Goal: Transaction & Acquisition: Book appointment/travel/reservation

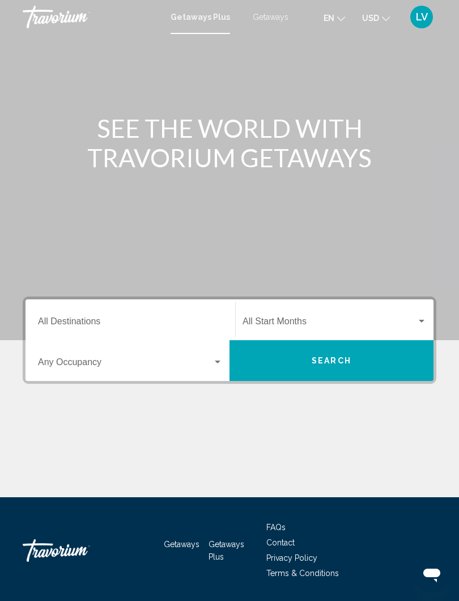
click at [410, 315] on div "Start Month All Start Months" at bounding box center [335, 320] width 184 height 36
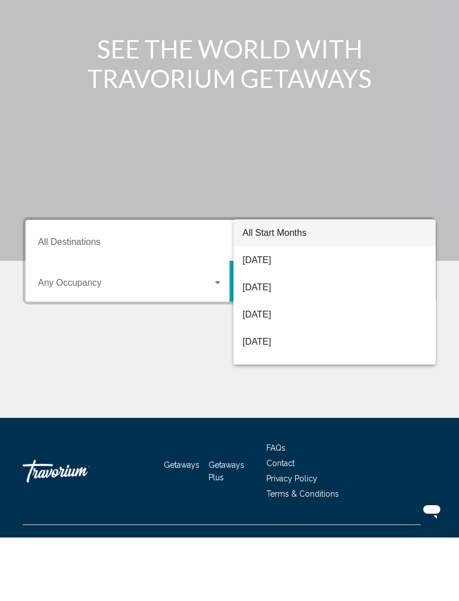
scroll to position [35, 0]
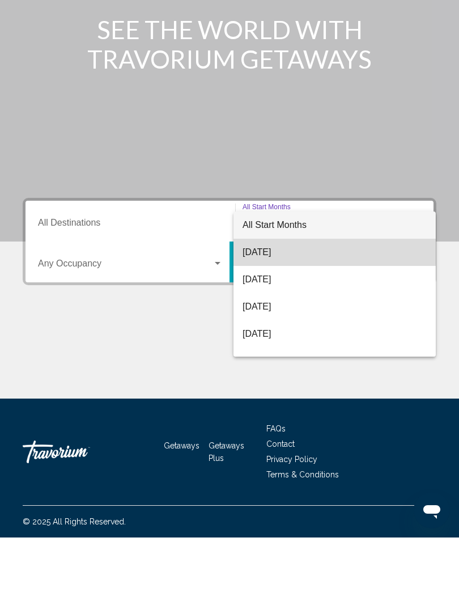
click at [283, 302] on span "[DATE]" at bounding box center [335, 315] width 184 height 27
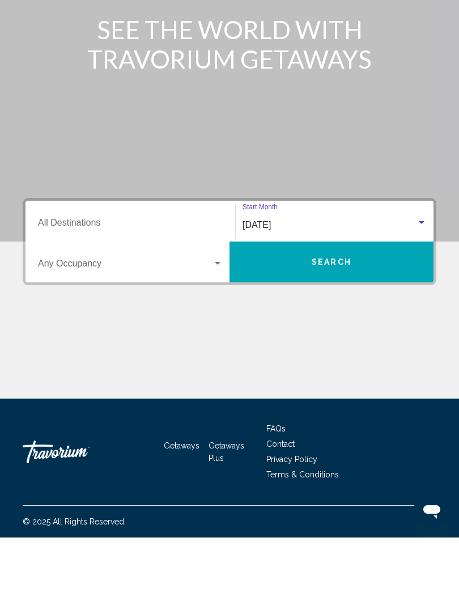
click at [336, 321] on span "Search" at bounding box center [332, 325] width 40 height 9
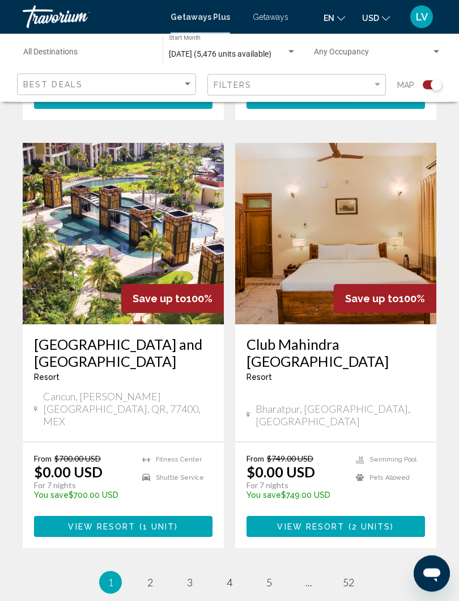
scroll to position [2340, 0]
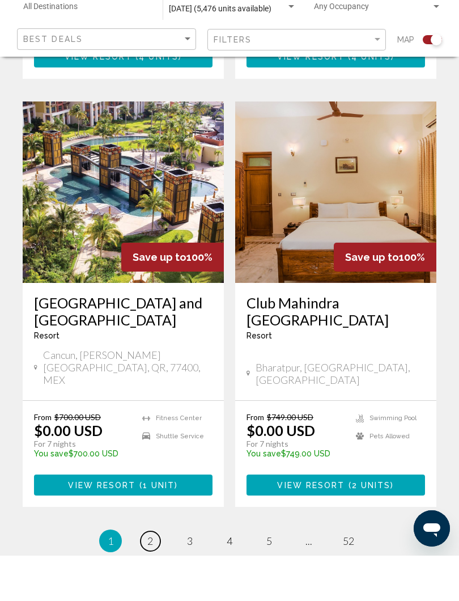
click at [149, 580] on span "2" at bounding box center [150, 586] width 6 height 12
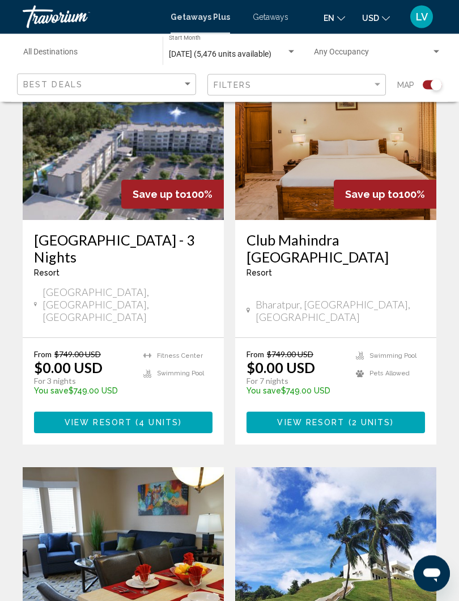
scroll to position [779, 0]
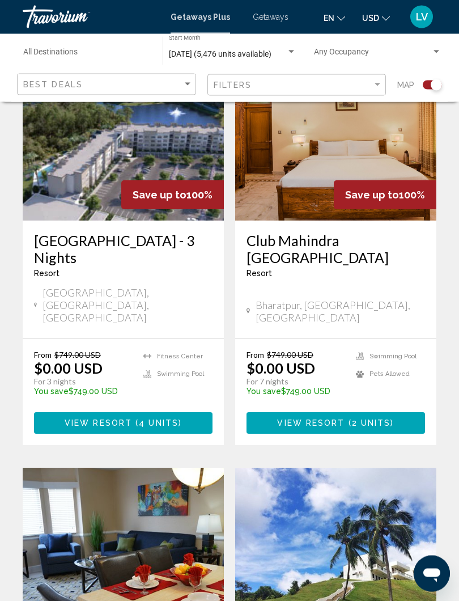
click at [137, 189] on span "Save up to" at bounding box center [160, 195] width 54 height 12
click at [134, 232] on h3 "Grove Resort & Water Park - 3 Nights" at bounding box center [123, 249] width 179 height 34
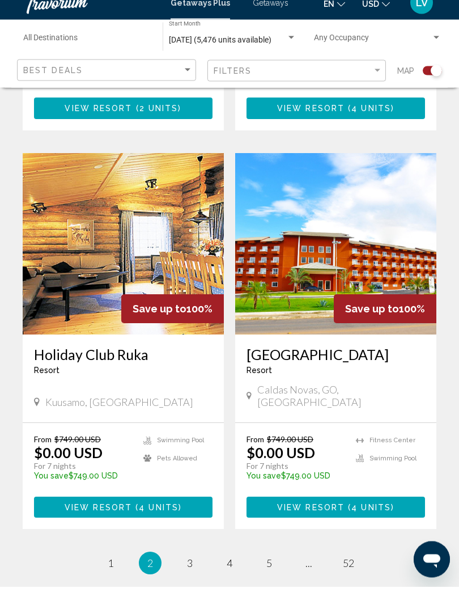
scroll to position [2331, 0]
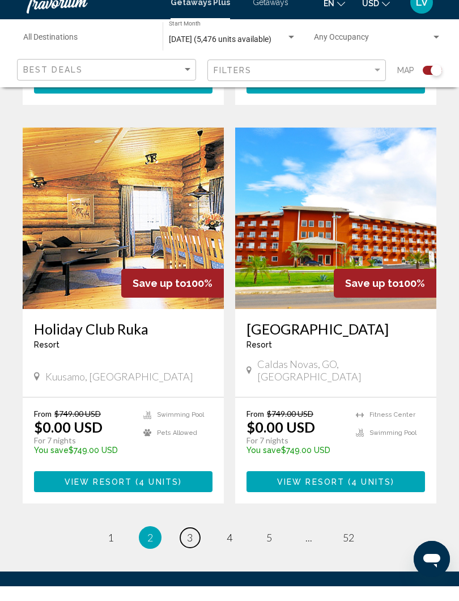
click at [187, 546] on span "3" at bounding box center [190, 552] width 6 height 12
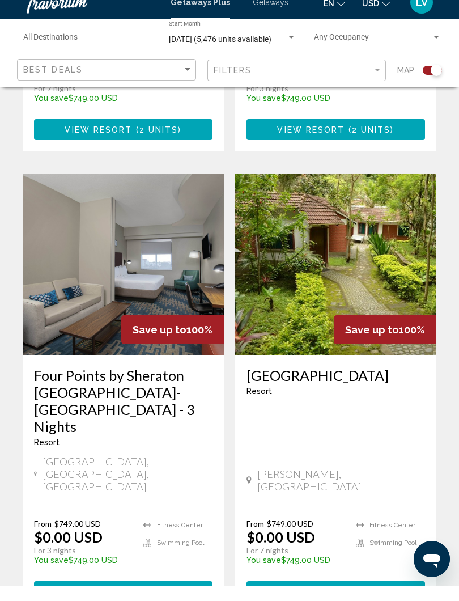
scroll to position [1868, 0]
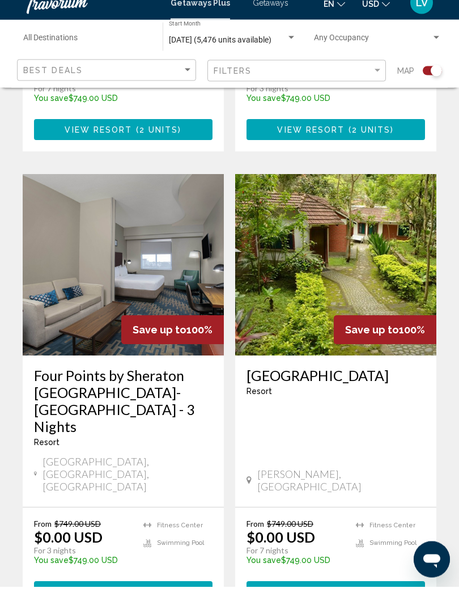
click at [167, 200] on img "Main content" at bounding box center [123, 279] width 201 height 181
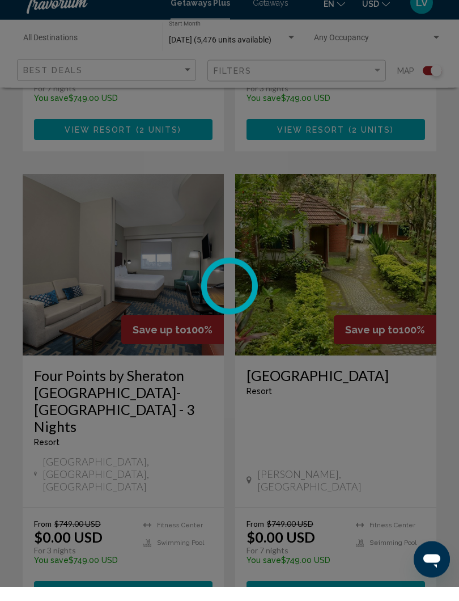
scroll to position [1869, 0]
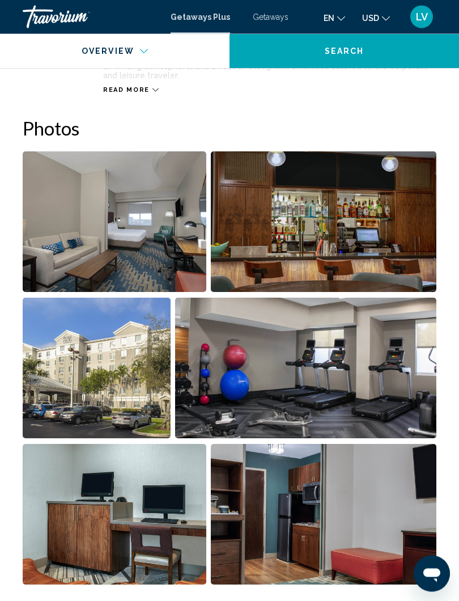
scroll to position [679, 0]
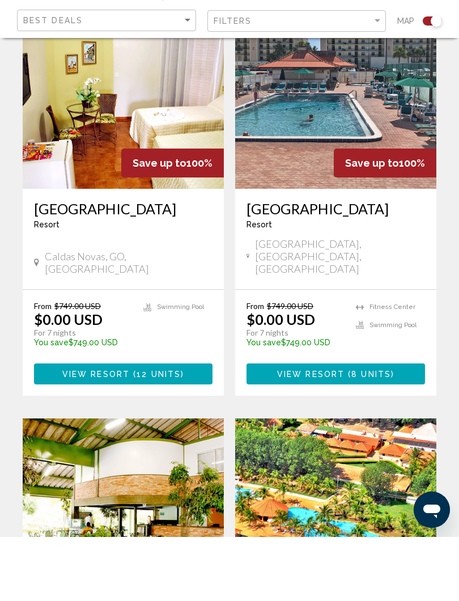
scroll to position [320, 0]
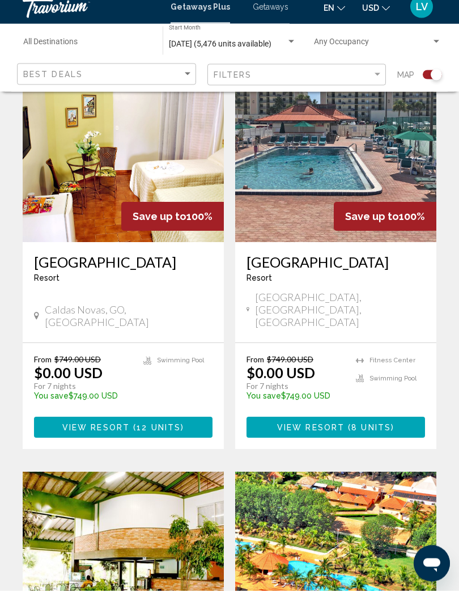
click at [383, 147] on img "Main content" at bounding box center [335, 161] width 201 height 181
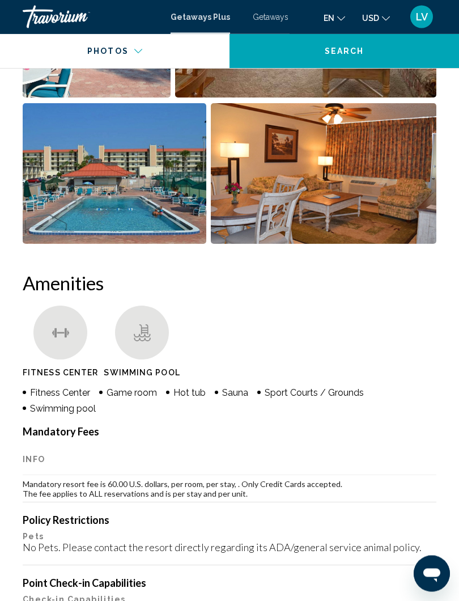
scroll to position [1007, 0]
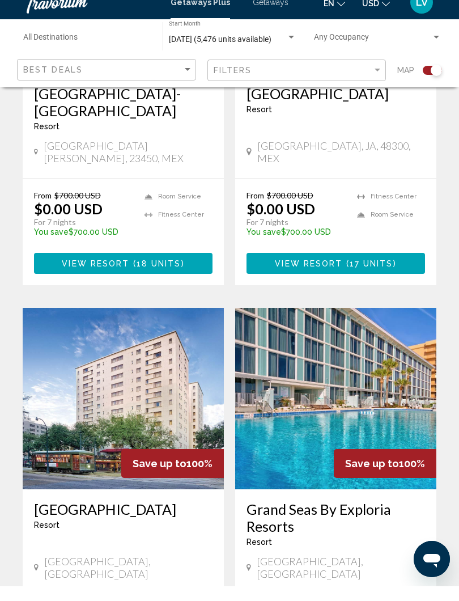
scroll to position [1755, 0]
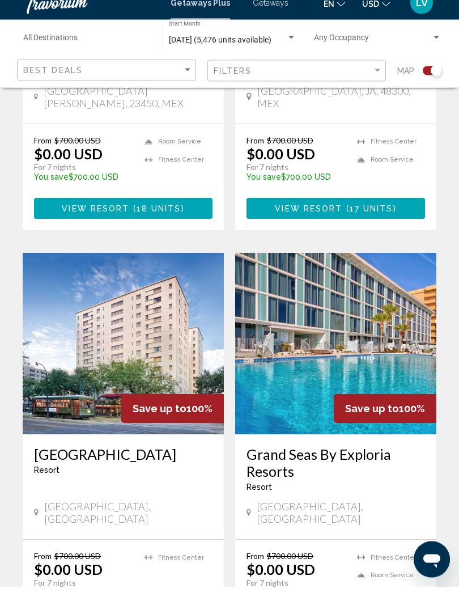
click at [372, 268] on img "Main content" at bounding box center [335, 358] width 201 height 181
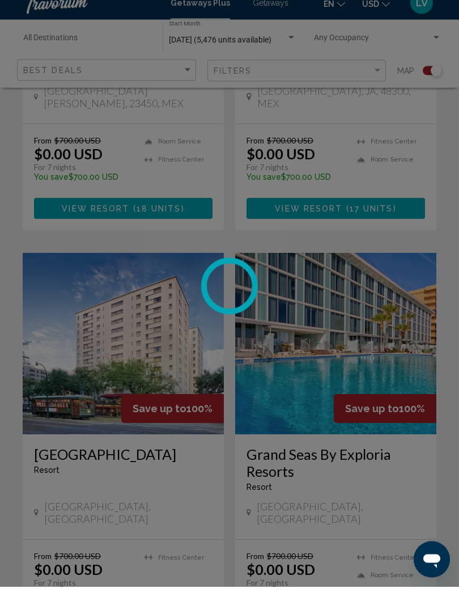
scroll to position [1804, 0]
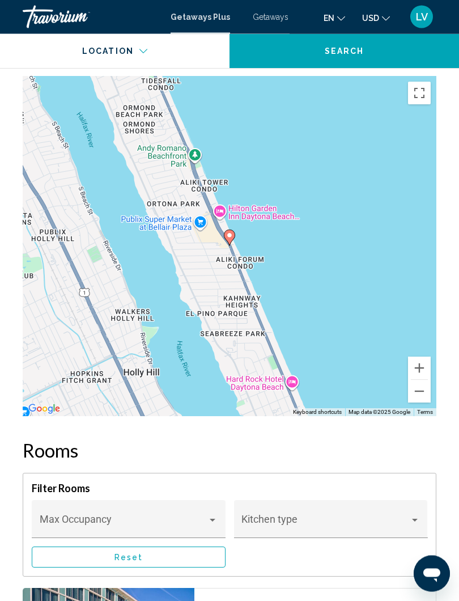
scroll to position [2067, 0]
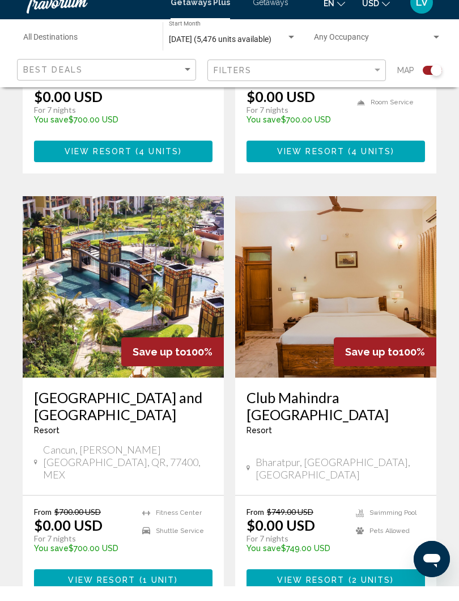
scroll to position [2293, 0]
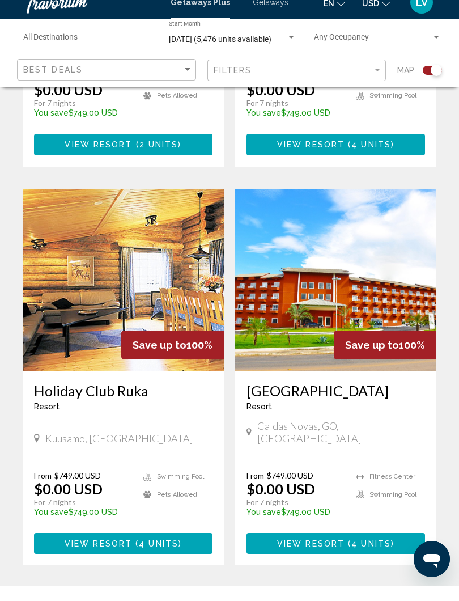
scroll to position [2271, 0]
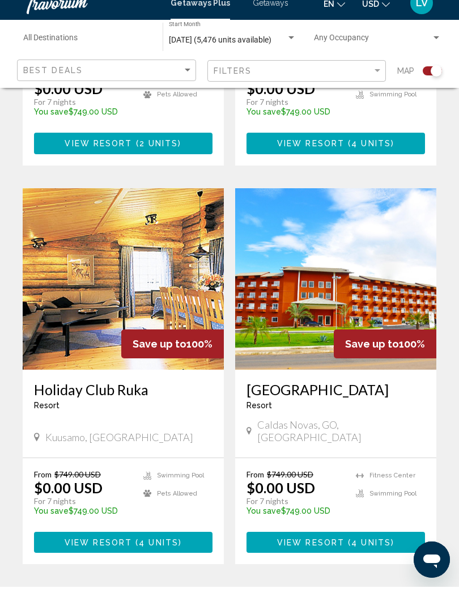
click at [186, 600] on link "page 3" at bounding box center [190, 613] width 20 height 20
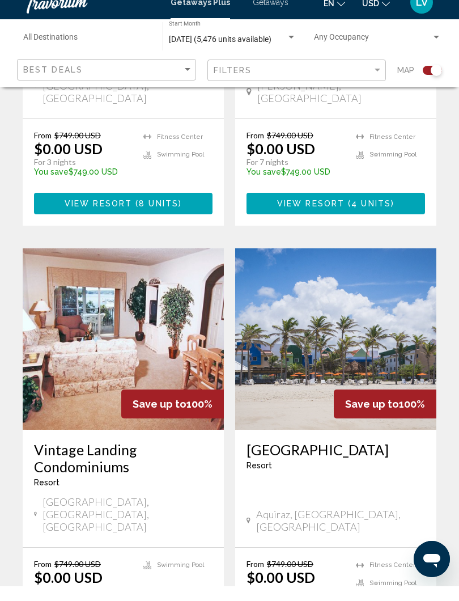
scroll to position [2257, 0]
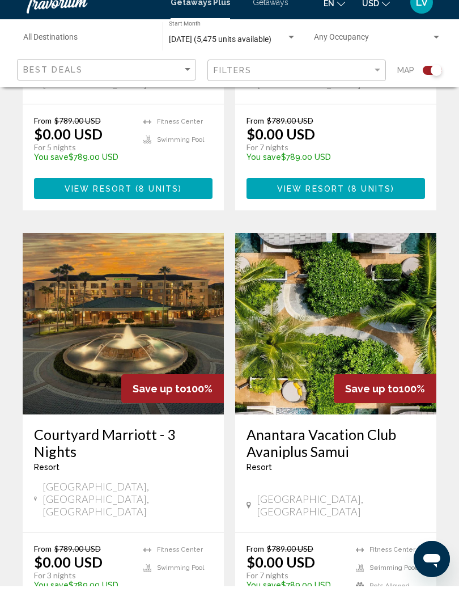
scroll to position [1463, 0]
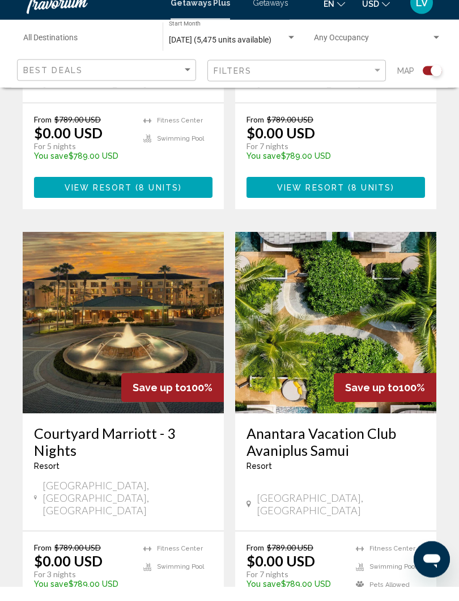
click at [141, 247] on img "Main content" at bounding box center [123, 337] width 201 height 181
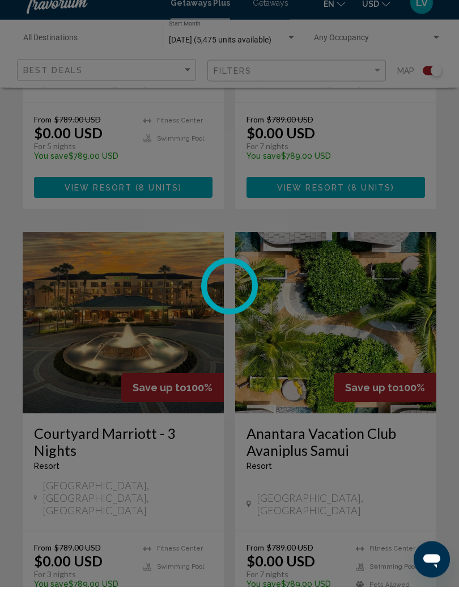
scroll to position [1464, 0]
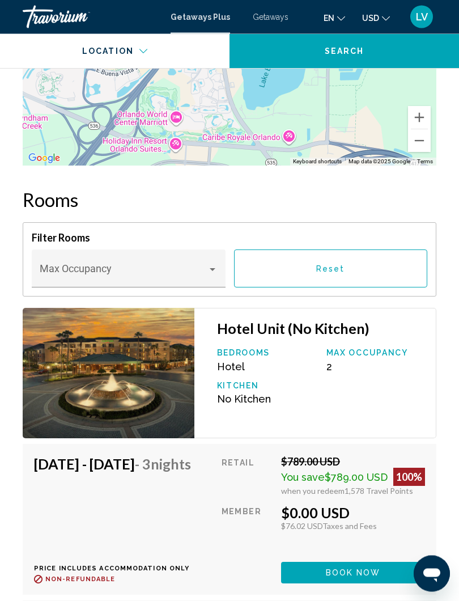
scroll to position [1809, 0]
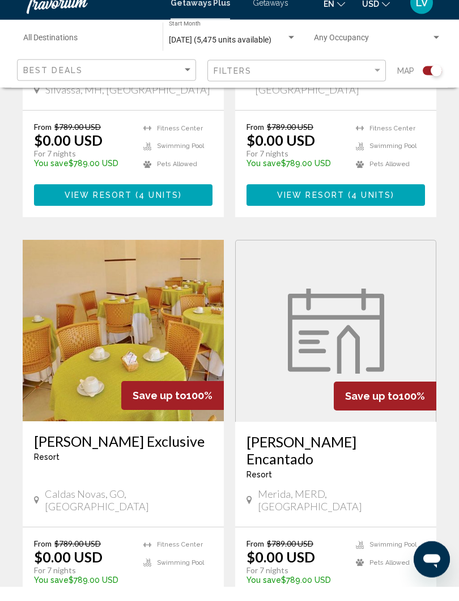
scroll to position [2306, 0]
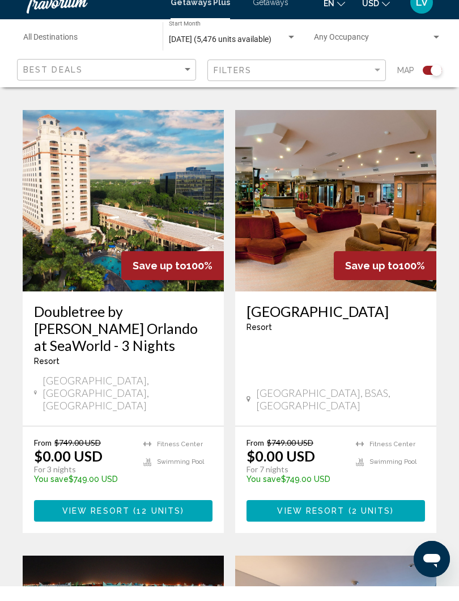
scroll to position [1959, 0]
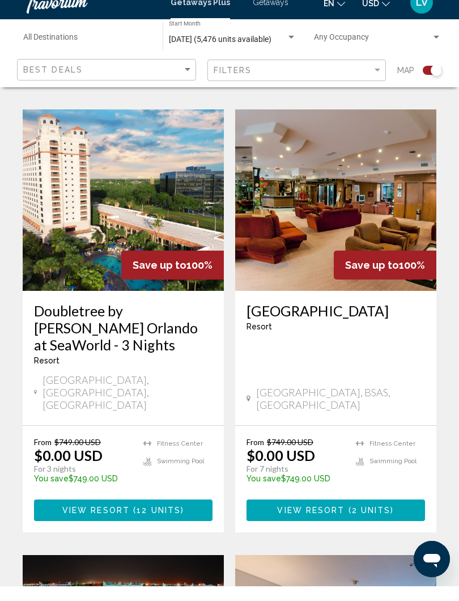
click at [137, 317] on h3 "Doubletree by Hilton Orlando at SeaWorld - 3 Nights" at bounding box center [123, 342] width 179 height 51
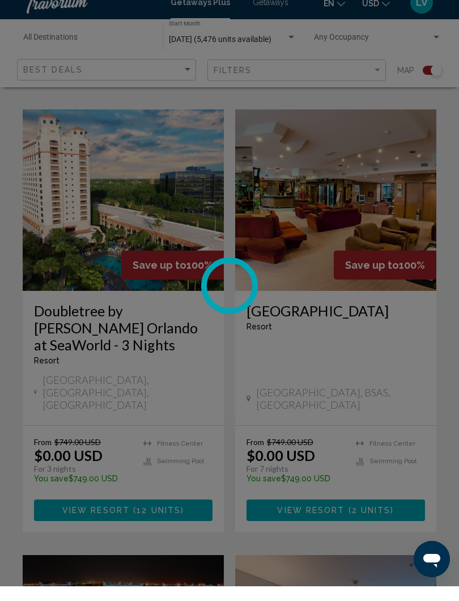
scroll to position [1960, 0]
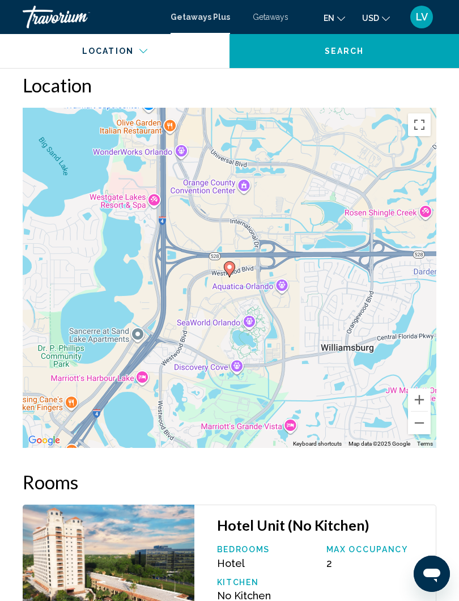
scroll to position [1546, 0]
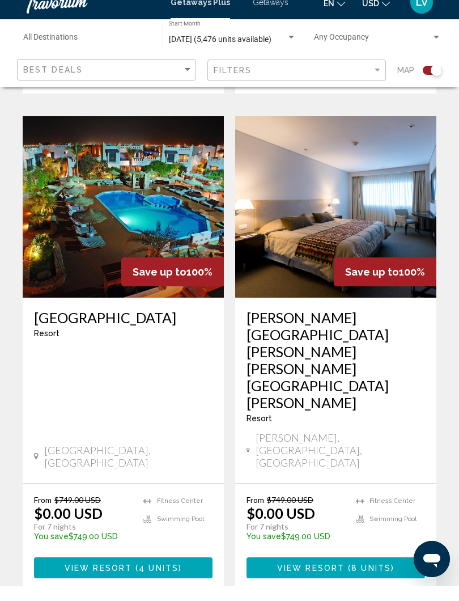
scroll to position [2399, 0]
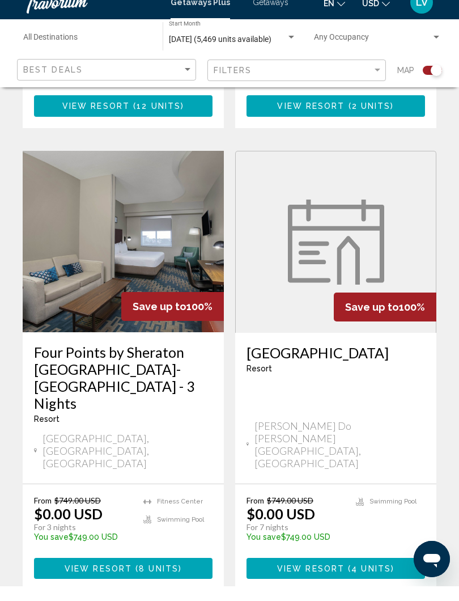
scroll to position [1146, 0]
click at [126, 358] on h3 "Four Points by Sheraton [GEOGRAPHIC_DATA]-[GEOGRAPHIC_DATA] - 3 Nights" at bounding box center [123, 392] width 179 height 68
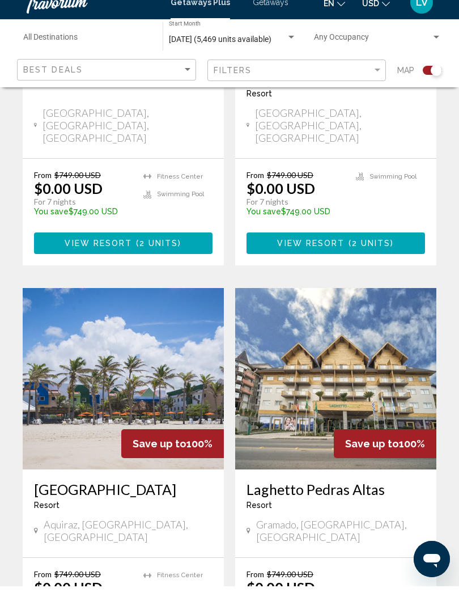
scroll to position [2348, 0]
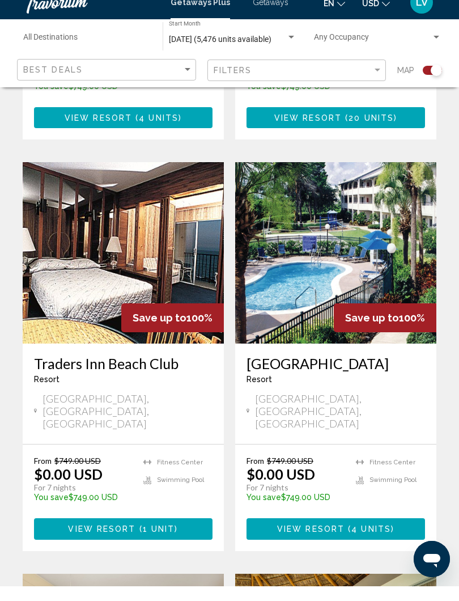
scroll to position [660, 0]
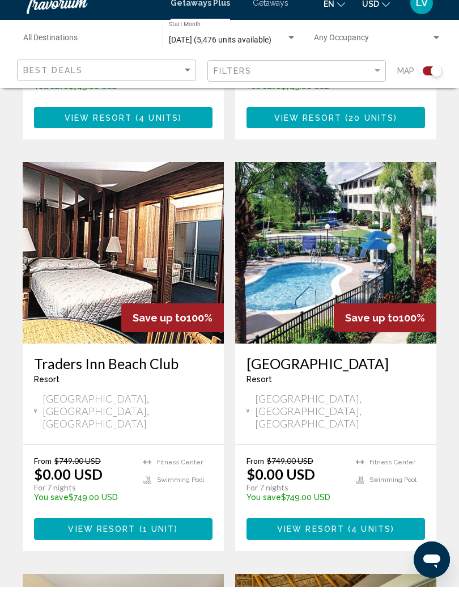
click at [358, 235] on img "Main content" at bounding box center [335, 266] width 201 height 181
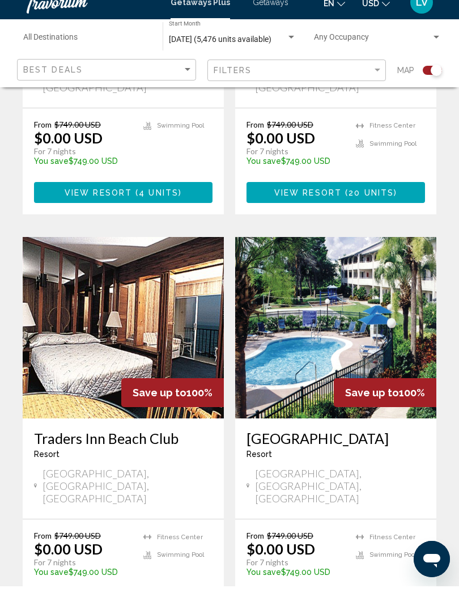
scroll to position [587, 0]
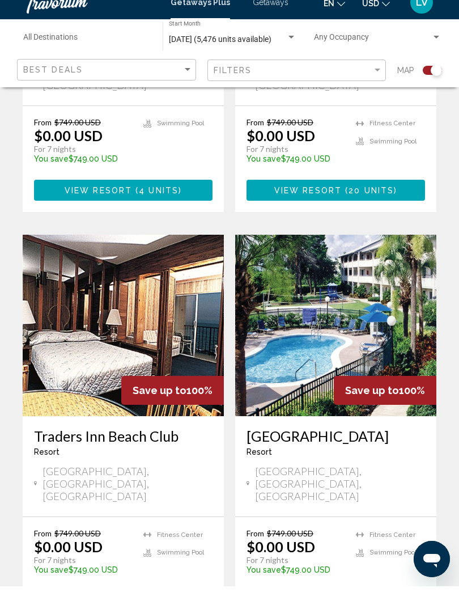
click at [137, 290] on img "Main content" at bounding box center [123, 339] width 201 height 181
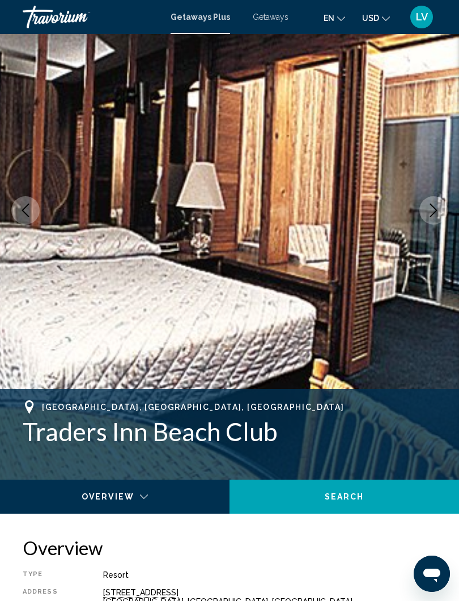
scroll to position [91, 0]
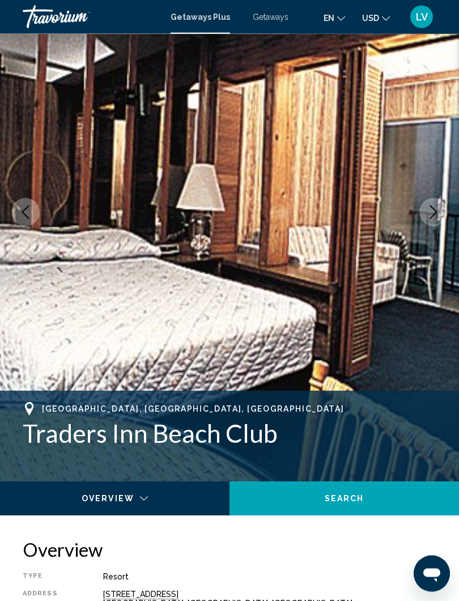
click at [435, 211] on icon "Next image" at bounding box center [433, 213] width 7 height 14
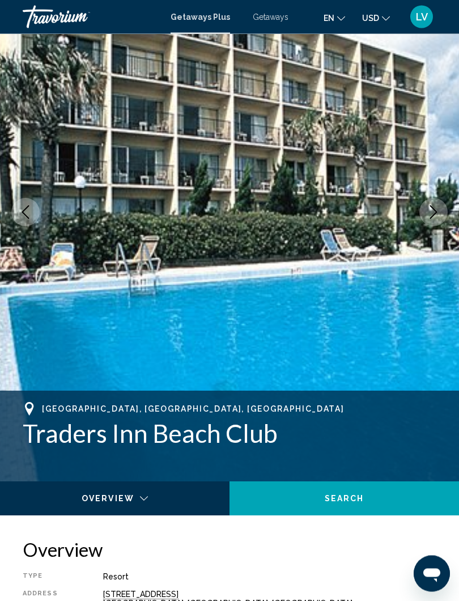
click at [431, 215] on icon "Next image" at bounding box center [434, 213] width 14 height 14
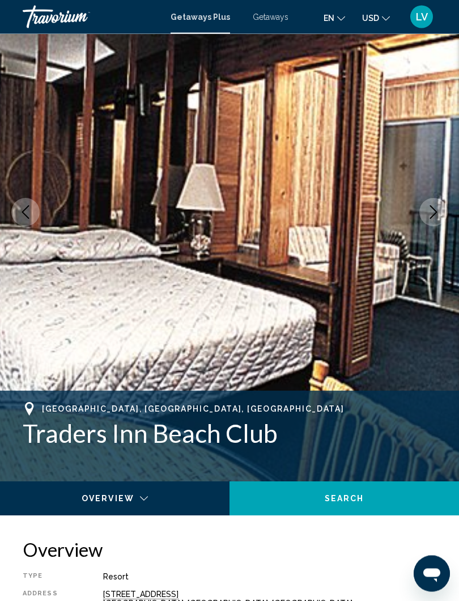
click at [433, 215] on icon "Next image" at bounding box center [434, 213] width 14 height 14
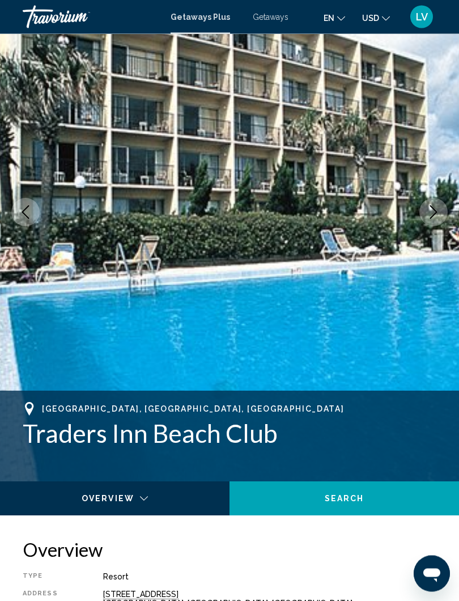
click at [437, 210] on icon "Next image" at bounding box center [434, 213] width 14 height 14
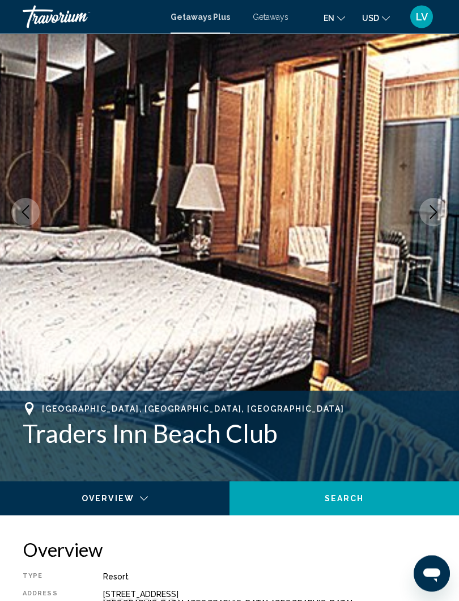
click at [432, 212] on icon "Next image" at bounding box center [434, 213] width 14 height 14
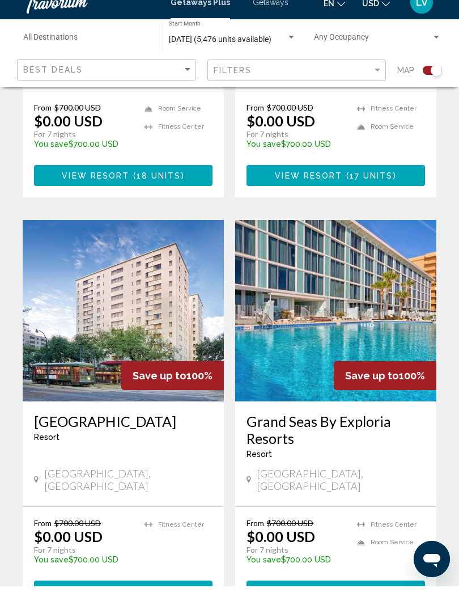
scroll to position [1837, 0]
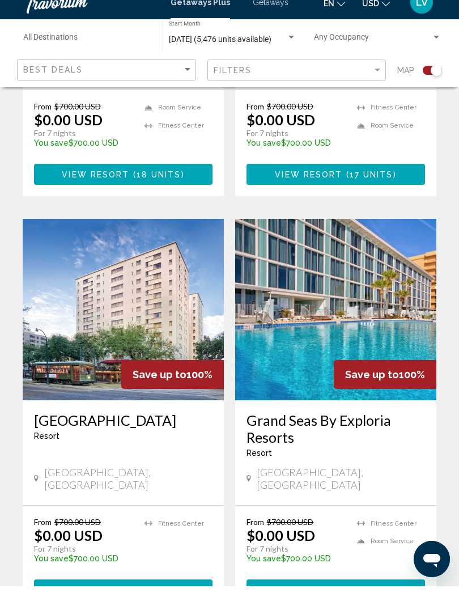
click at [369, 234] on img "Main content" at bounding box center [335, 324] width 201 height 181
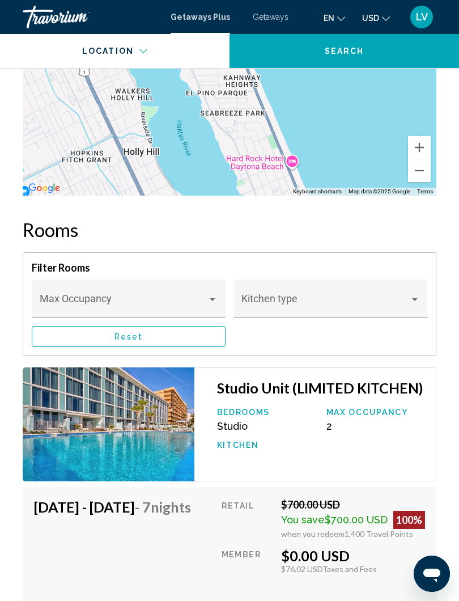
scroll to position [2285, 0]
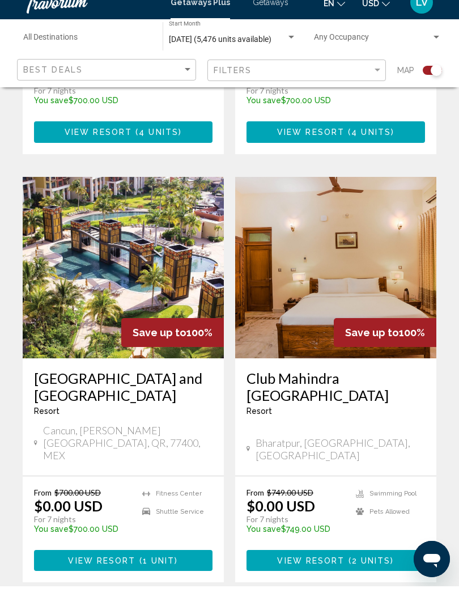
scroll to position [2296, 0]
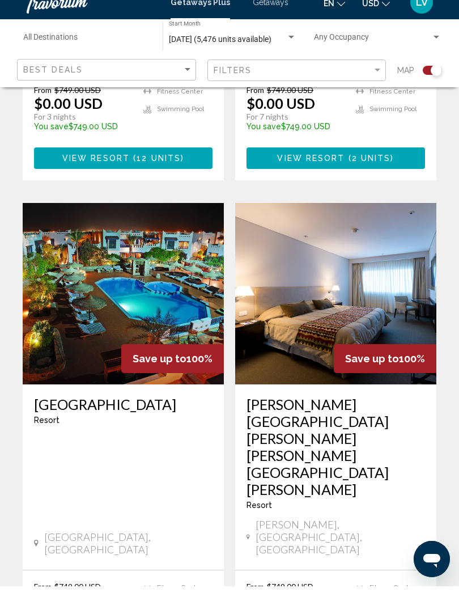
scroll to position [2312, 0]
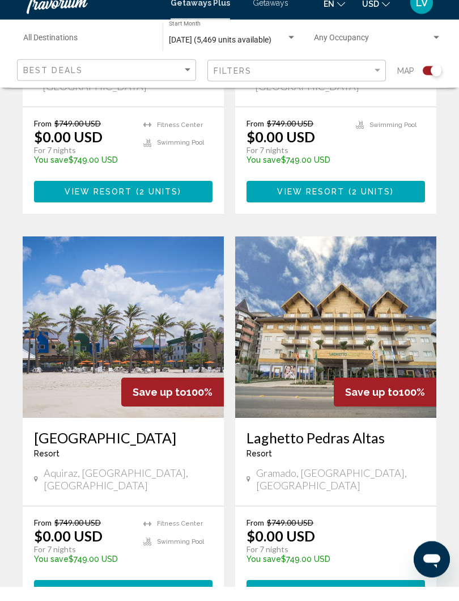
scroll to position [2416, 0]
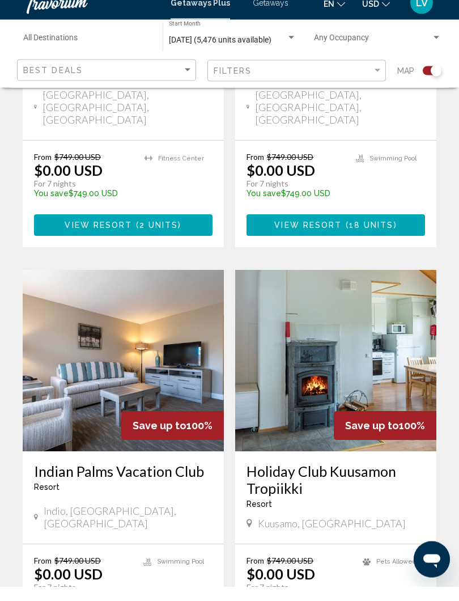
scroll to position [2318, 0]
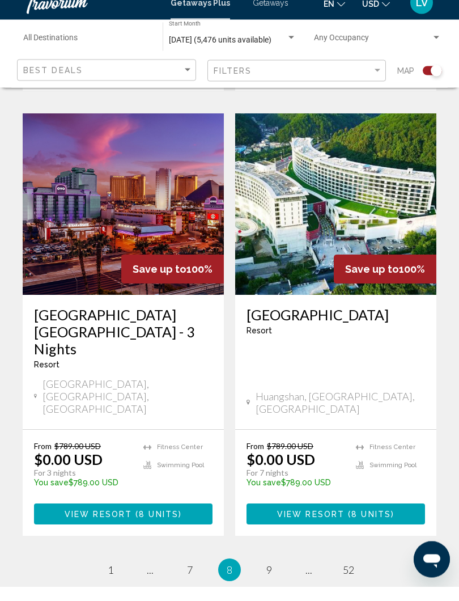
scroll to position [2382, 0]
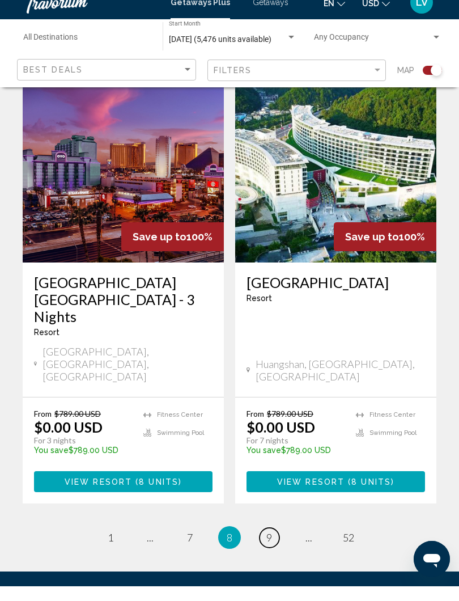
click at [264, 542] on link "page 9" at bounding box center [270, 552] width 20 height 20
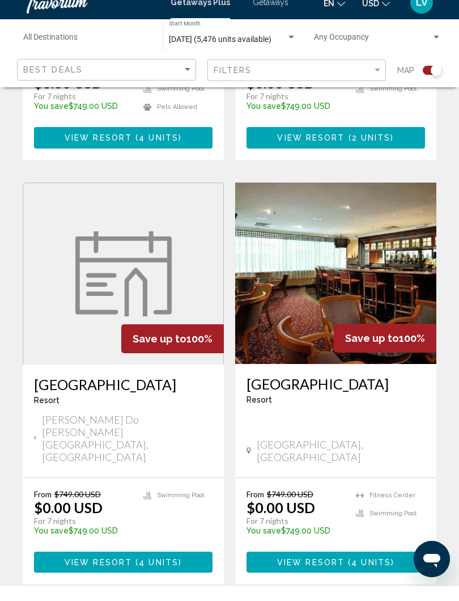
scroll to position [2333, 0]
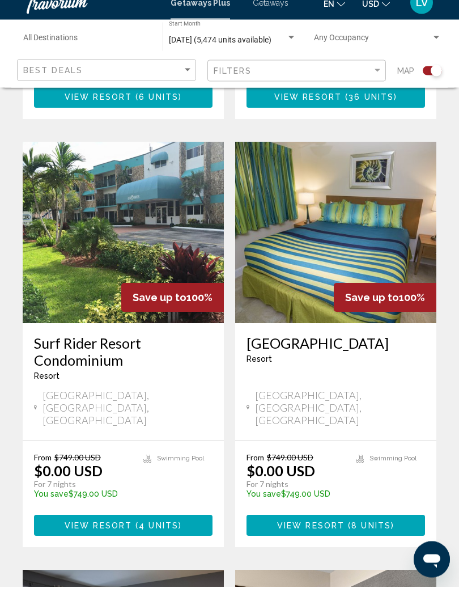
scroll to position [1064, 0]
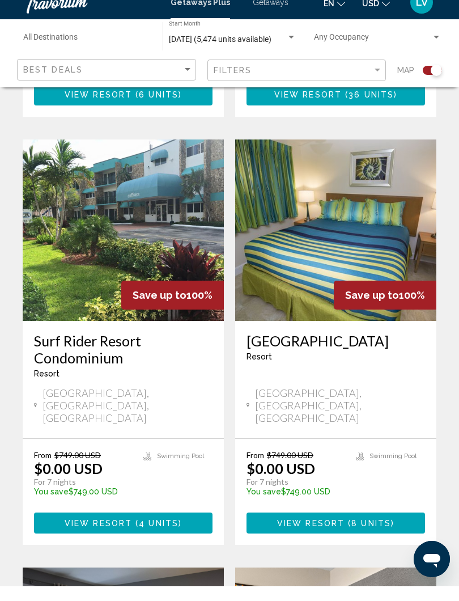
click at [121, 208] on img "Main content" at bounding box center [123, 244] width 201 height 181
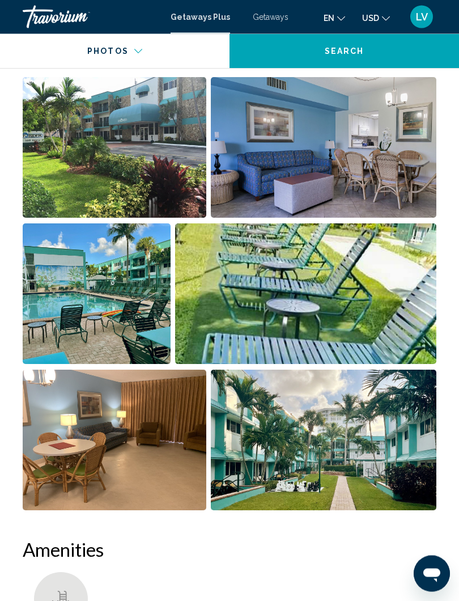
scroll to position [735, 0]
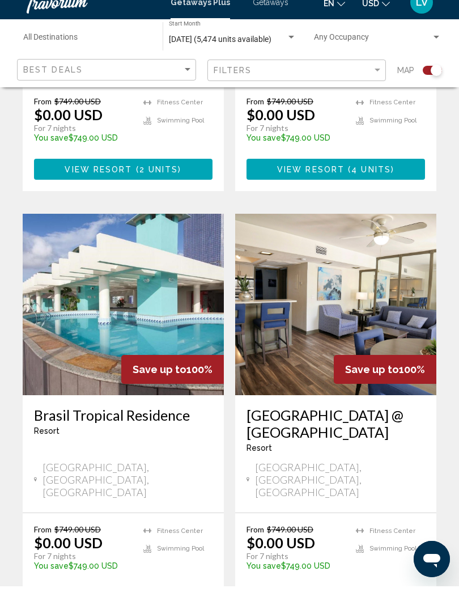
scroll to position [1846, 0]
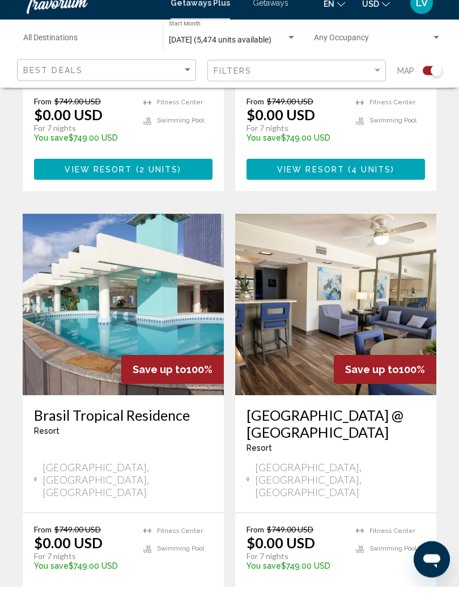
click at [380, 228] on img "Main content" at bounding box center [335, 318] width 201 height 181
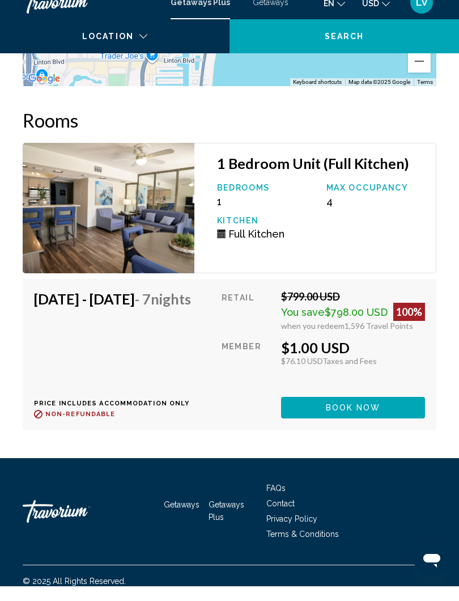
scroll to position [2252, 0]
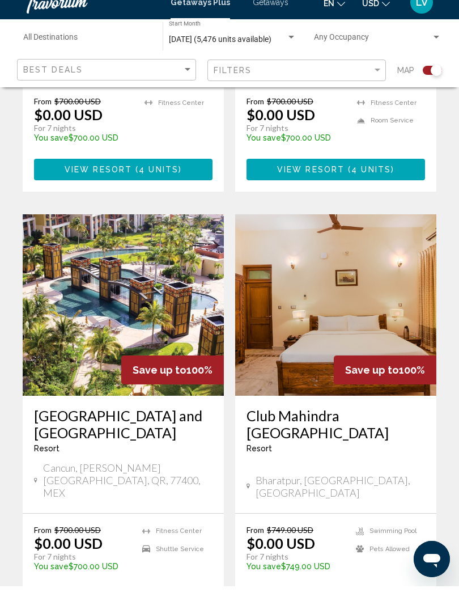
scroll to position [2360, 0]
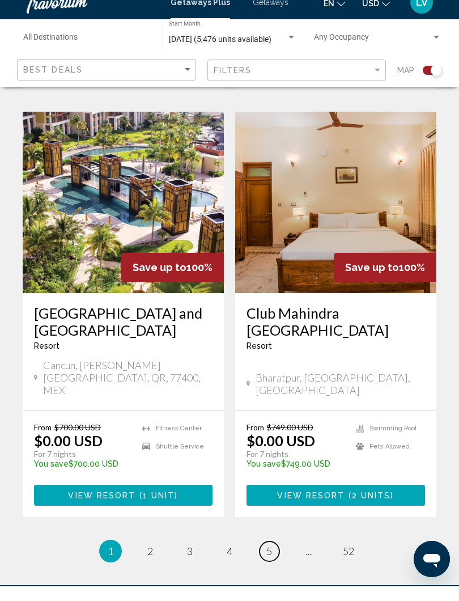
click at [268, 559] on span "5" at bounding box center [269, 565] width 6 height 12
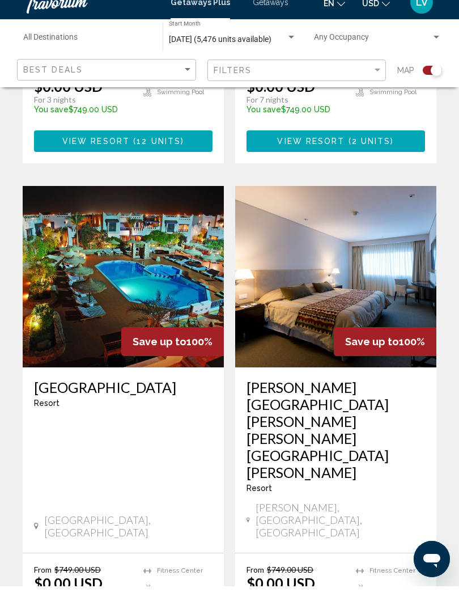
scroll to position [2330, 0]
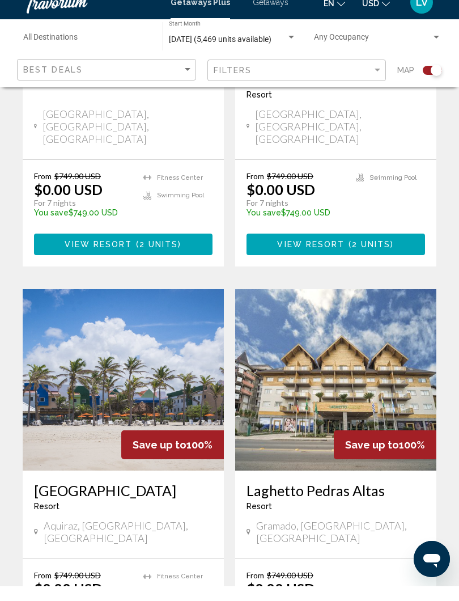
scroll to position [2416, 0]
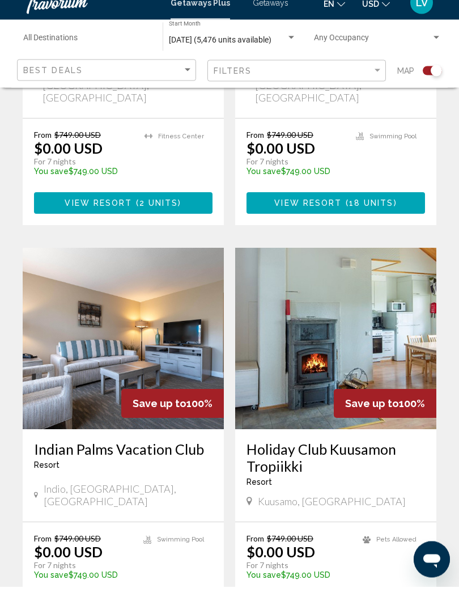
scroll to position [2377, 0]
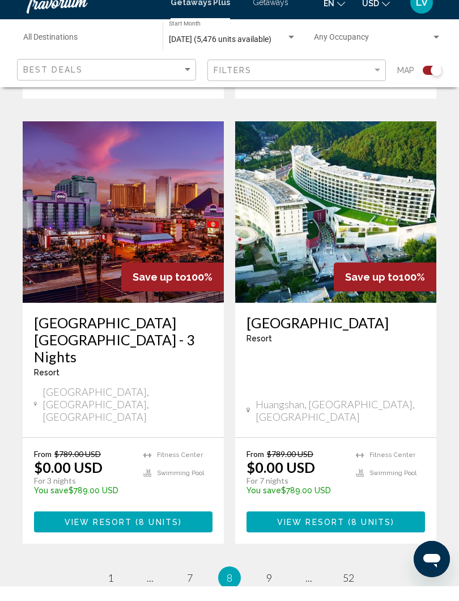
scroll to position [2382, 0]
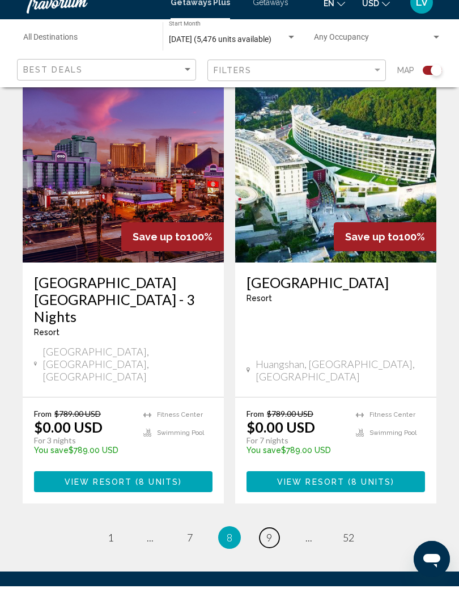
click at [273, 542] on link "page 9" at bounding box center [270, 552] width 20 height 20
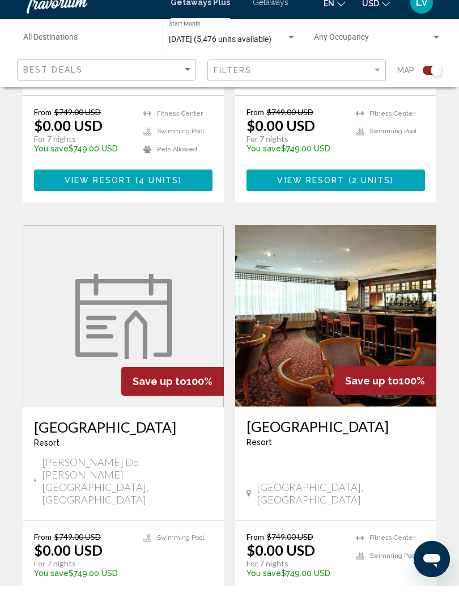
scroll to position [2290, 0]
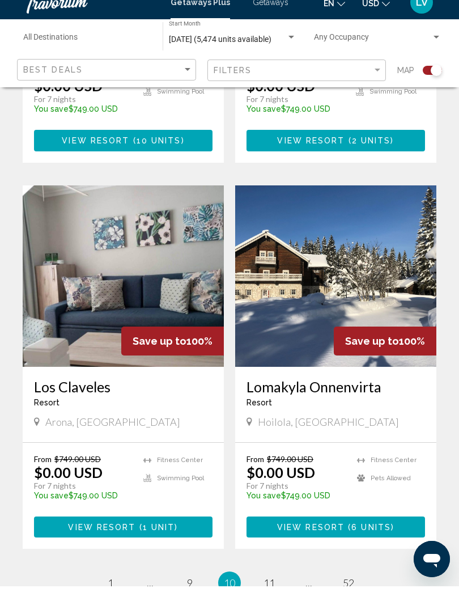
scroll to position [2303, 0]
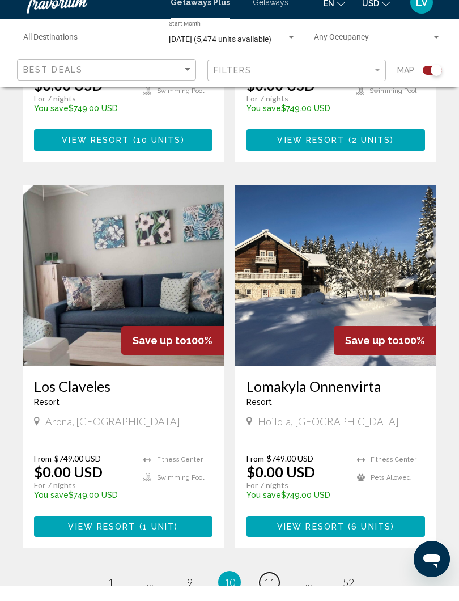
click at [273, 591] on span "11" at bounding box center [269, 597] width 11 height 12
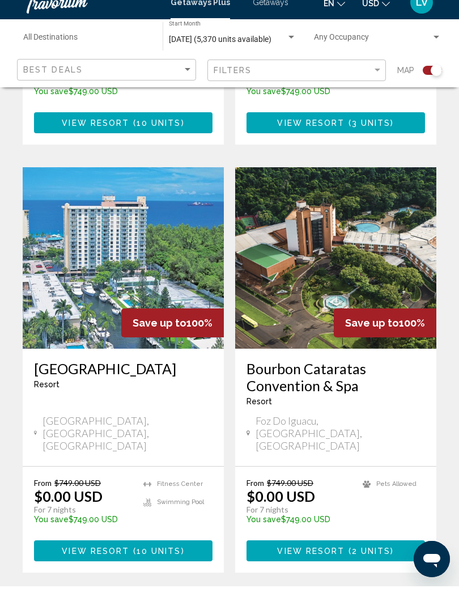
scroll to position [1490, 0]
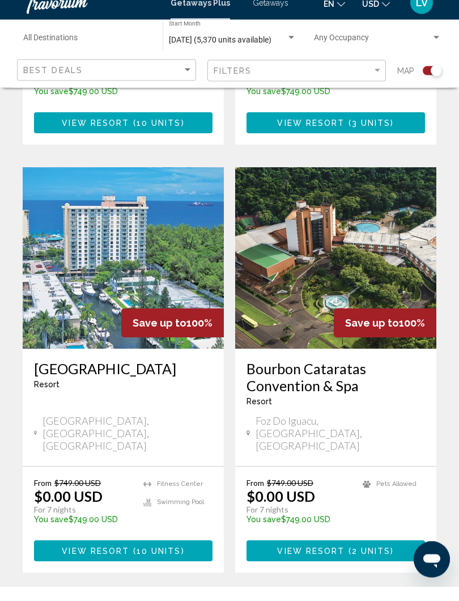
click at [113, 375] on h3 "[GEOGRAPHIC_DATA]" at bounding box center [123, 383] width 179 height 17
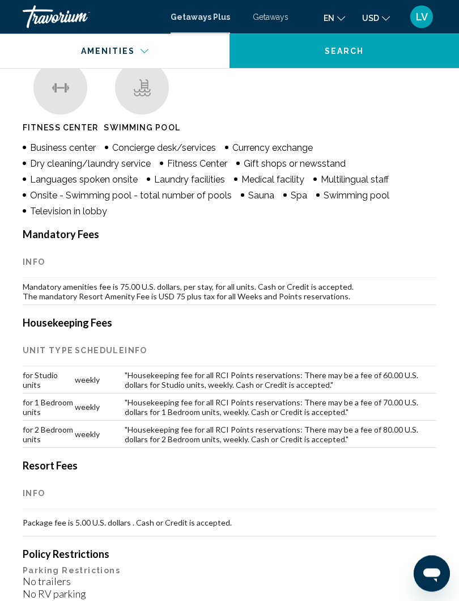
scroll to position [1248, 0]
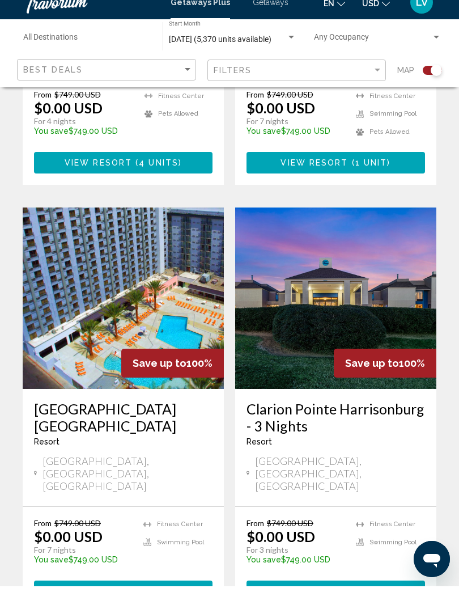
scroll to position [2350, 0]
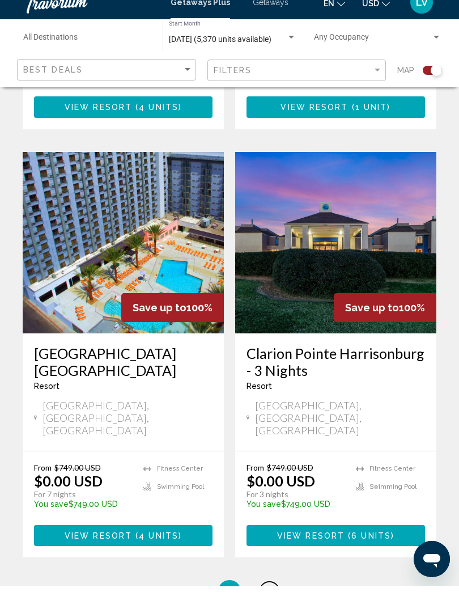
click at [273, 600] on span "12" at bounding box center [269, 606] width 11 height 12
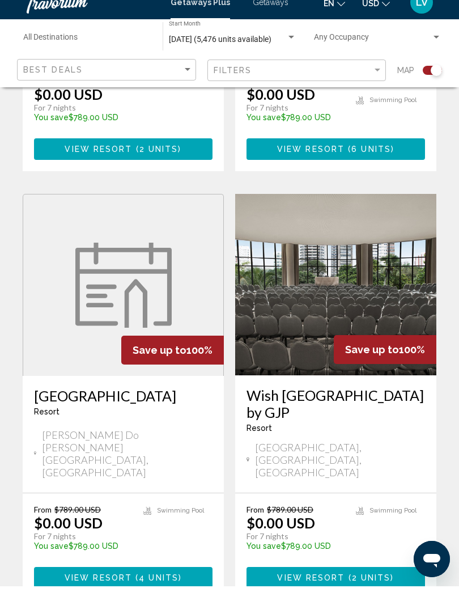
scroll to position [2382, 0]
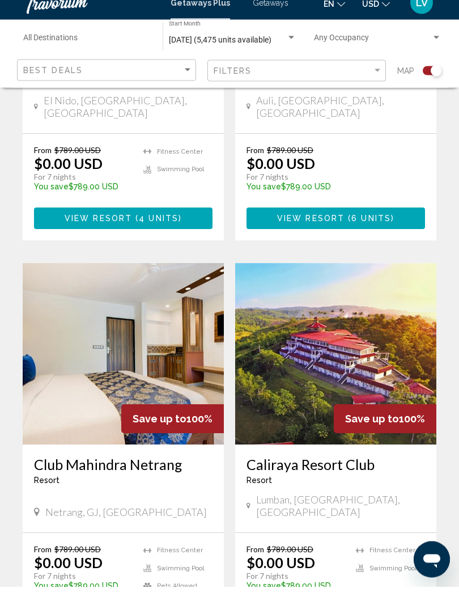
scroll to position [2249, 0]
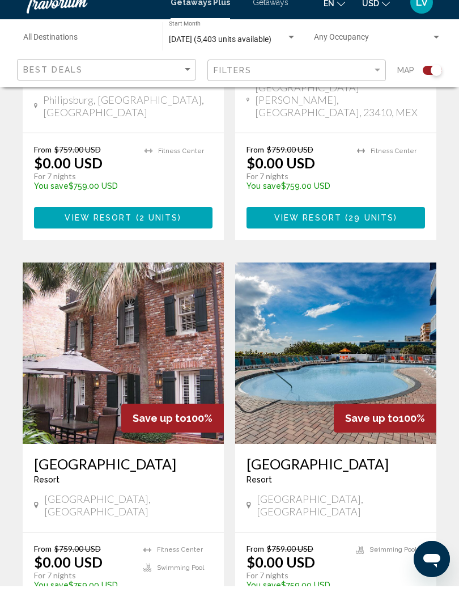
scroll to position [2204, 0]
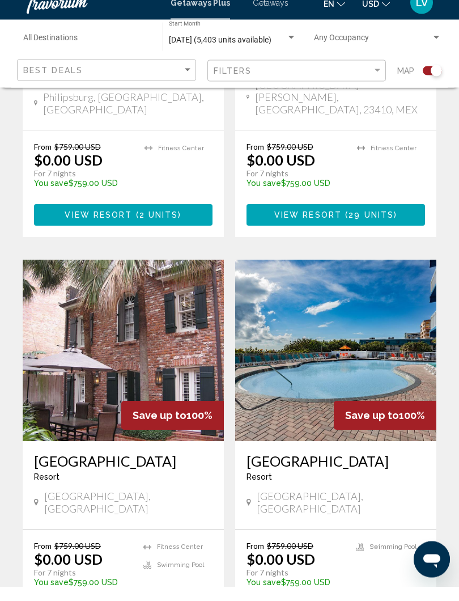
click at [374, 279] on img "Main content" at bounding box center [335, 364] width 201 height 181
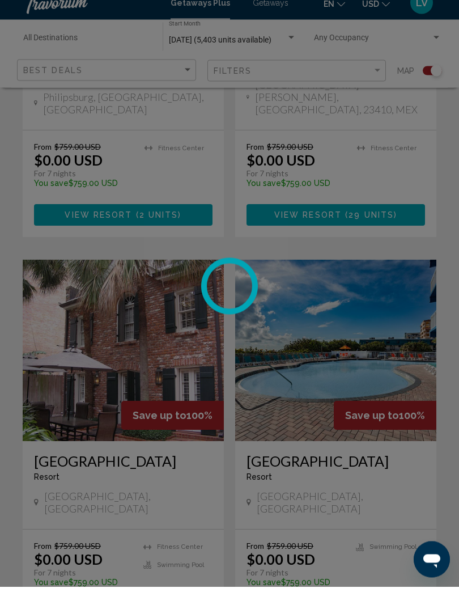
scroll to position [2205, 0]
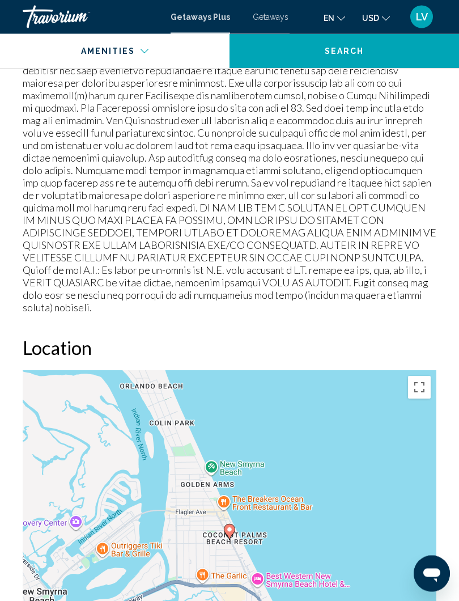
scroll to position [1680, 0]
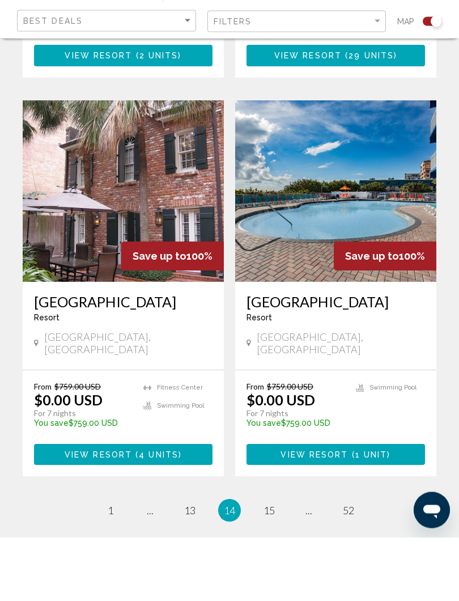
scroll to position [2353, 0]
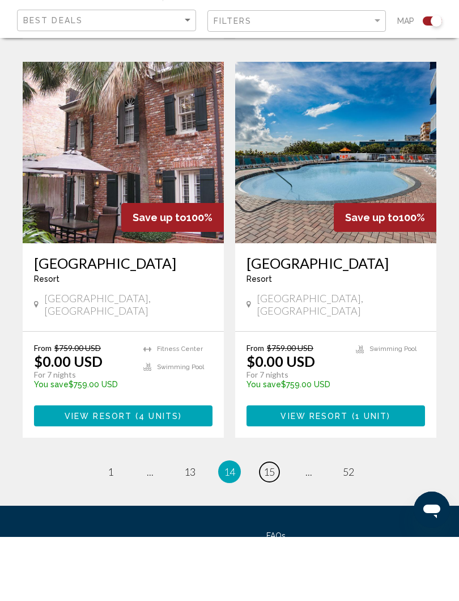
click at [269, 529] on span "15" at bounding box center [269, 535] width 11 height 12
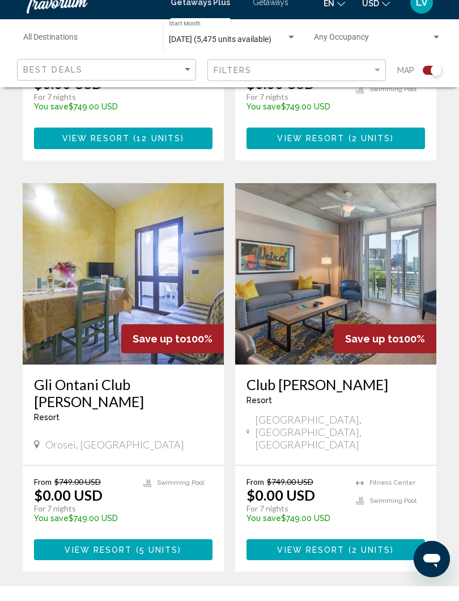
scroll to position [2315, 0]
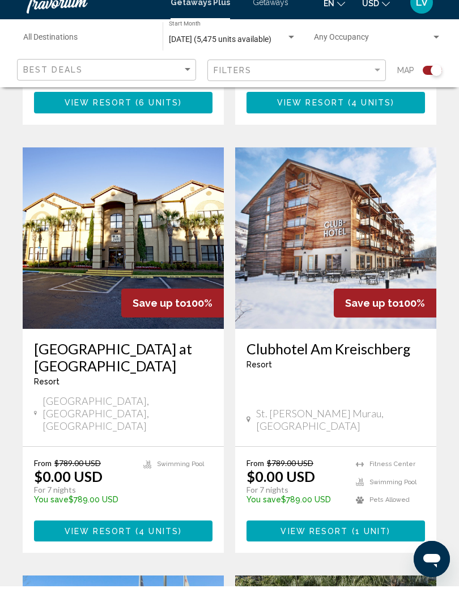
scroll to position [1069, 0]
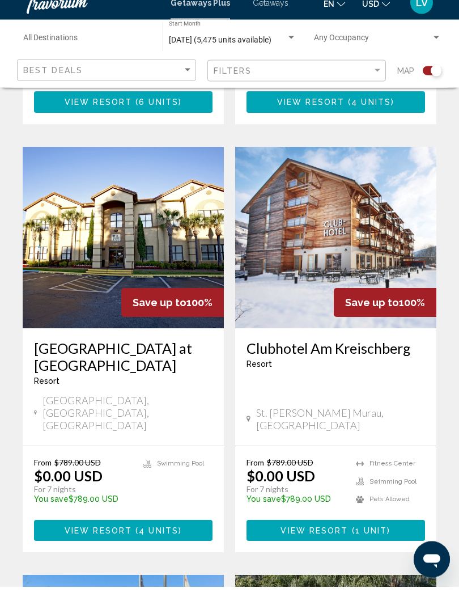
click at [121, 238] on img "Main content" at bounding box center [123, 252] width 201 height 181
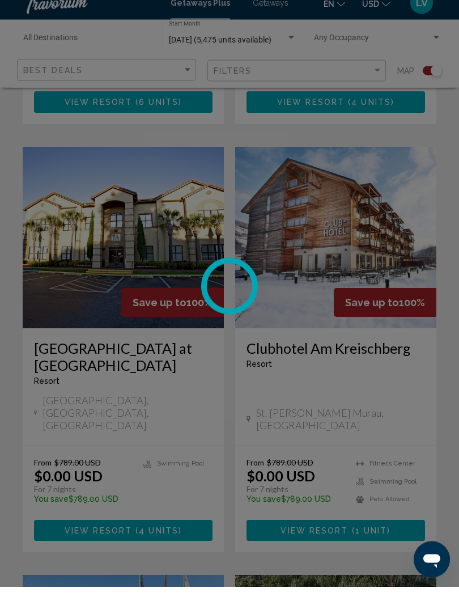
scroll to position [1070, 0]
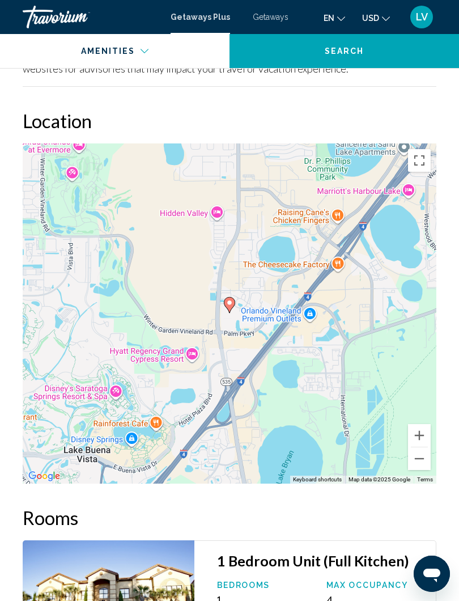
scroll to position [1665, 0]
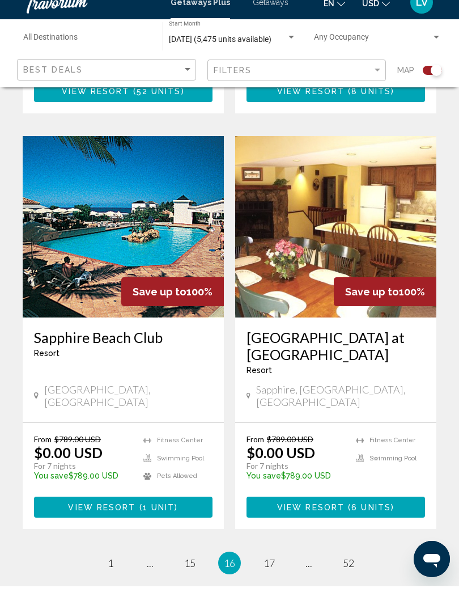
scroll to position [2331, 0]
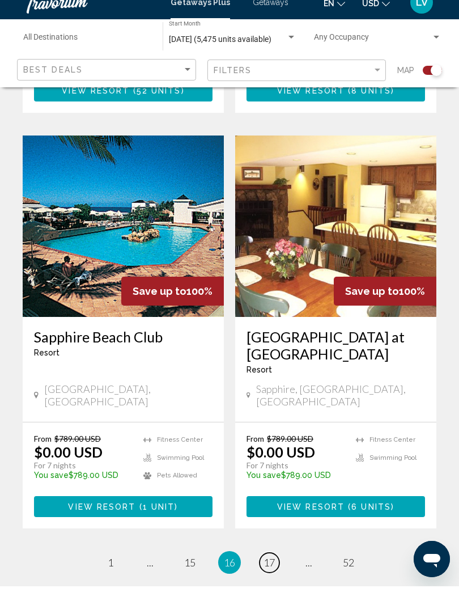
click at [269, 571] on span "17" at bounding box center [269, 577] width 11 height 12
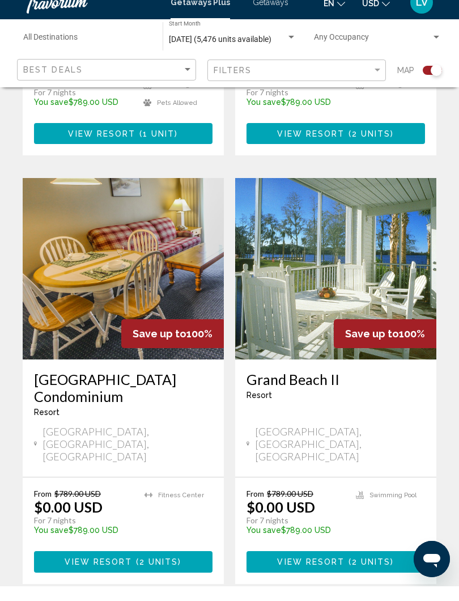
scroll to position [1818, 0]
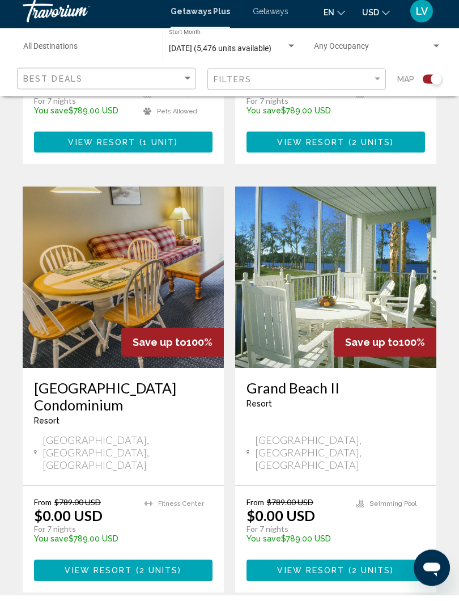
click at [402, 209] on img "Main content" at bounding box center [335, 283] width 201 height 181
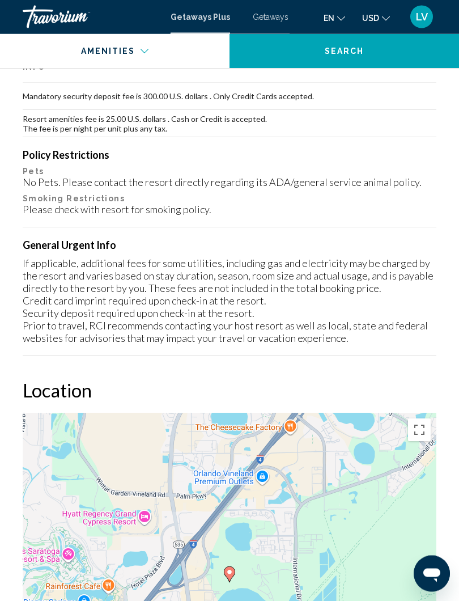
scroll to position [1389, 0]
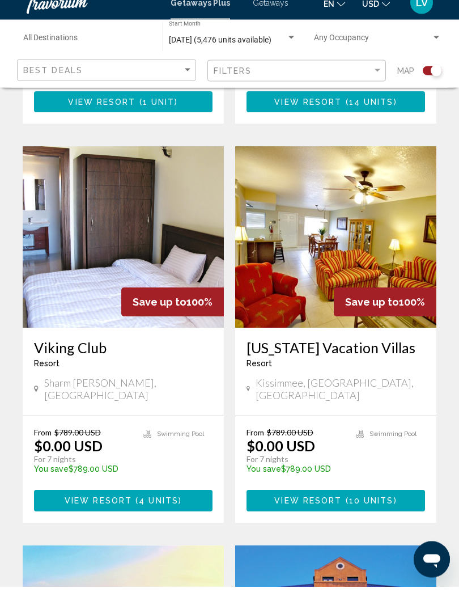
click at [374, 227] on img "Main content" at bounding box center [335, 251] width 201 height 181
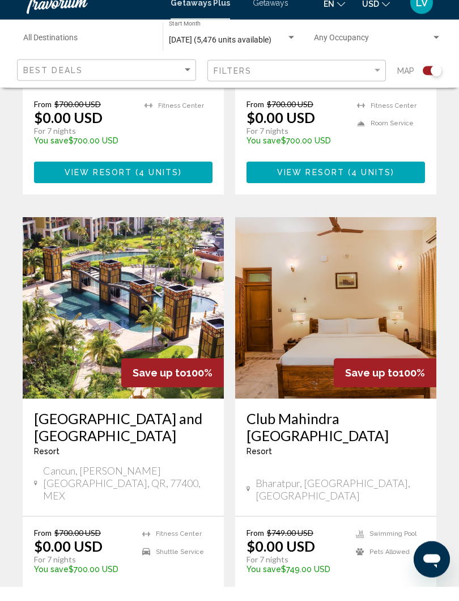
scroll to position [2360, 0]
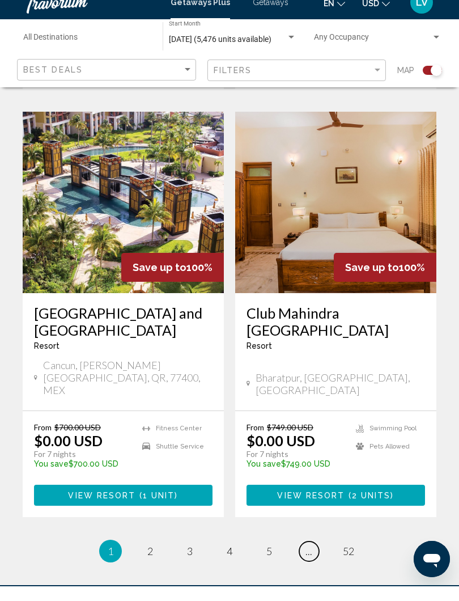
click at [311, 559] on span "..." at bounding box center [309, 565] width 7 height 12
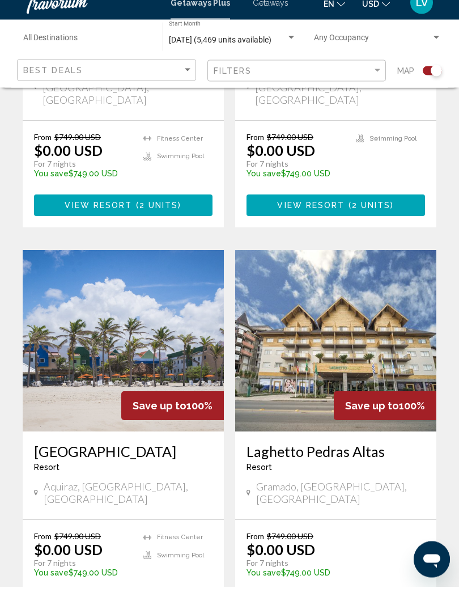
scroll to position [2416, 0]
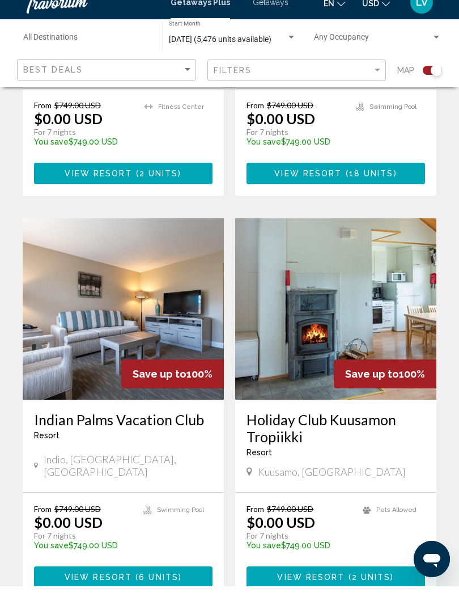
scroll to position [2377, 0]
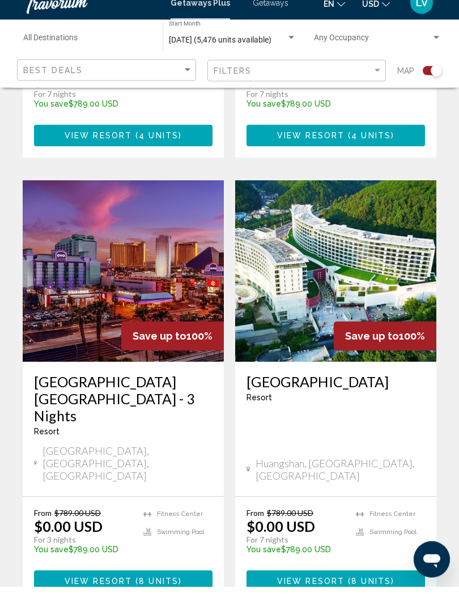
scroll to position [2382, 0]
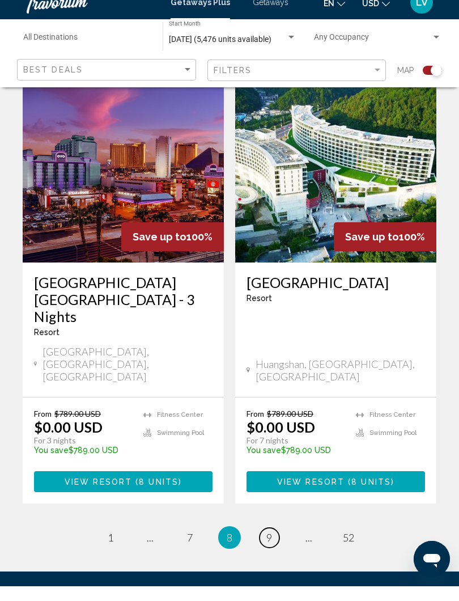
click at [272, 546] on span "9" at bounding box center [269, 552] width 6 height 12
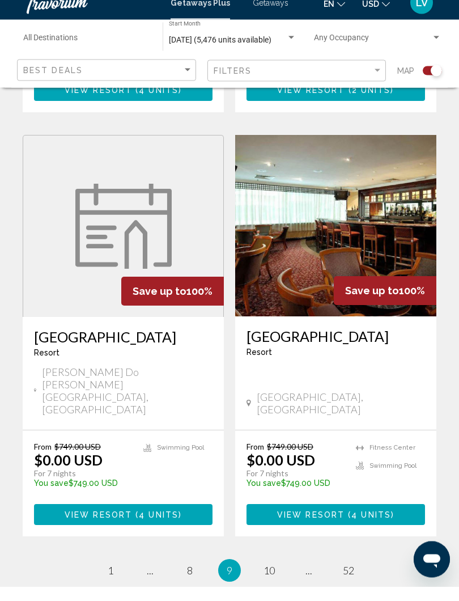
scroll to position [2382, 0]
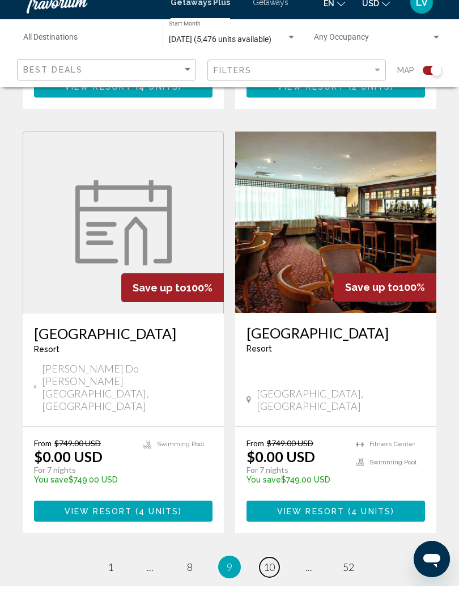
click at [271, 575] on span "10" at bounding box center [269, 581] width 11 height 12
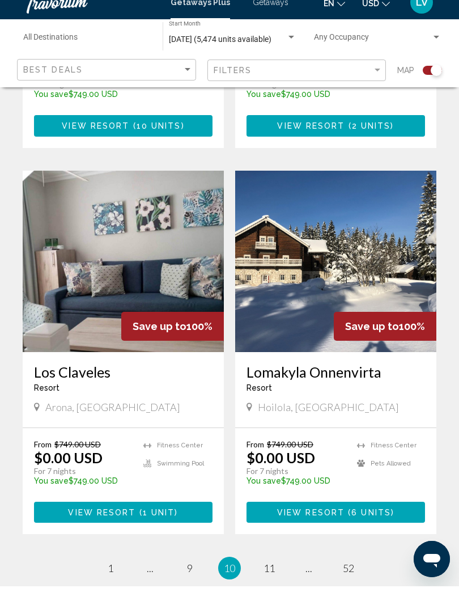
scroll to position [2343, 0]
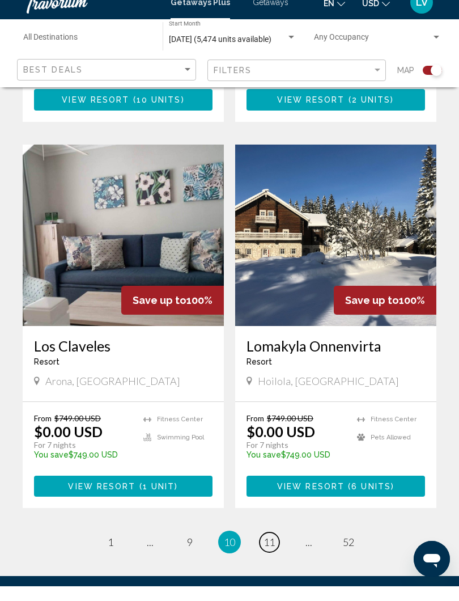
click at [269, 550] on span "11" at bounding box center [269, 556] width 11 height 12
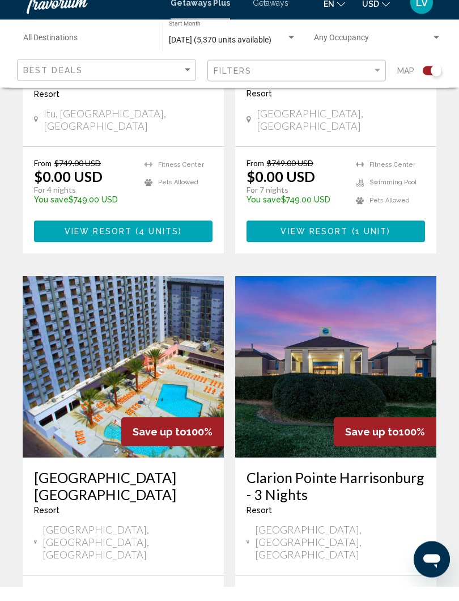
scroll to position [2350, 0]
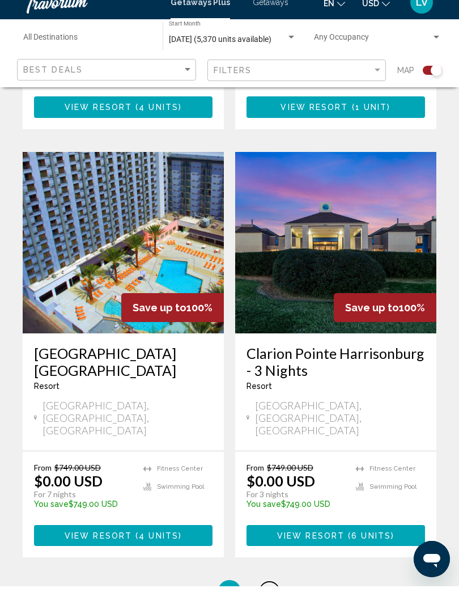
click at [270, 600] on span "12" at bounding box center [269, 606] width 11 height 12
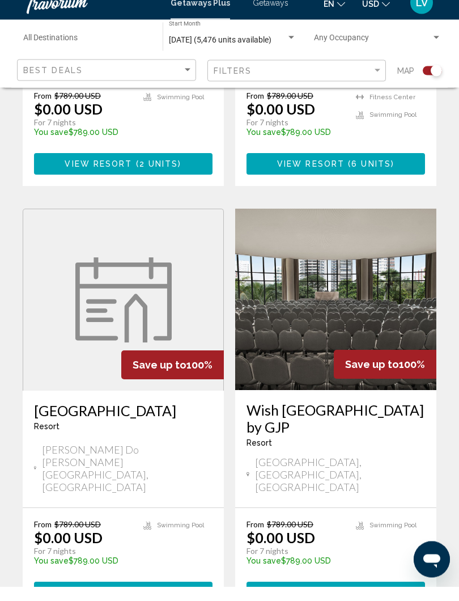
scroll to position [2382, 0]
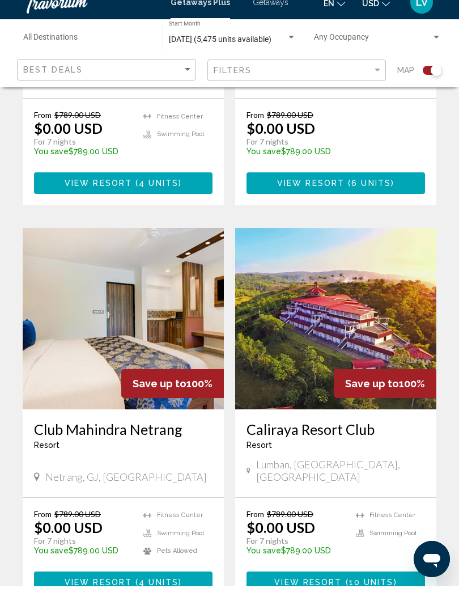
scroll to position [2274, 0]
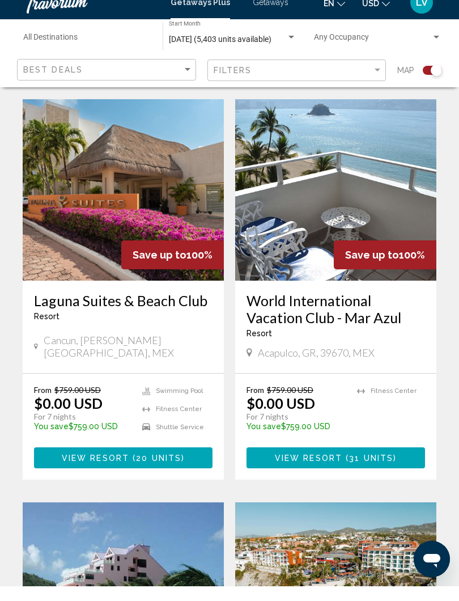
scroll to position [1533, 0]
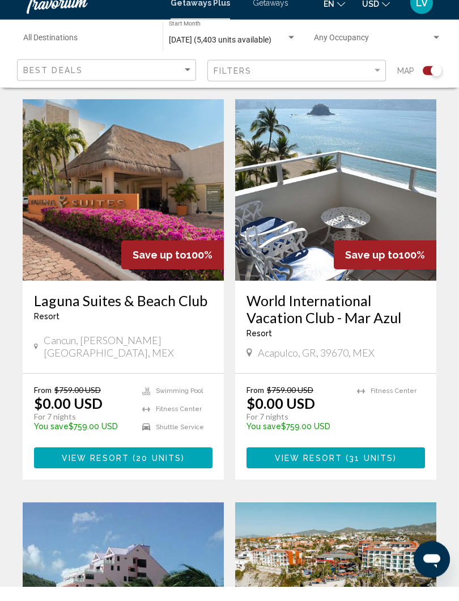
click at [304, 432] on div "Save up to 100% Polo Towers Suites, a Hilton Vacation Club Resort - This is an …" at bounding box center [229, 101] width 425 height 2486
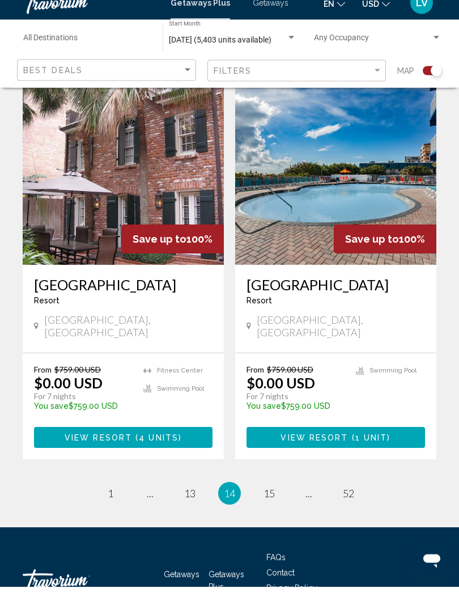
scroll to position [2382, 0]
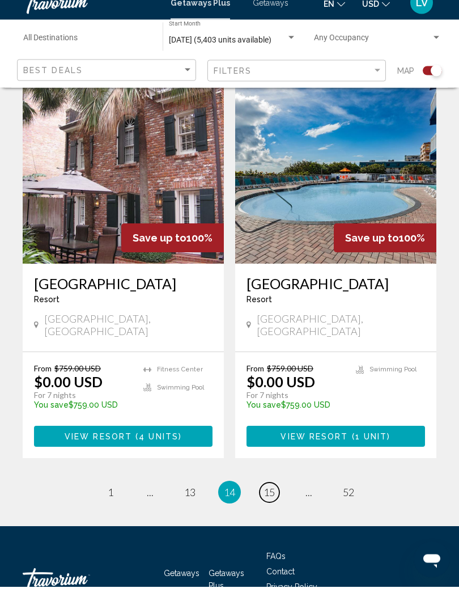
click at [267, 501] on span "15" at bounding box center [269, 507] width 11 height 12
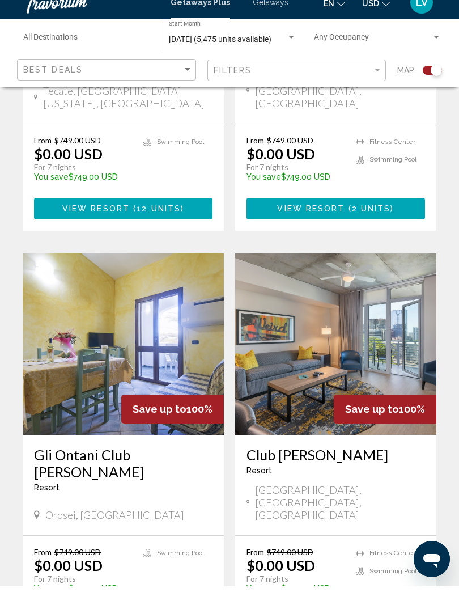
scroll to position [2241, 0]
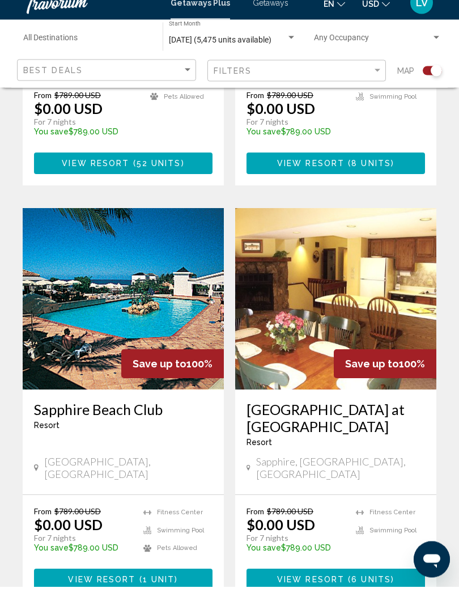
scroll to position [2260, 0]
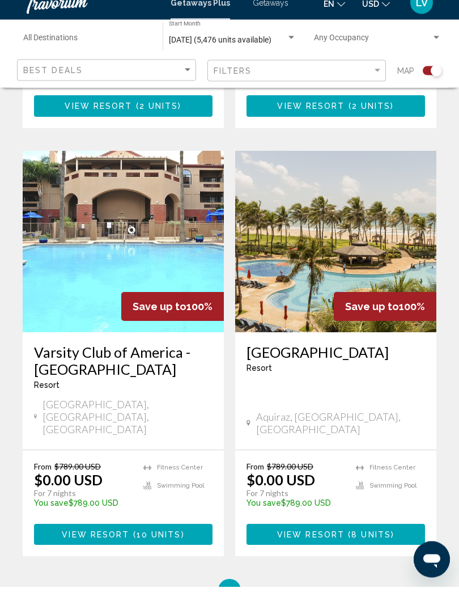
scroll to position [2279, 0]
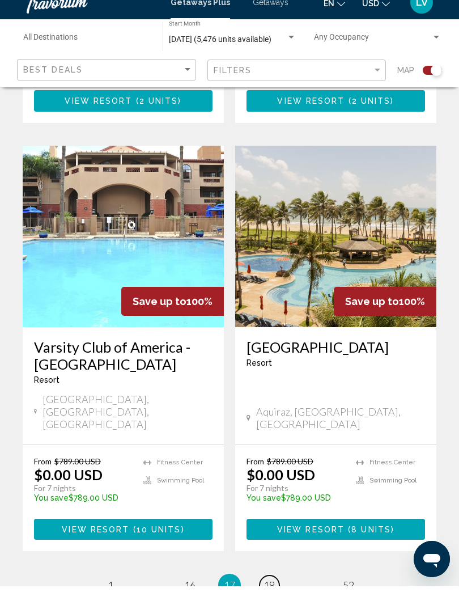
click at [268, 593] on span "18" at bounding box center [269, 599] width 11 height 12
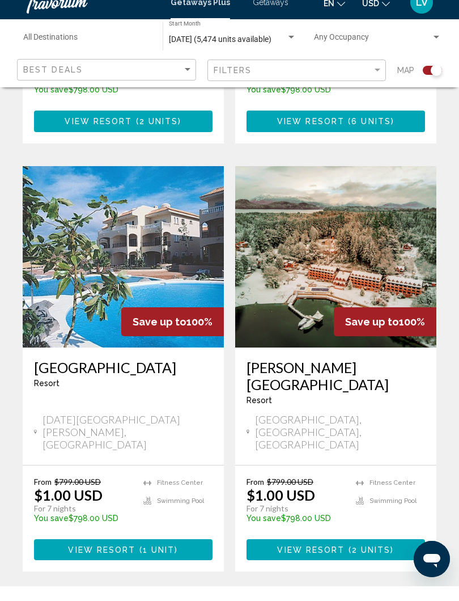
scroll to position [2290, 0]
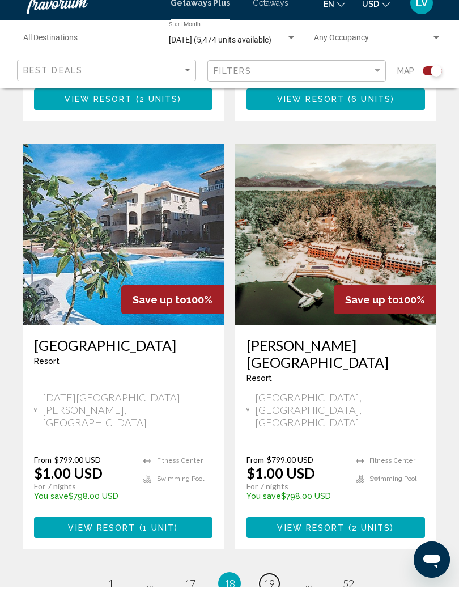
click at [269, 591] on span "19" at bounding box center [269, 597] width 11 height 12
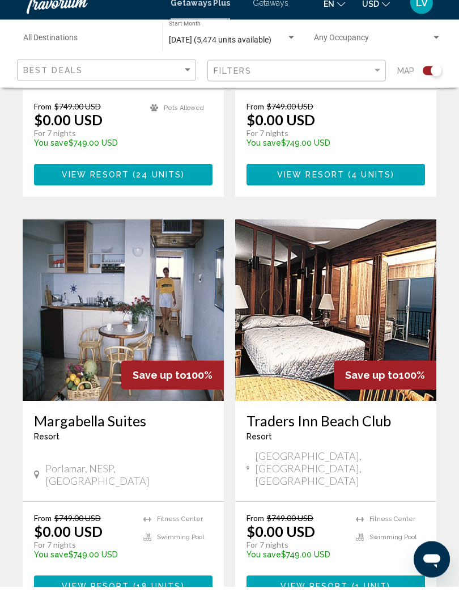
scroll to position [2271, 0]
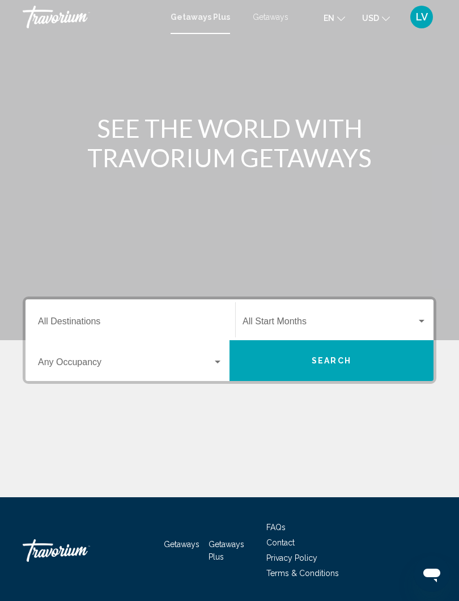
click at [419, 320] on div "Search widget" at bounding box center [422, 321] width 6 height 3
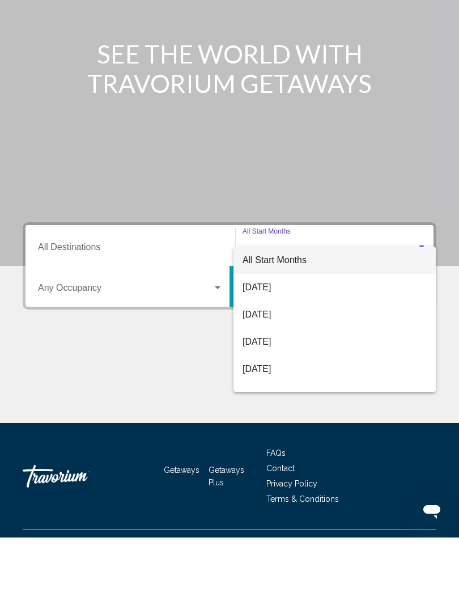
scroll to position [35, 0]
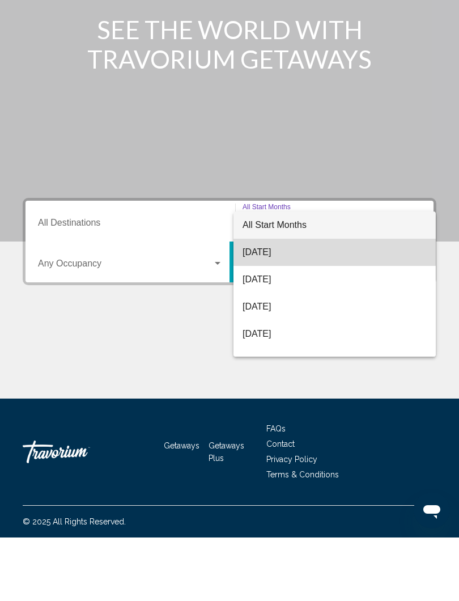
click at [278, 302] on span "[DATE]" at bounding box center [335, 315] width 184 height 27
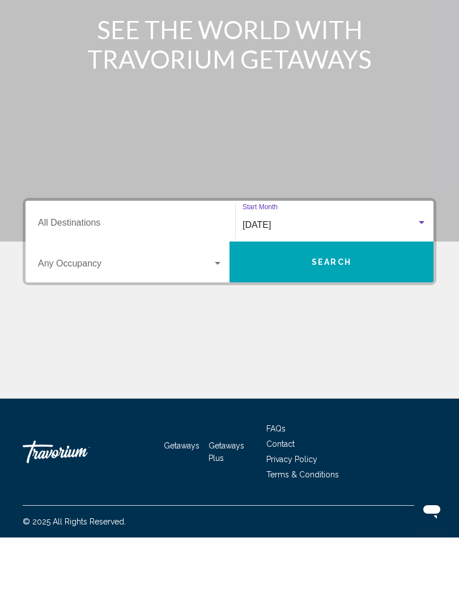
click at [211, 324] on span "Search widget" at bounding box center [125, 329] width 175 height 10
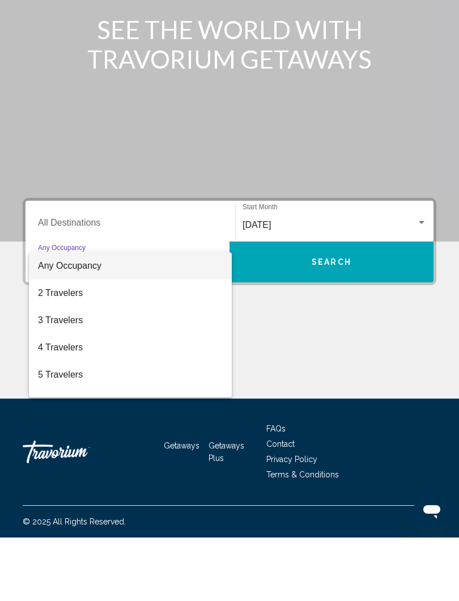
click at [175, 217] on div at bounding box center [229, 300] width 459 height 601
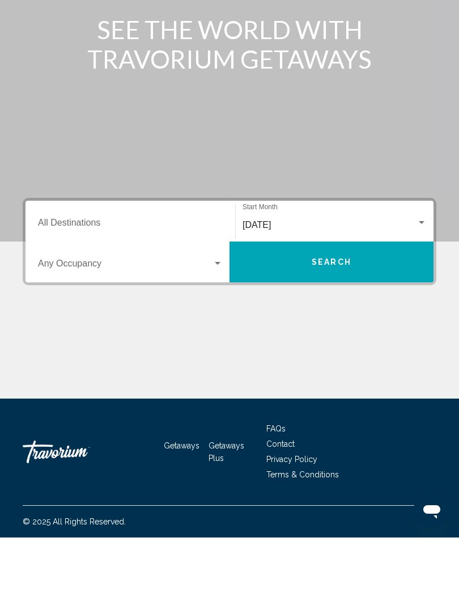
click at [95, 283] on input "Destination All Destinations" at bounding box center [130, 288] width 185 height 10
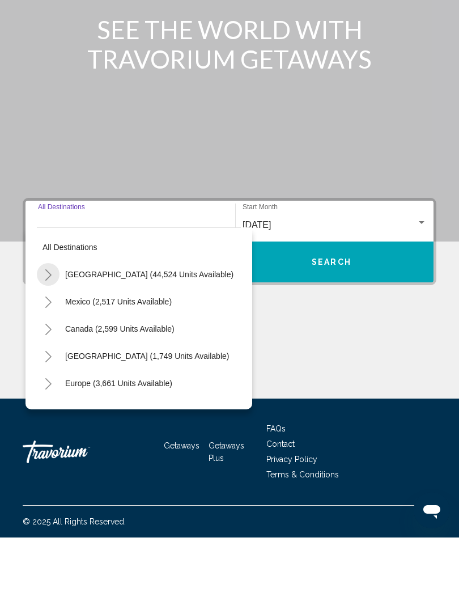
click at [58, 326] on button "Toggle United States (44,524 units available)" at bounding box center [48, 337] width 23 height 23
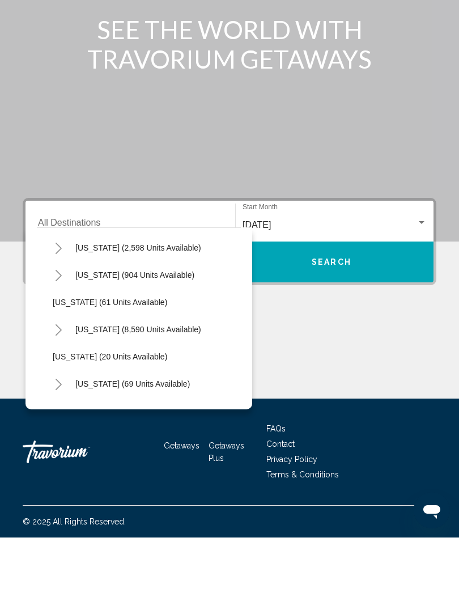
scroll to position [137, 2]
click at [62, 380] on button "Toggle Florida (8,590 units available)" at bounding box center [57, 391] width 23 height 23
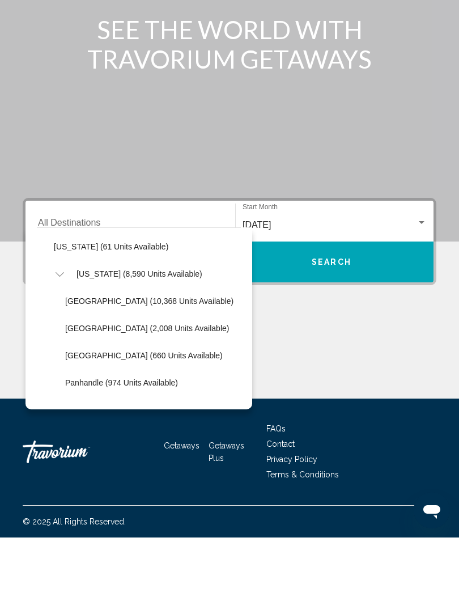
scroll to position [191, 0]
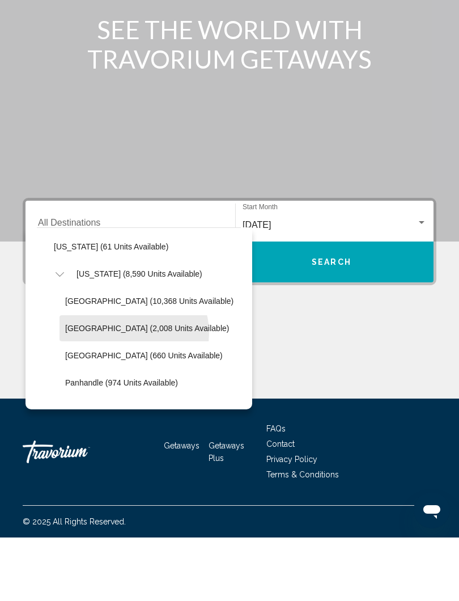
click at [133, 379] on button "[GEOGRAPHIC_DATA] (2,008 units available)" at bounding box center [147, 392] width 175 height 26
type input "**********"
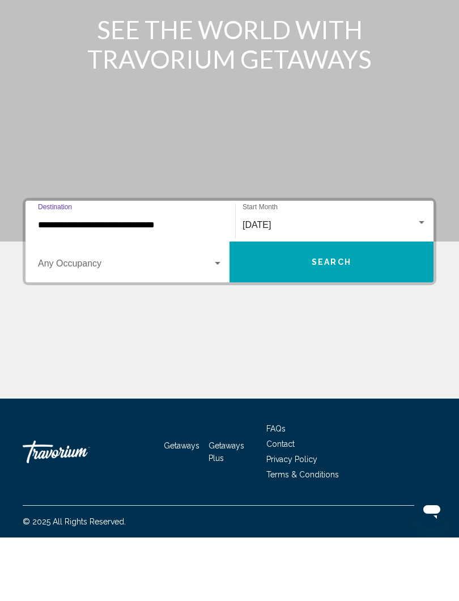
click at [330, 321] on span "Search" at bounding box center [332, 325] width 40 height 9
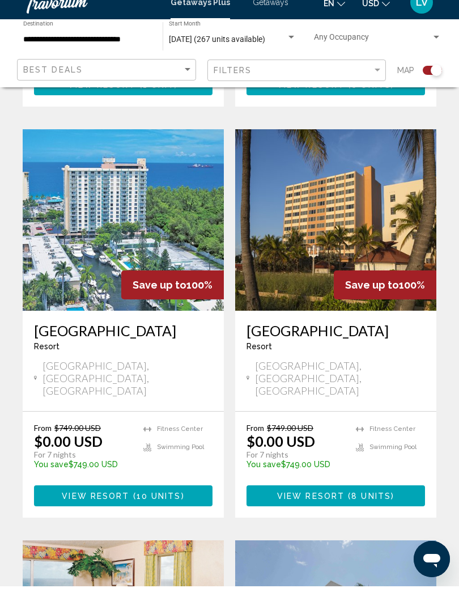
scroll to position [1502, 0]
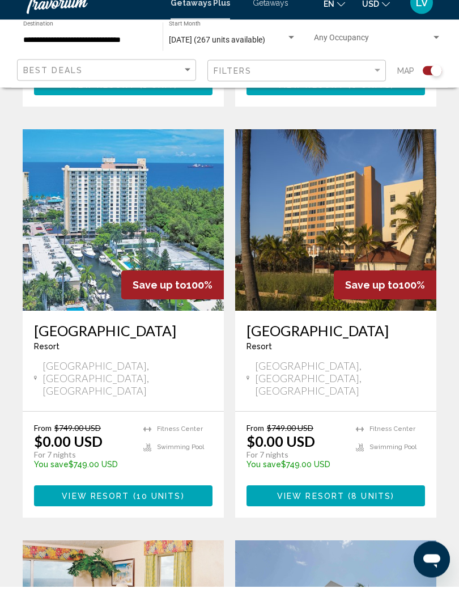
click at [395, 198] on img "Main content" at bounding box center [335, 234] width 201 height 181
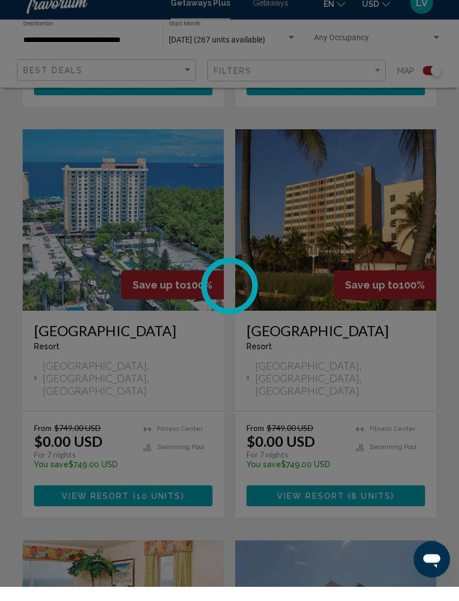
scroll to position [1503, 0]
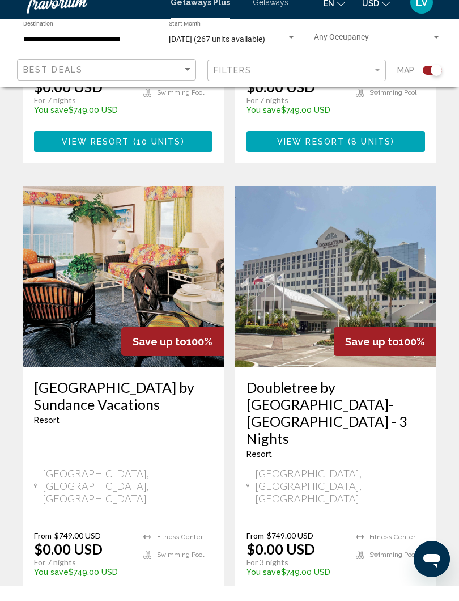
scroll to position [1860, 0]
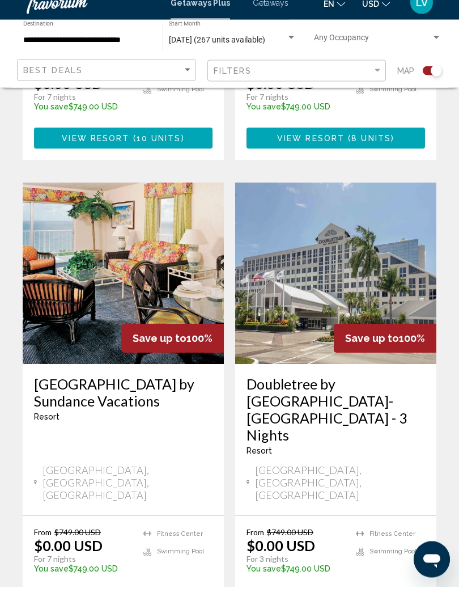
click at [340, 390] on h3 "Doubletree by [GEOGRAPHIC_DATA]-[GEOGRAPHIC_DATA] - 3 Nights" at bounding box center [336, 424] width 179 height 68
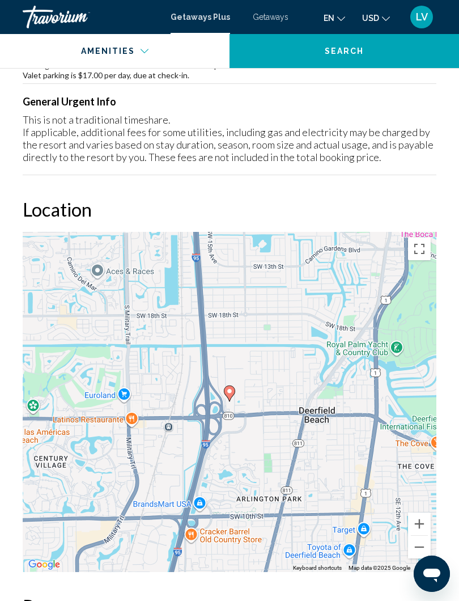
scroll to position [1472, 0]
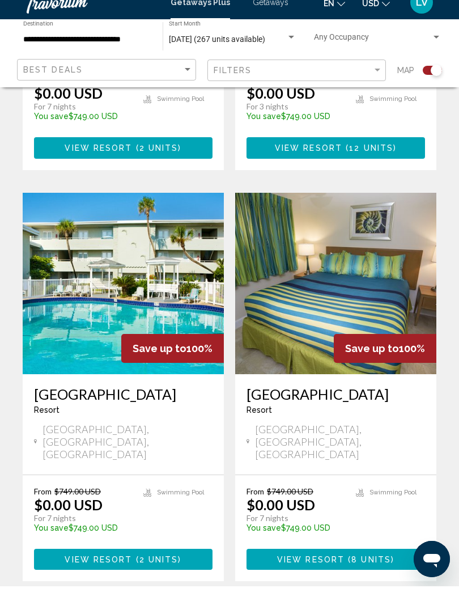
scroll to position [2313, 0]
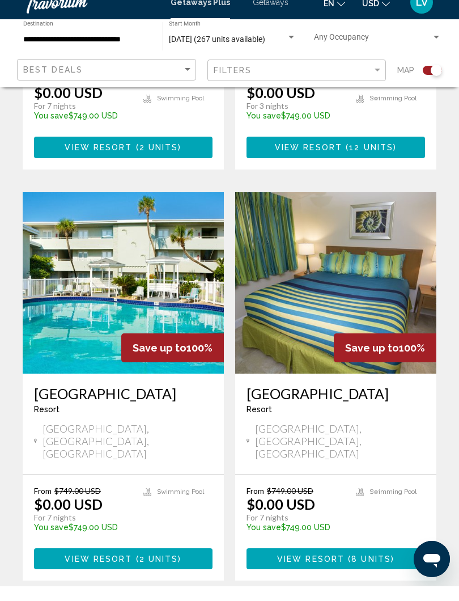
click at [139, 223] on img "Main content" at bounding box center [123, 297] width 201 height 181
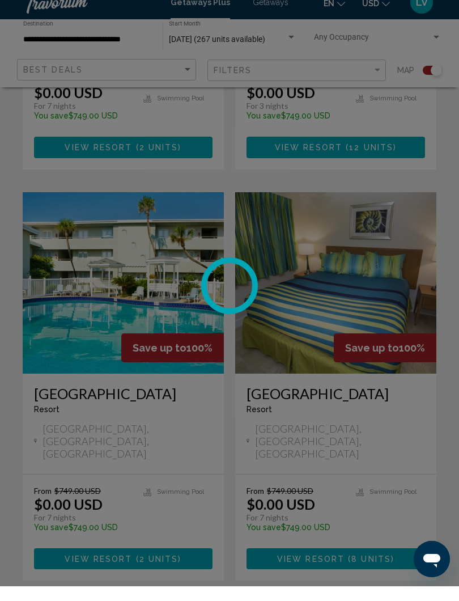
scroll to position [2313, 0]
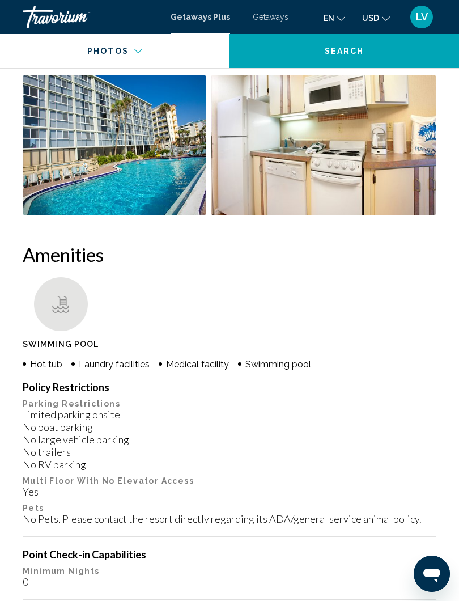
scroll to position [990, 0]
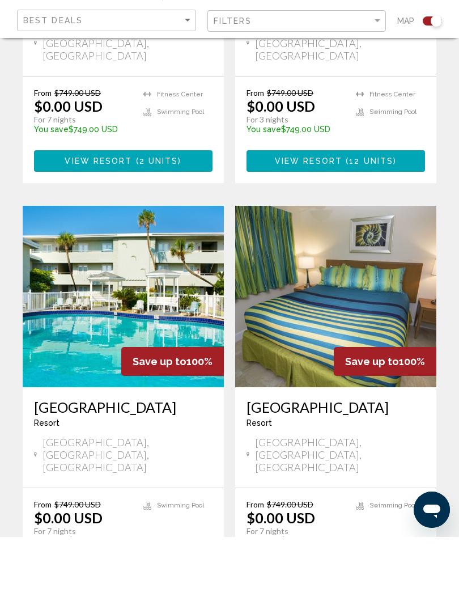
scroll to position [2264, 0]
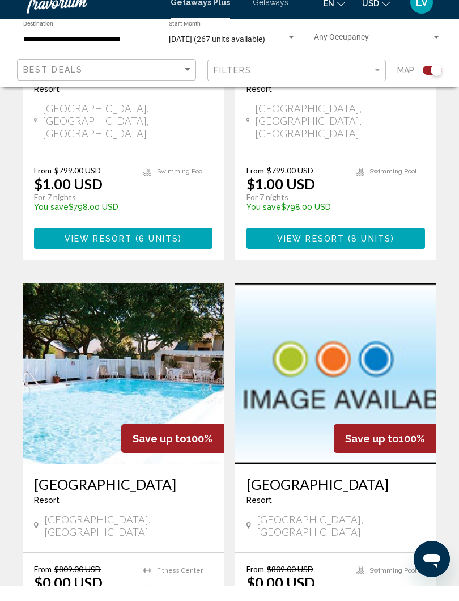
scroll to position [1758, 0]
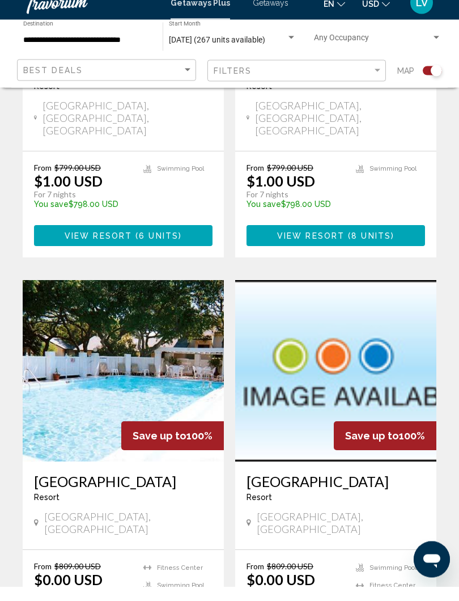
click at [133, 301] on img "Main content" at bounding box center [123, 385] width 201 height 181
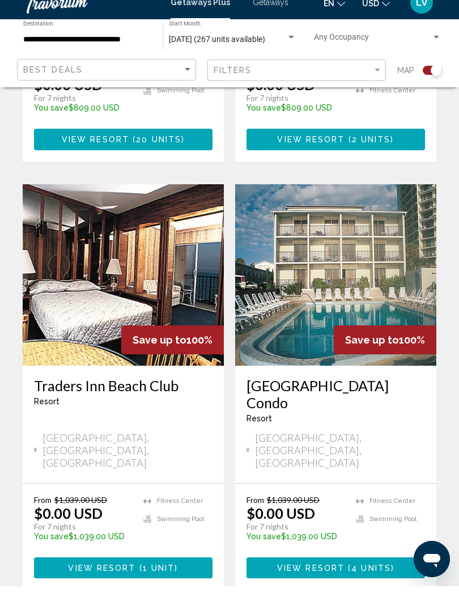
scroll to position [2273, 0]
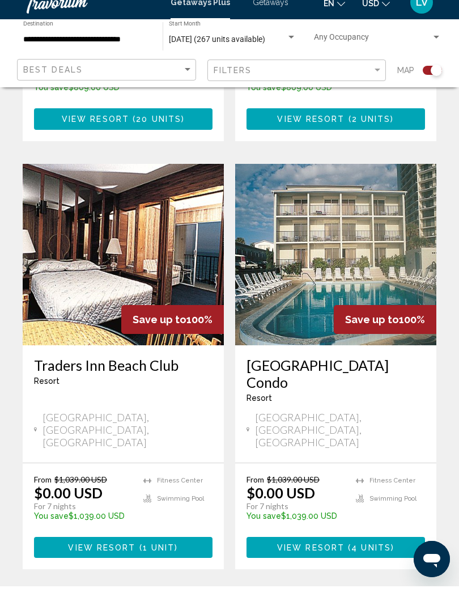
click at [359, 179] on img "Main content" at bounding box center [335, 269] width 201 height 181
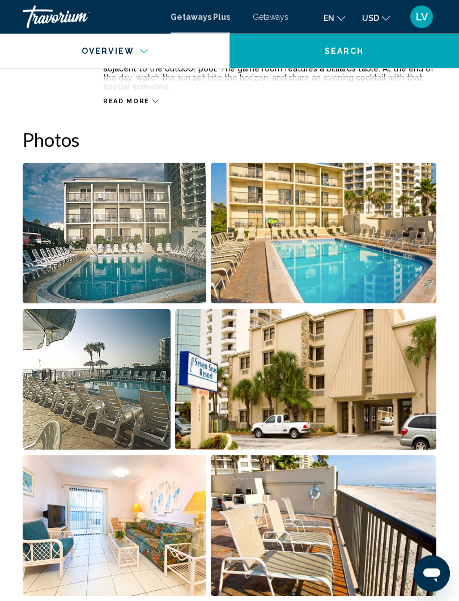
scroll to position [668, 0]
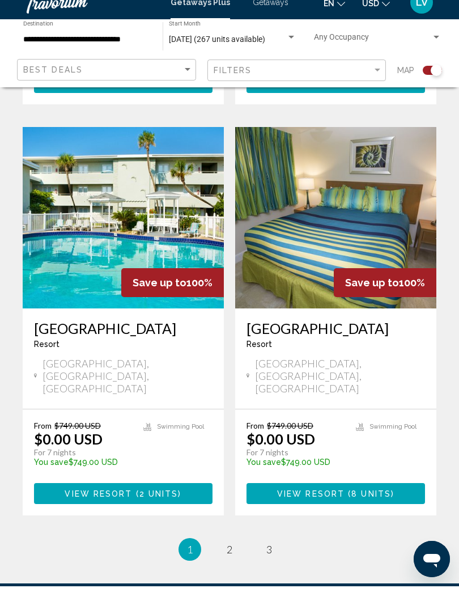
scroll to position [2382, 0]
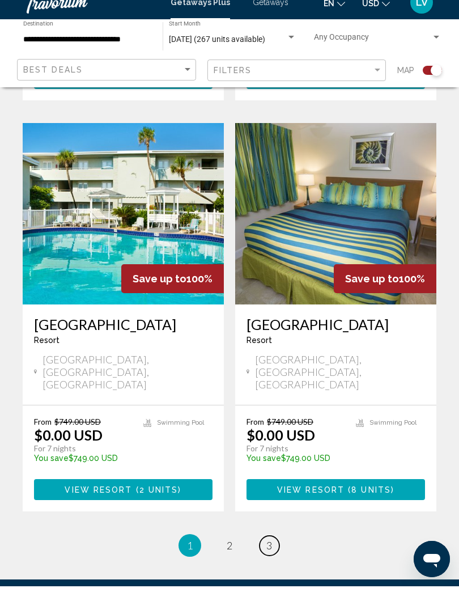
click at [269, 554] on span "3" at bounding box center [269, 560] width 6 height 12
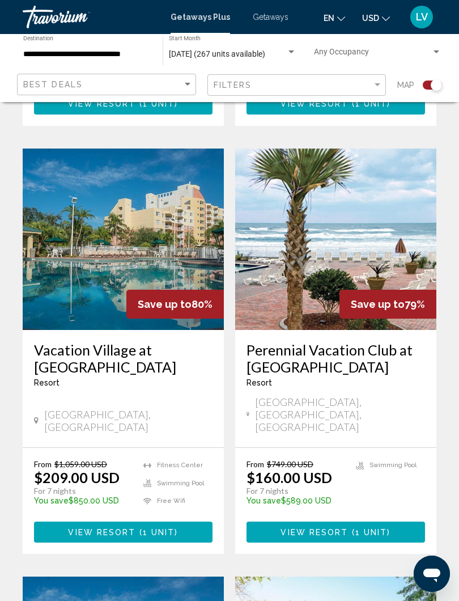
scroll to position [1039, 0]
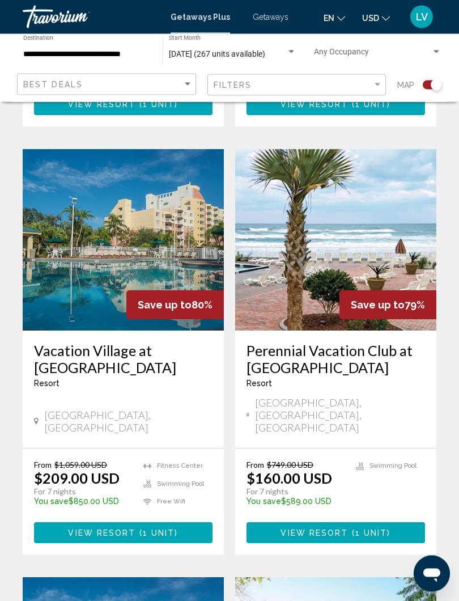
click at [384, 205] on img "Main content" at bounding box center [335, 240] width 201 height 181
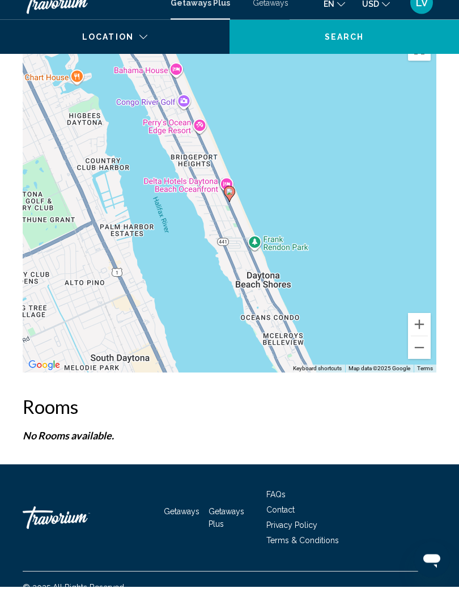
scroll to position [1859, 0]
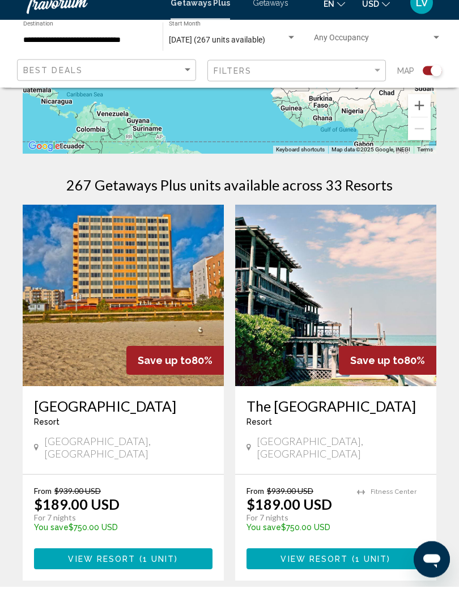
scroll to position [192, 0]
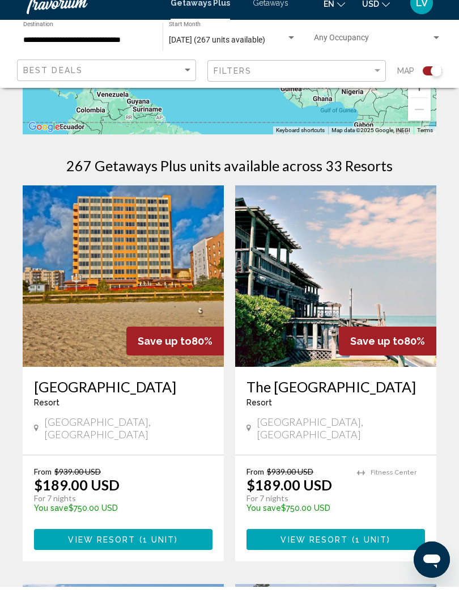
click at [144, 256] on img "Main content" at bounding box center [123, 290] width 201 height 181
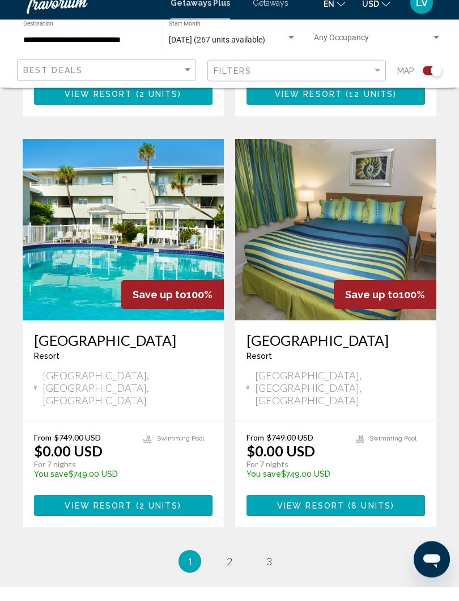
scroll to position [2382, 0]
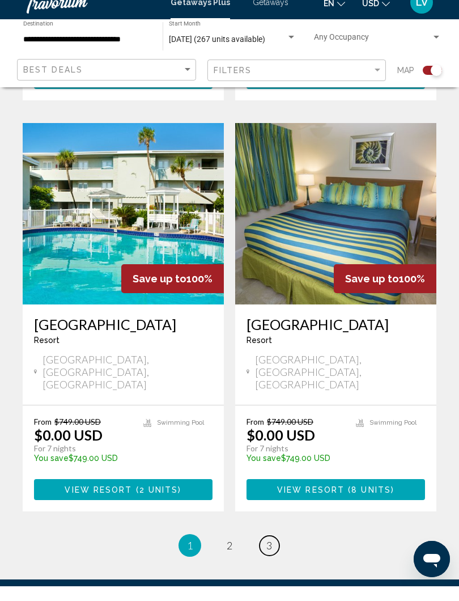
click at [266, 554] on span "3" at bounding box center [269, 560] width 6 height 12
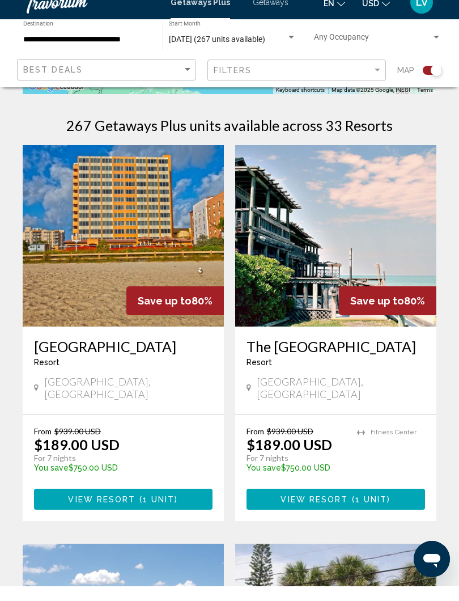
scroll to position [233, 0]
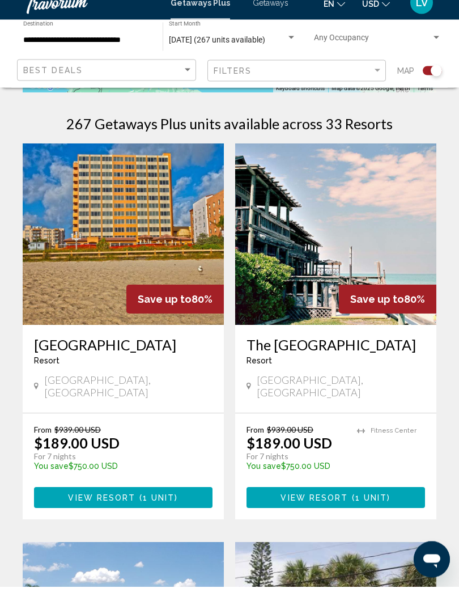
click at [355, 207] on img "Main content" at bounding box center [335, 248] width 201 height 181
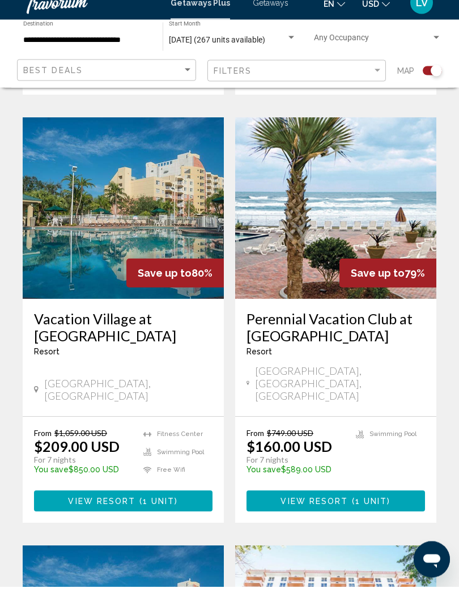
scroll to position [1065, 0]
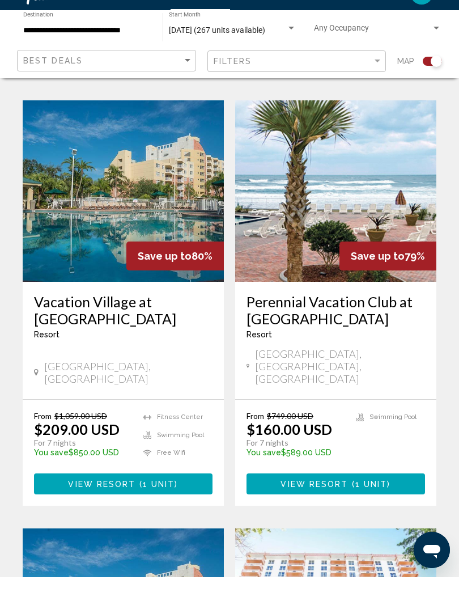
click at [146, 150] on img "Main content" at bounding box center [123, 214] width 201 height 181
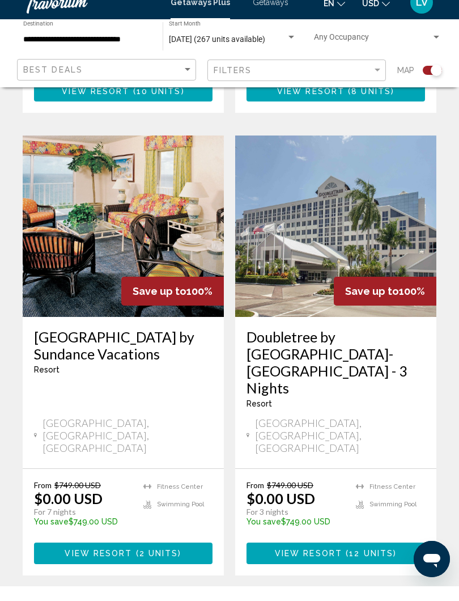
scroll to position [1907, 0]
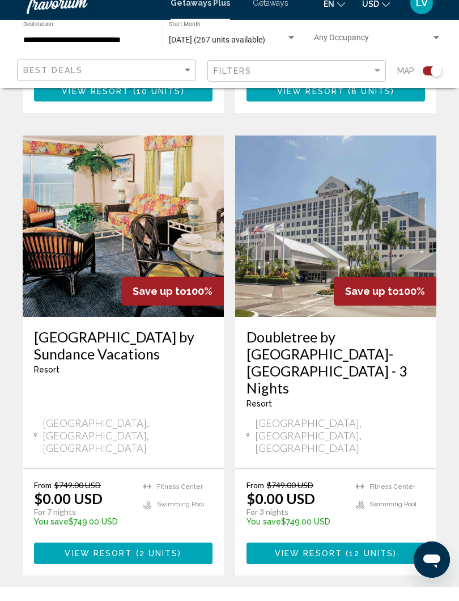
click at [332, 342] on h3 "Doubletree by [GEOGRAPHIC_DATA]-[GEOGRAPHIC_DATA] - 3 Nights" at bounding box center [336, 376] width 179 height 68
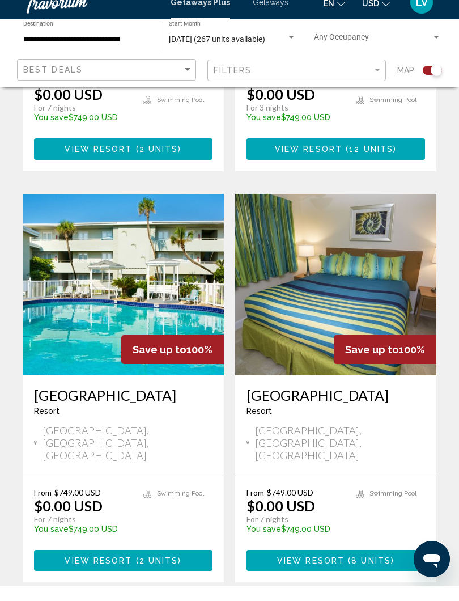
scroll to position [2311, 0]
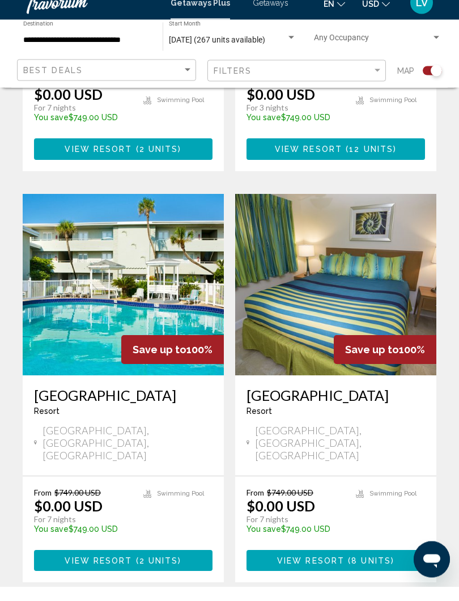
click at [139, 209] on img "Main content" at bounding box center [123, 299] width 201 height 181
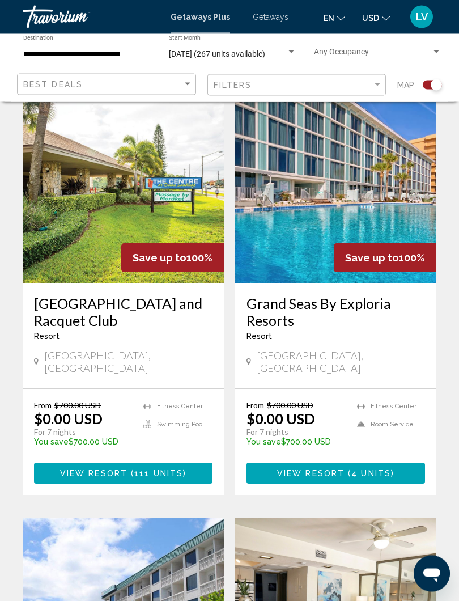
scroll to position [287, 0]
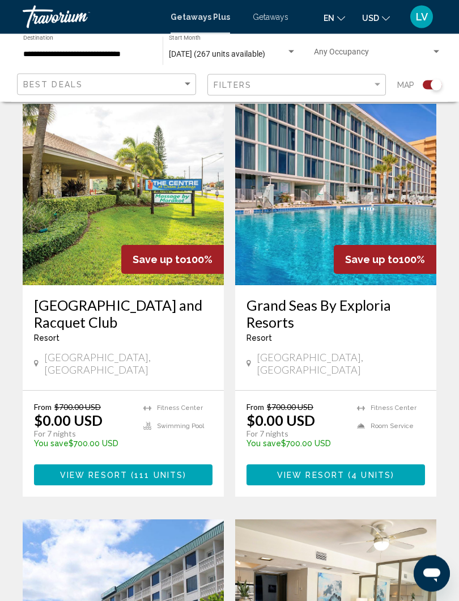
click at [140, 189] on img "Main content" at bounding box center [123, 194] width 201 height 181
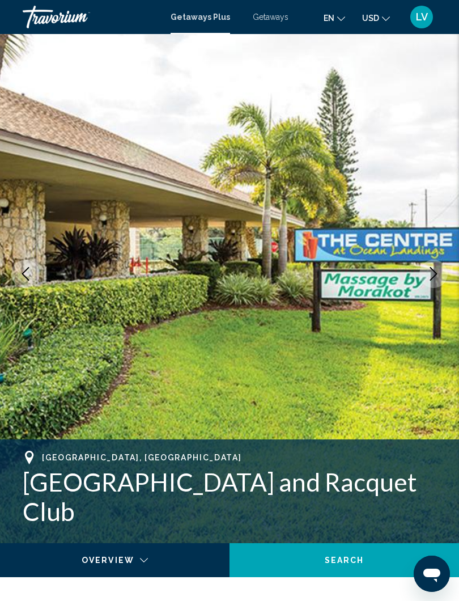
scroll to position [29, 0]
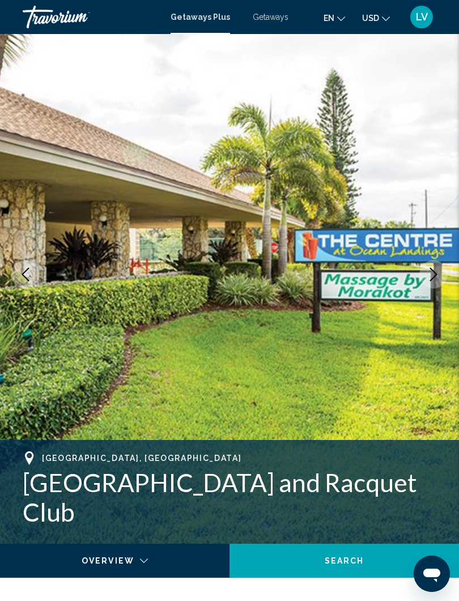
click at [433, 253] on img "Main content" at bounding box center [229, 274] width 459 height 538
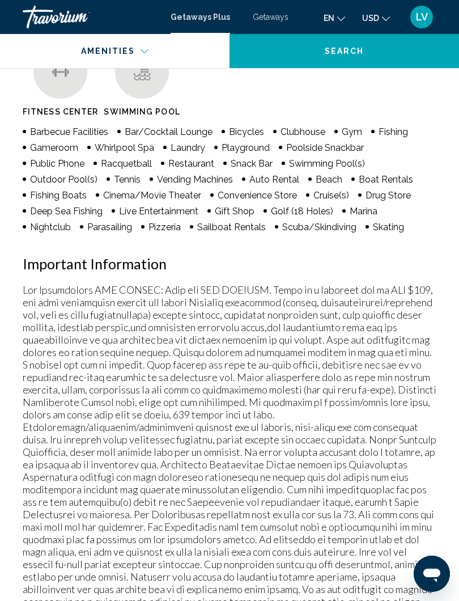
scroll to position [1275, 0]
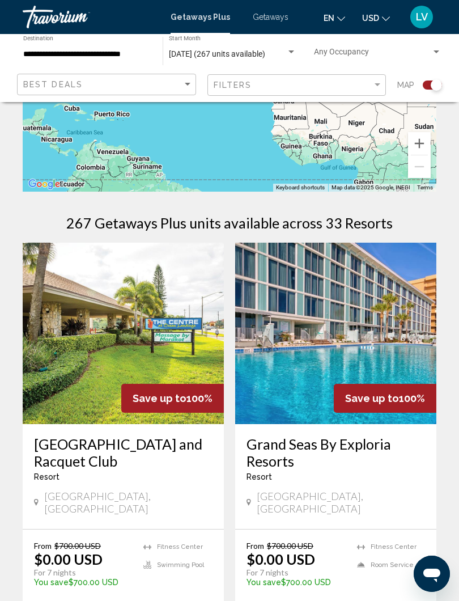
scroll to position [139, 0]
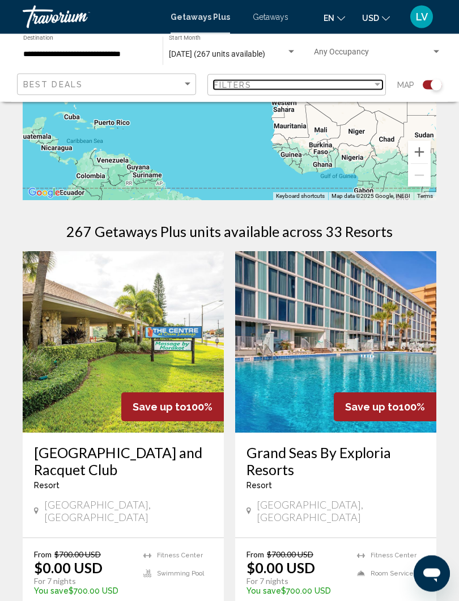
click at [375, 88] on div "Filter" at bounding box center [377, 84] width 10 height 9
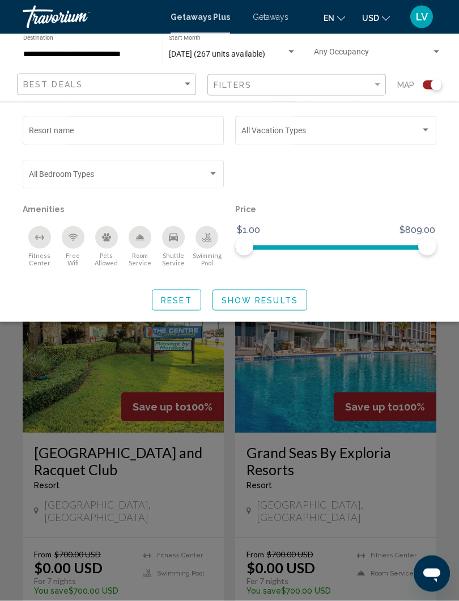
click at [423, 130] on div "Search widget" at bounding box center [426, 130] width 6 height 3
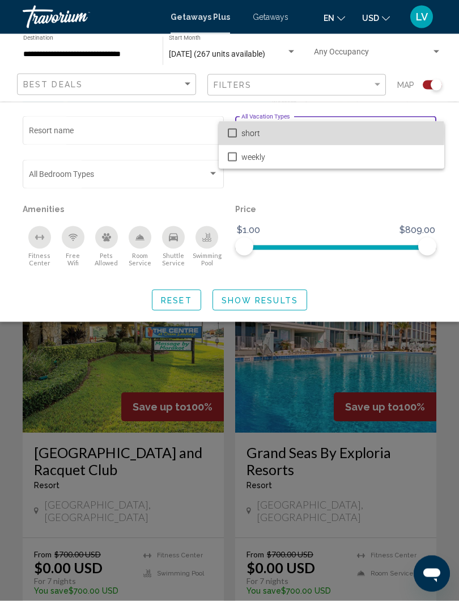
click at [239, 134] on mat-option "short" at bounding box center [332, 133] width 226 height 24
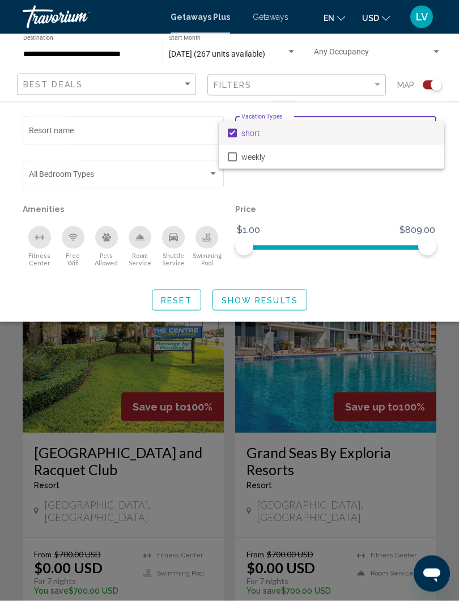
click at [259, 302] on div at bounding box center [229, 300] width 459 height 601
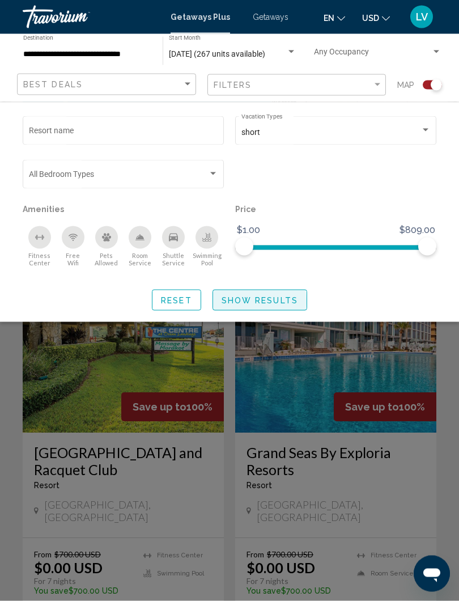
click at [251, 302] on span "Show Results" at bounding box center [260, 300] width 77 height 9
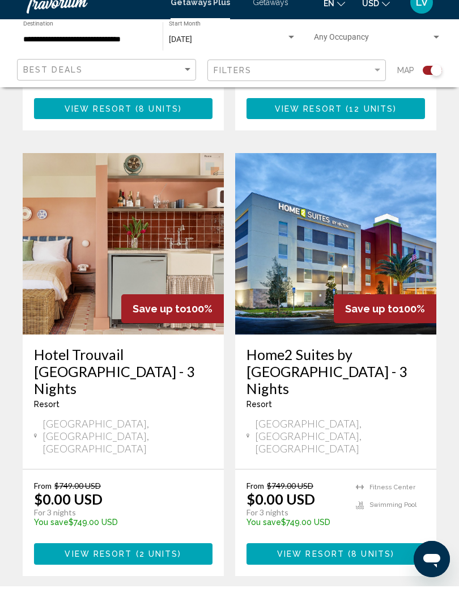
scroll to position [685, 0]
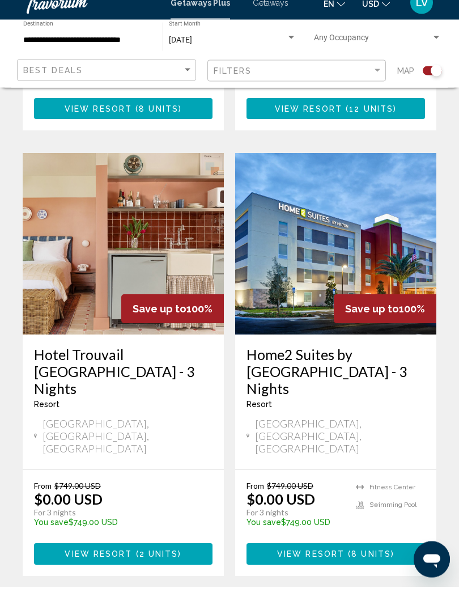
click at [130, 271] on img "Main content" at bounding box center [123, 258] width 201 height 181
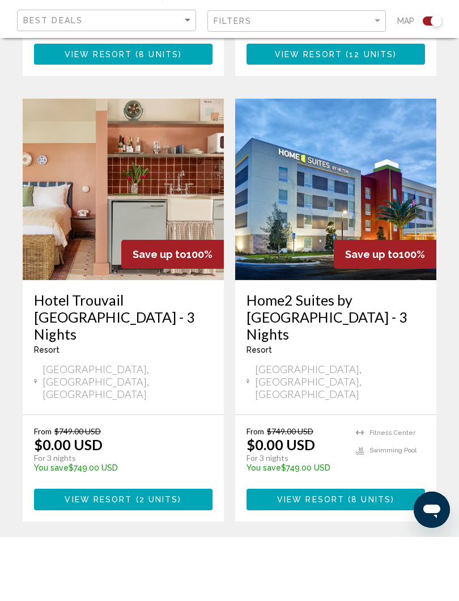
scroll to position [692, 0]
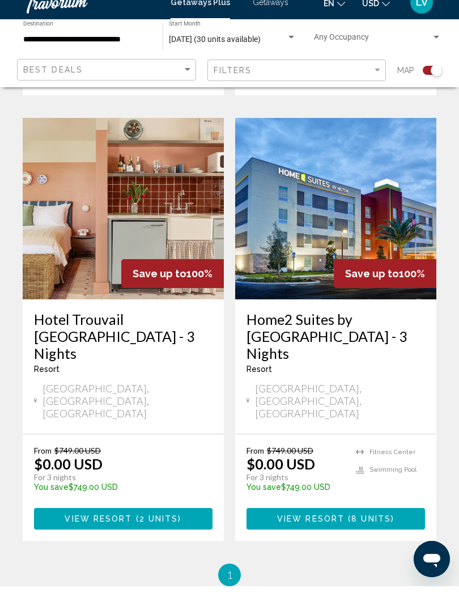
click at [350, 325] on h3 "Home2 Suites by [GEOGRAPHIC_DATA] - 3 Nights" at bounding box center [336, 350] width 179 height 51
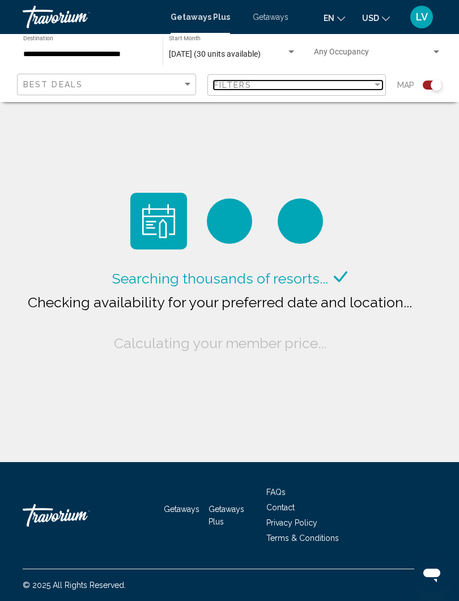
click at [368, 88] on div "Filters" at bounding box center [293, 84] width 159 height 9
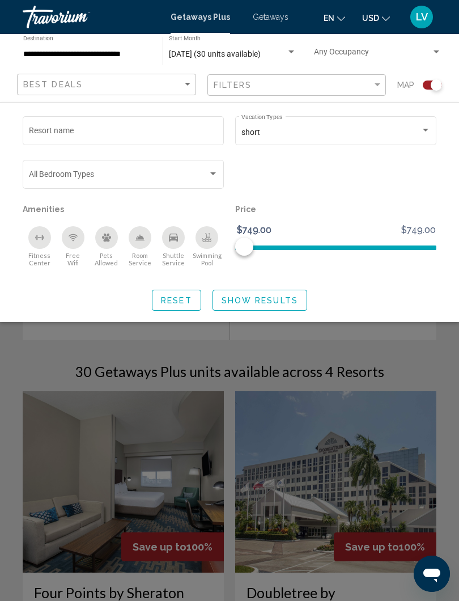
click at [422, 129] on div "Search widget" at bounding box center [426, 130] width 10 height 9
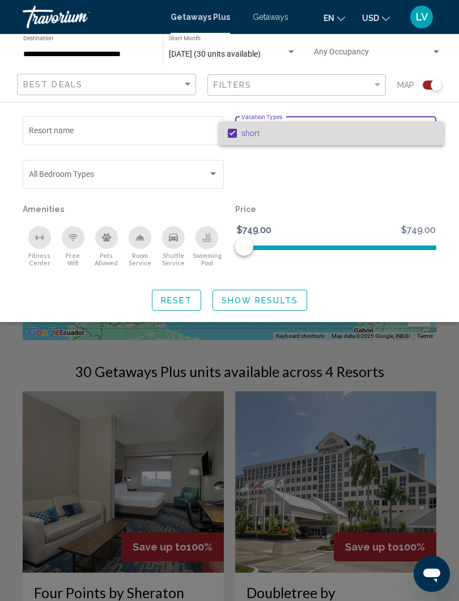
click at [415, 134] on span "short" at bounding box center [338, 133] width 194 height 24
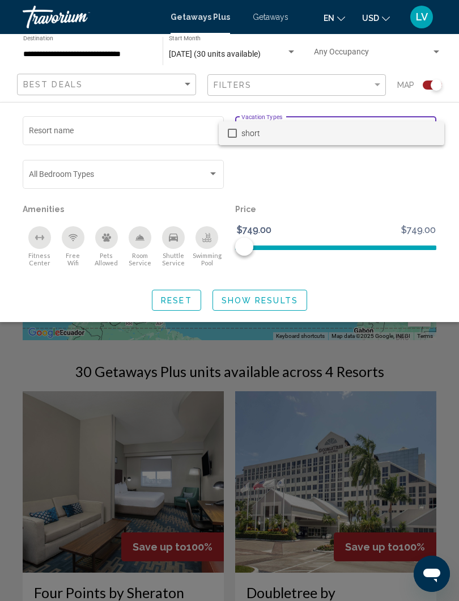
click at [262, 297] on div at bounding box center [229, 300] width 459 height 601
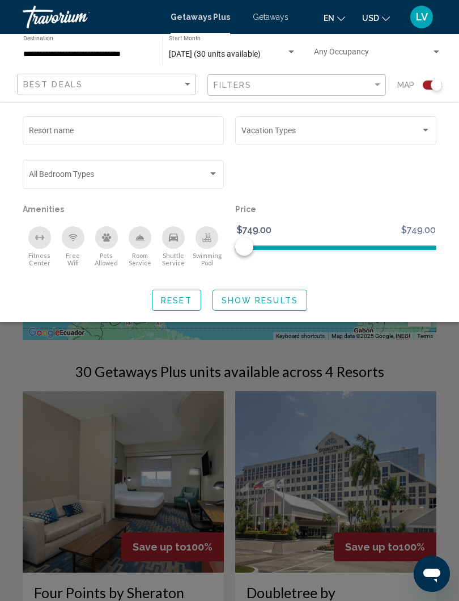
click at [421, 135] on div "Search widget" at bounding box center [335, 132] width 189 height 9
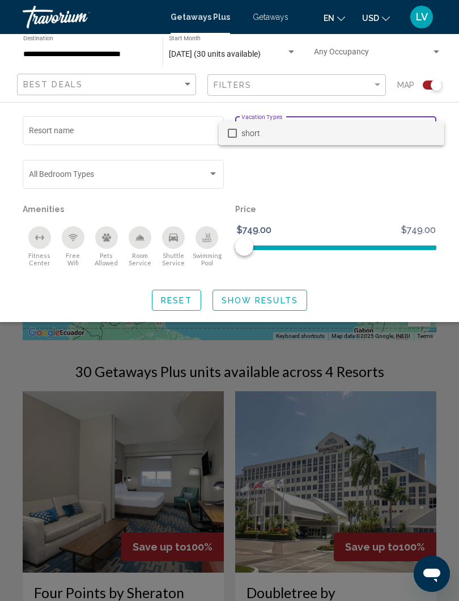
click at [387, 181] on div at bounding box center [229, 300] width 459 height 601
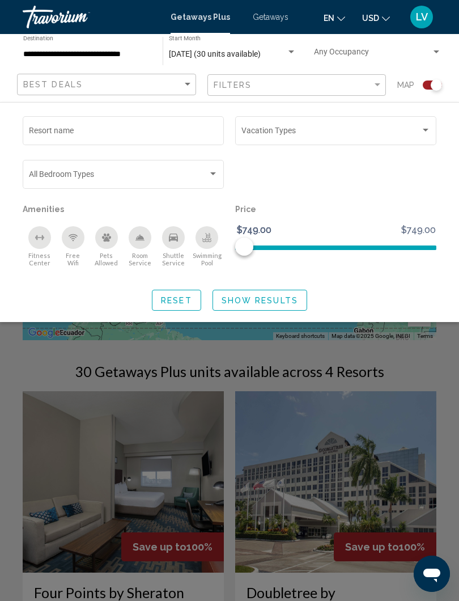
click at [274, 302] on span "Show Results" at bounding box center [260, 300] width 77 height 9
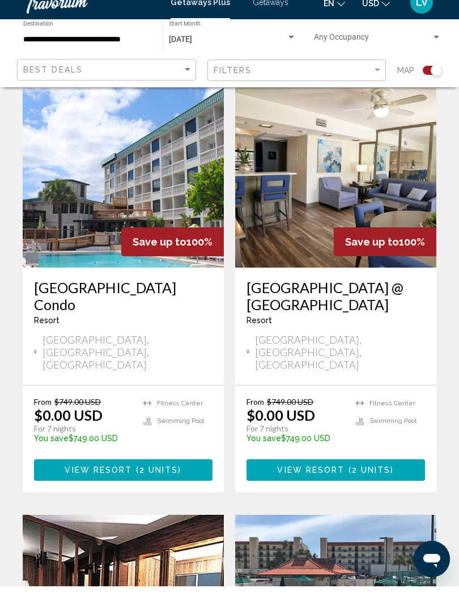
scroll to position [706, 0]
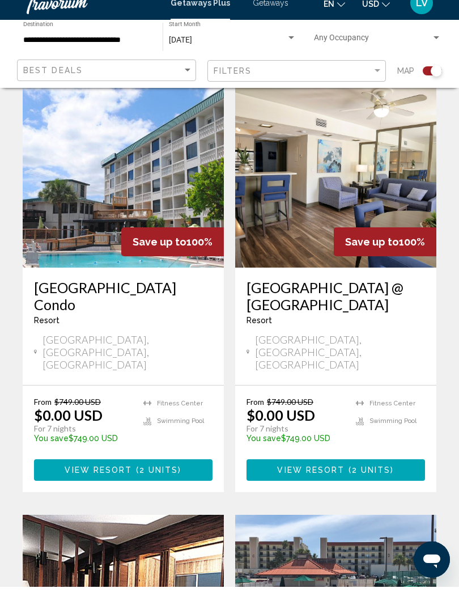
click at [281, 50] on div "[DATE]" at bounding box center [227, 54] width 117 height 9
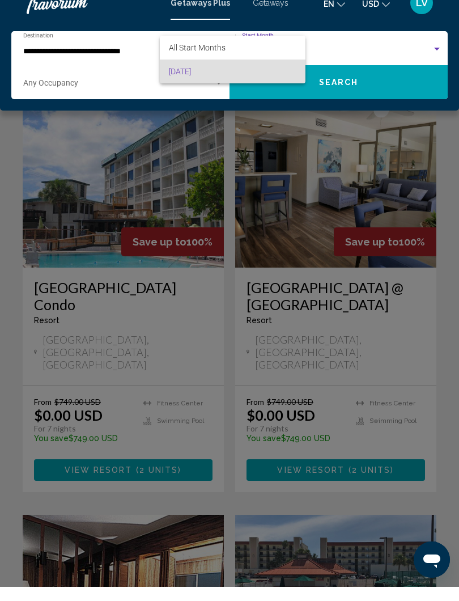
click at [450, 167] on div at bounding box center [229, 300] width 459 height 601
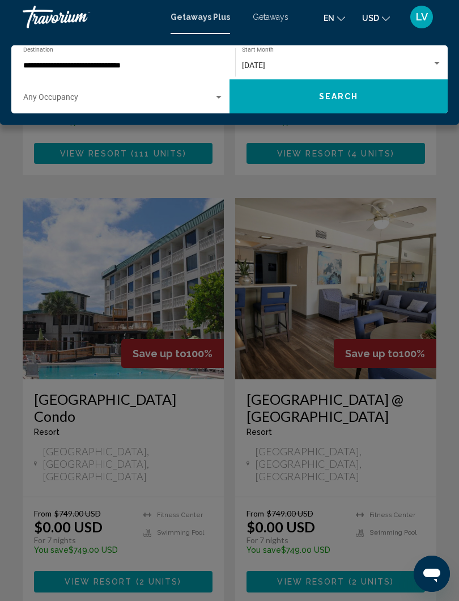
scroll to position [588, 0]
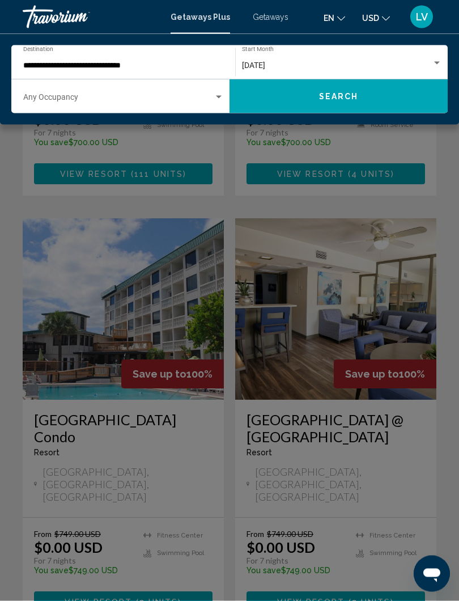
click at [220, 98] on div "Search widget" at bounding box center [219, 97] width 6 height 3
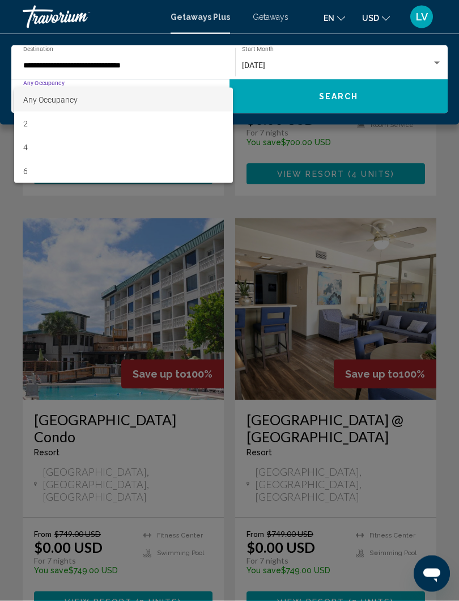
click at [441, 227] on div at bounding box center [229, 300] width 459 height 601
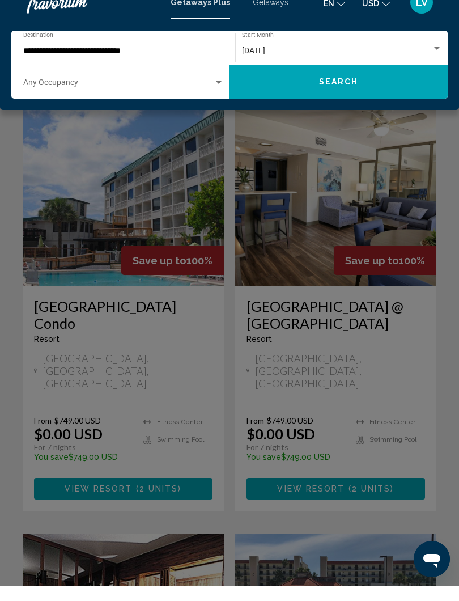
scroll to position [693, 0]
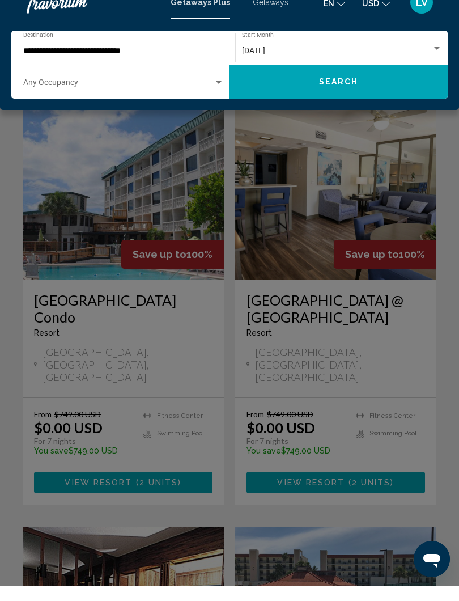
click at [452, 346] on div "Main content" at bounding box center [229, 300] width 459 height 601
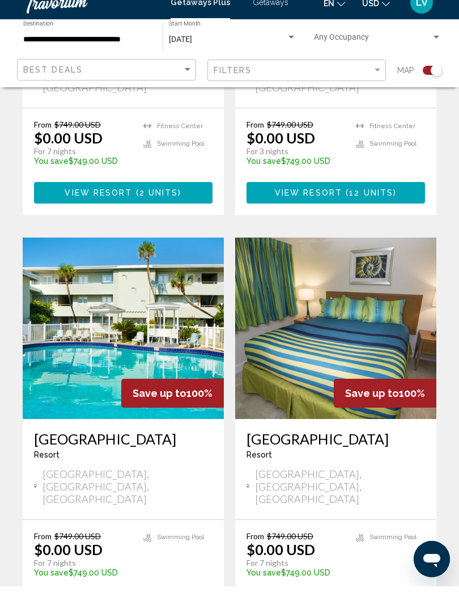
scroll to position [2268, 0]
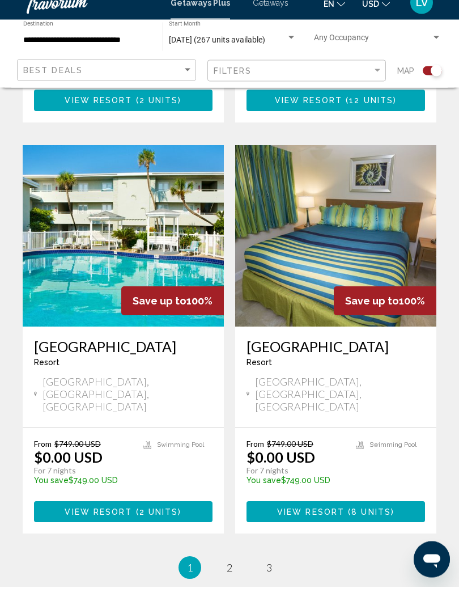
scroll to position [2361, 0]
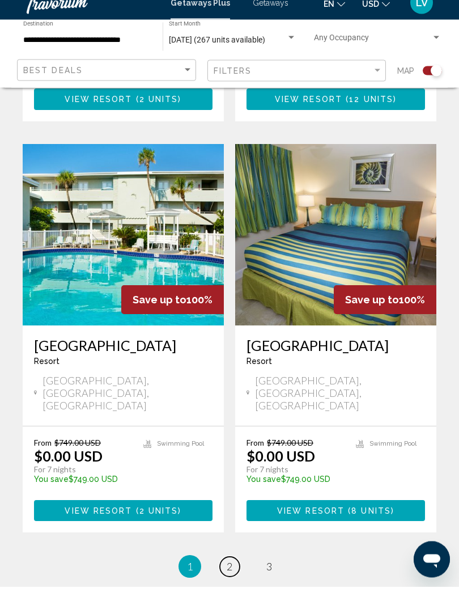
click at [223, 571] on link "page 2" at bounding box center [230, 581] width 20 height 20
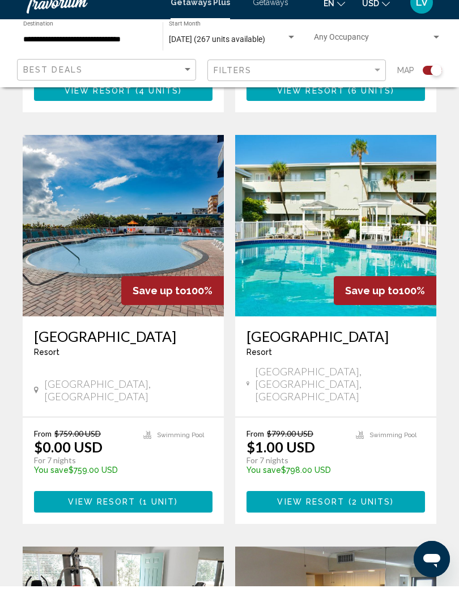
scroll to position [671, 0]
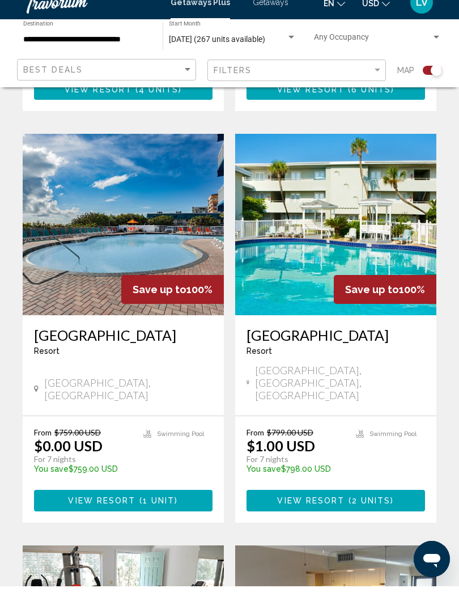
click at [376, 200] on img "Main content" at bounding box center [335, 239] width 201 height 181
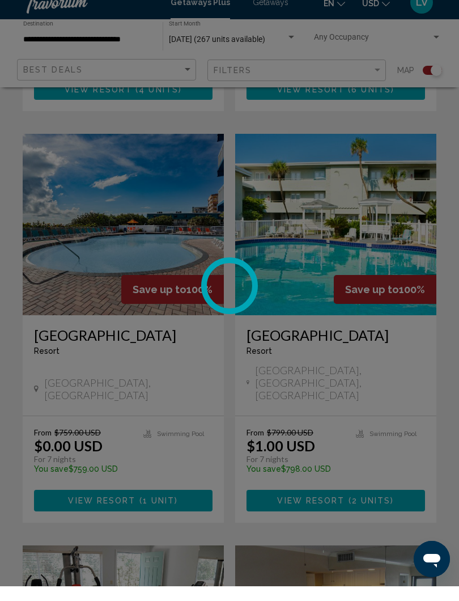
scroll to position [671, 0]
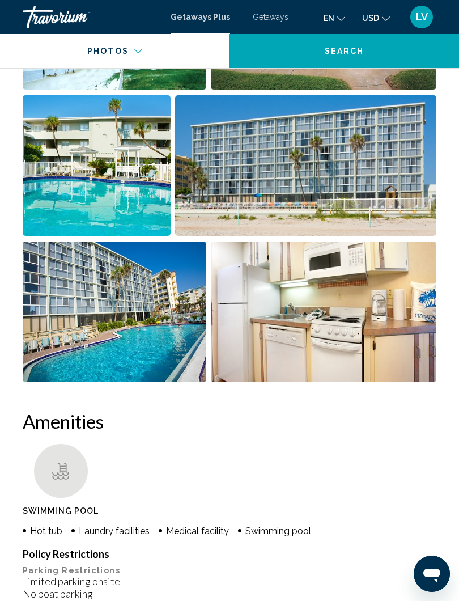
scroll to position [856, 0]
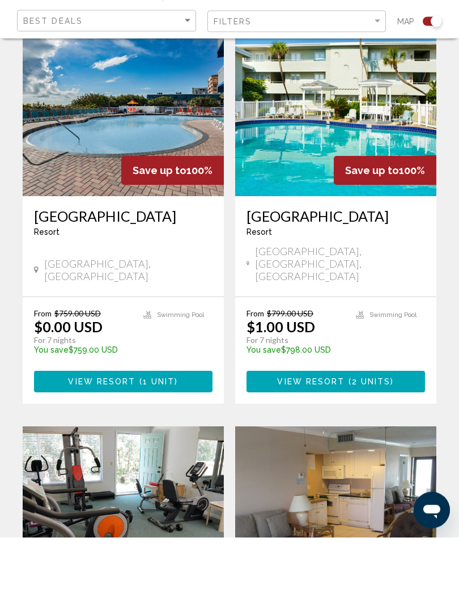
scroll to position [746, 0]
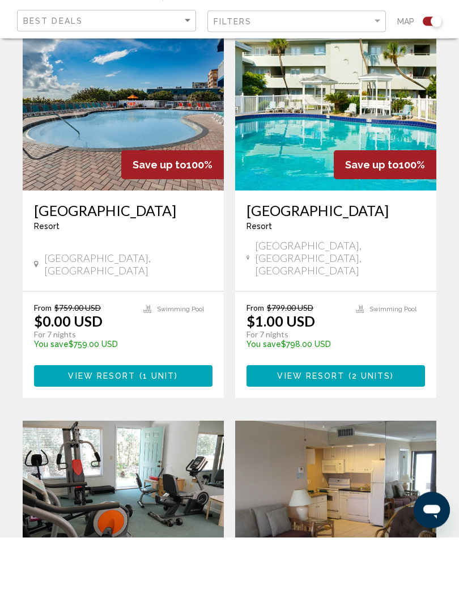
click at [121, 123] on img "Main content" at bounding box center [123, 163] width 201 height 181
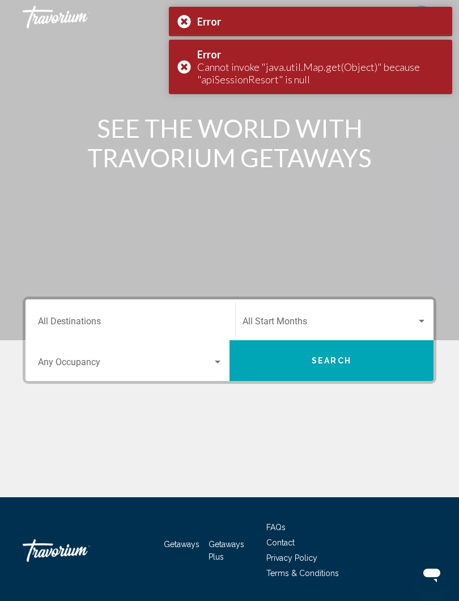
click at [192, 20] on div "Error" at bounding box center [310, 21] width 283 height 29
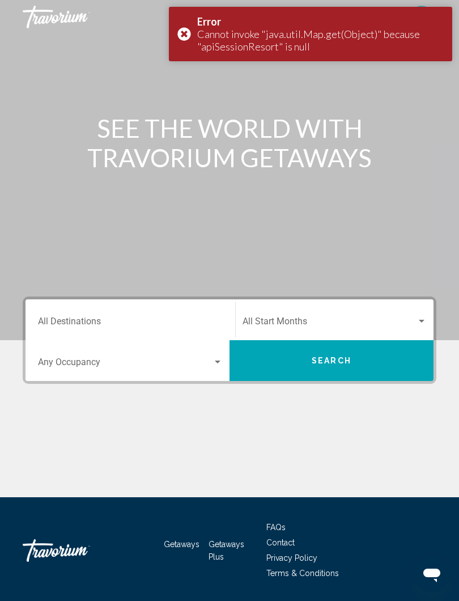
click at [179, 32] on div "Error Cannot invoke "java.util.Map.get(Object)" because "apiSessionResort" is n…" at bounding box center [310, 34] width 283 height 54
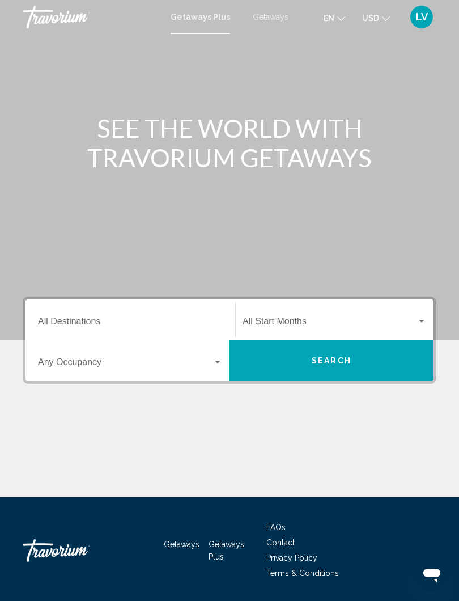
click at [422, 318] on div "Search widget" at bounding box center [422, 321] width 10 height 9
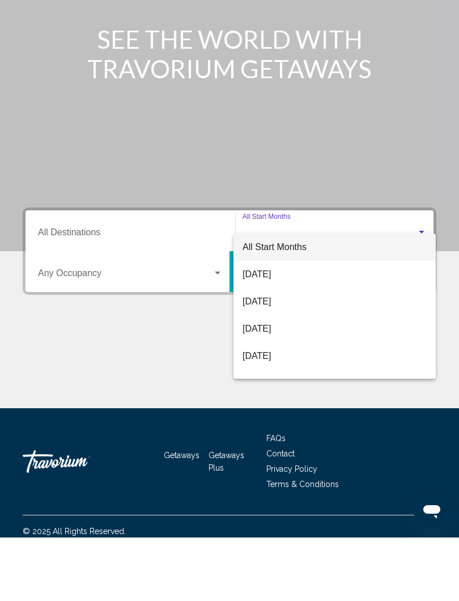
scroll to position [35, 0]
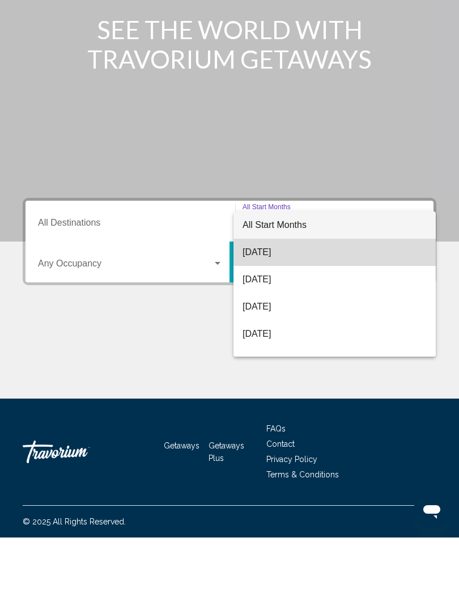
click at [274, 302] on span "[DATE]" at bounding box center [335, 315] width 184 height 27
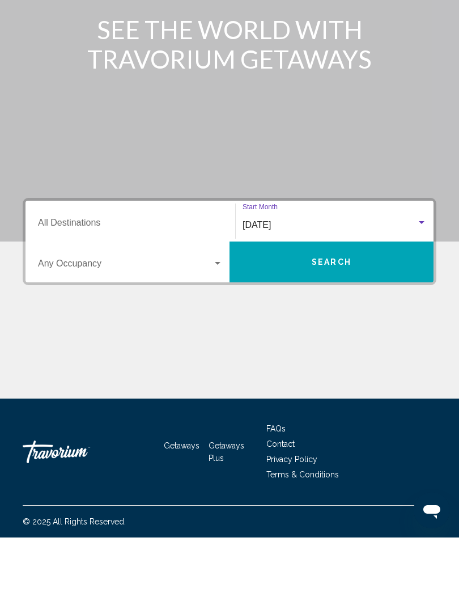
click at [196, 283] on input "Destination All Destinations" at bounding box center [130, 288] width 185 height 10
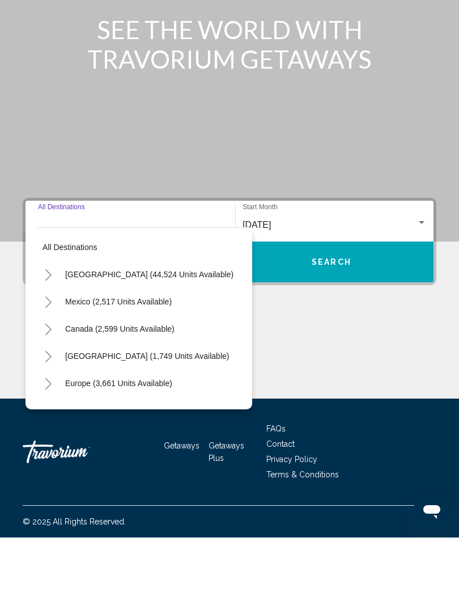
click at [50, 333] on icon "Toggle United States (44,524 units available)" at bounding box center [48, 338] width 9 height 11
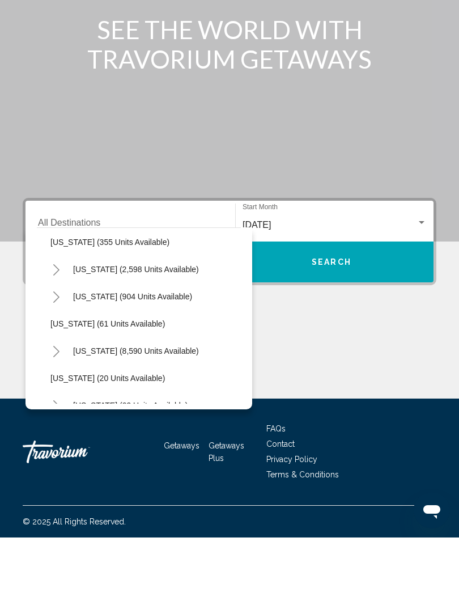
scroll to position [117, 3]
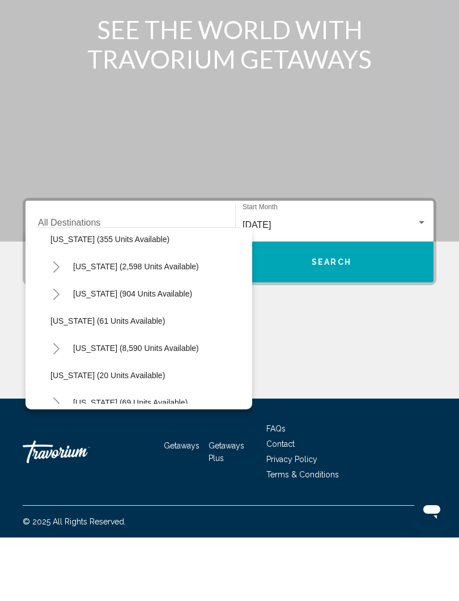
click at [54, 406] on icon "Toggle Florida (8,590 units available)" at bounding box center [56, 411] width 9 height 11
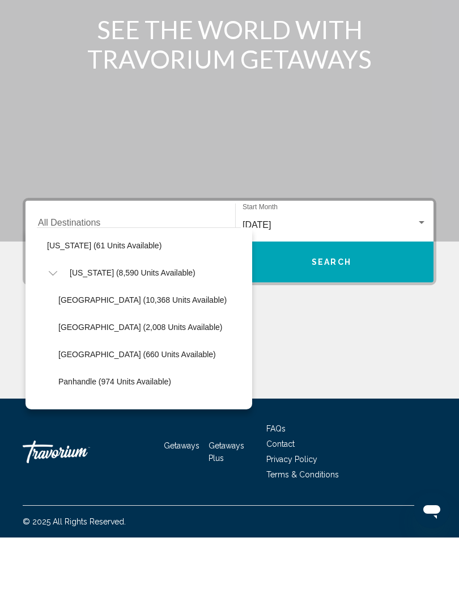
scroll to position [193, 6]
click at [99, 385] on span "[GEOGRAPHIC_DATA] (2,008 units available)" at bounding box center [141, 389] width 164 height 9
type input "**********"
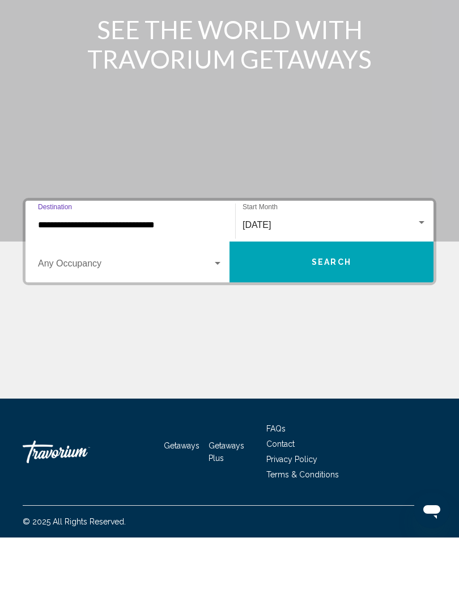
click at [337, 321] on span "Search" at bounding box center [332, 325] width 40 height 9
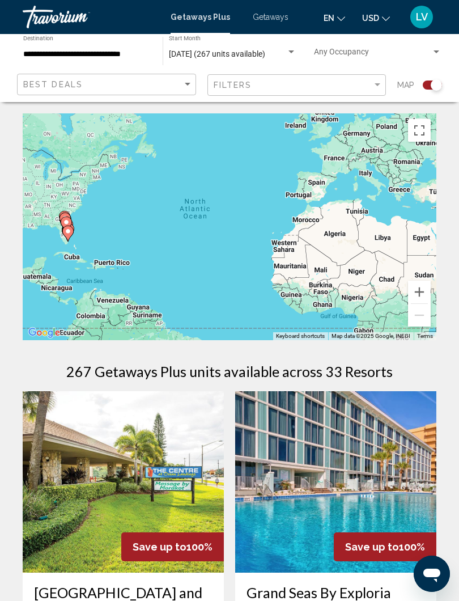
click at [287, 53] on div "Search widget" at bounding box center [291, 52] width 10 height 9
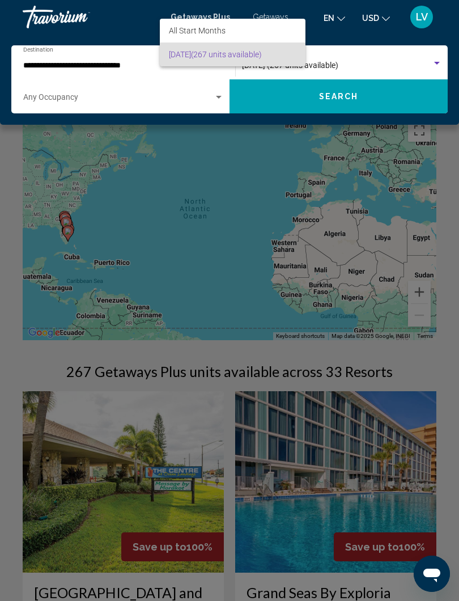
click at [384, 58] on div at bounding box center [229, 300] width 459 height 601
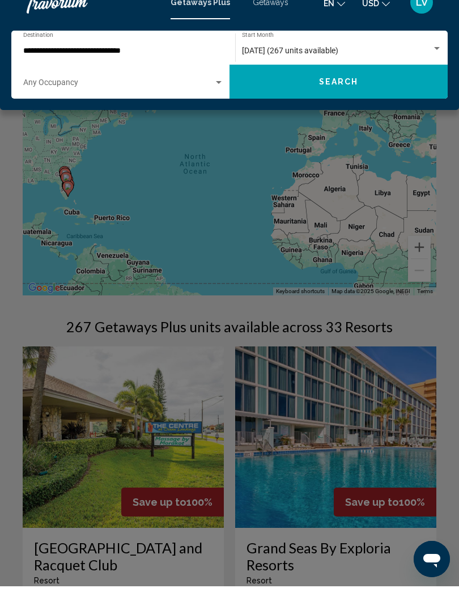
scroll to position [35, 0]
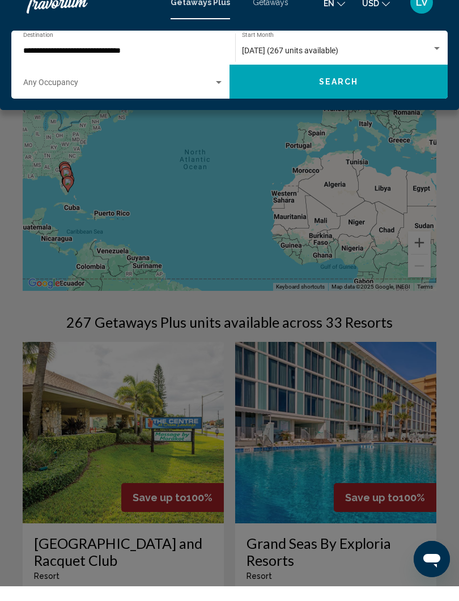
click at [451, 306] on div "Main content" at bounding box center [229, 300] width 459 height 601
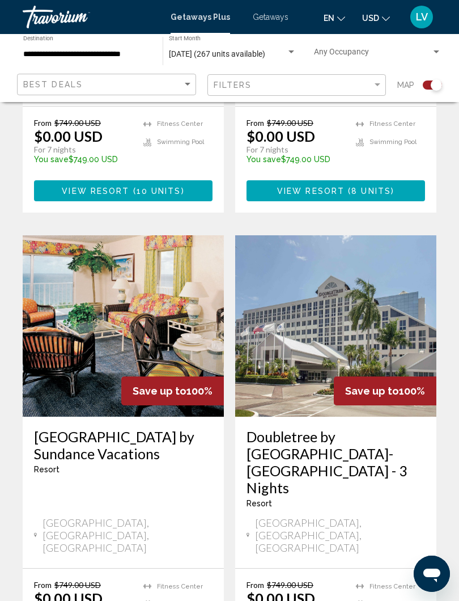
scroll to position [1798, 0]
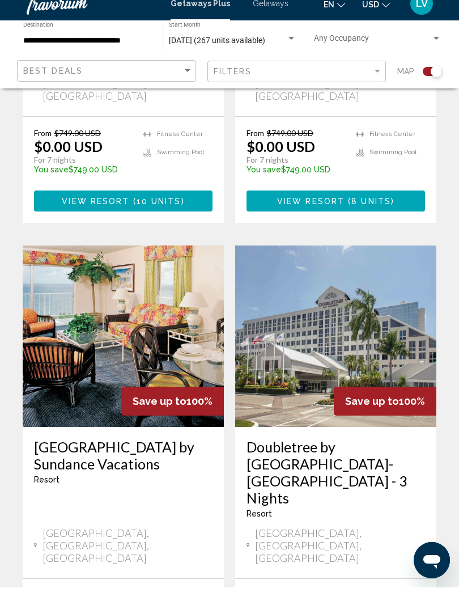
click at [139, 278] on img "Main content" at bounding box center [123, 349] width 201 height 181
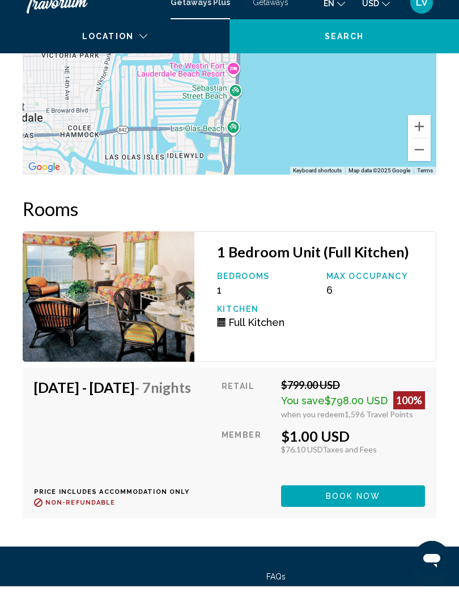
scroll to position [2289, 0]
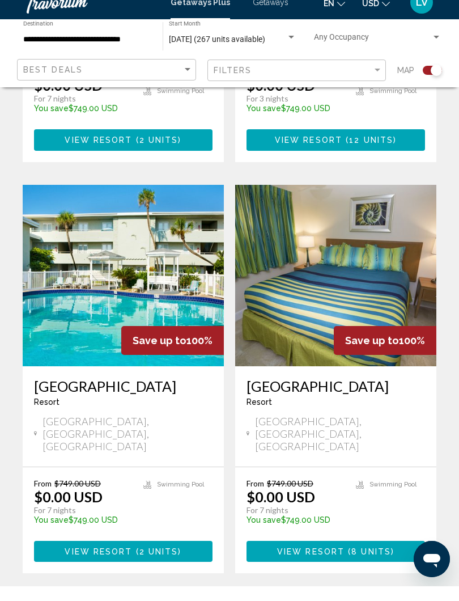
scroll to position [2321, 0]
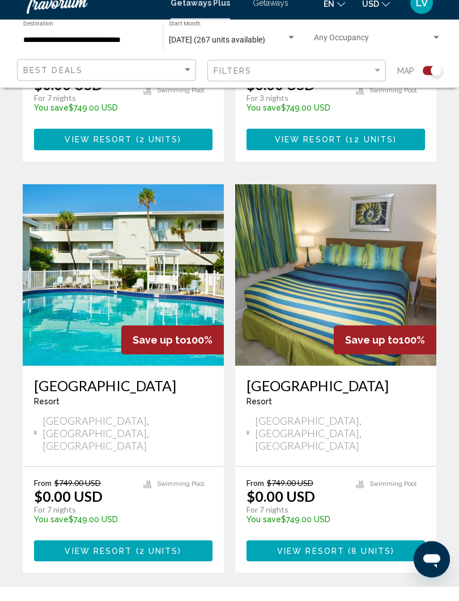
click at [143, 199] on img "Main content" at bounding box center [123, 289] width 201 height 181
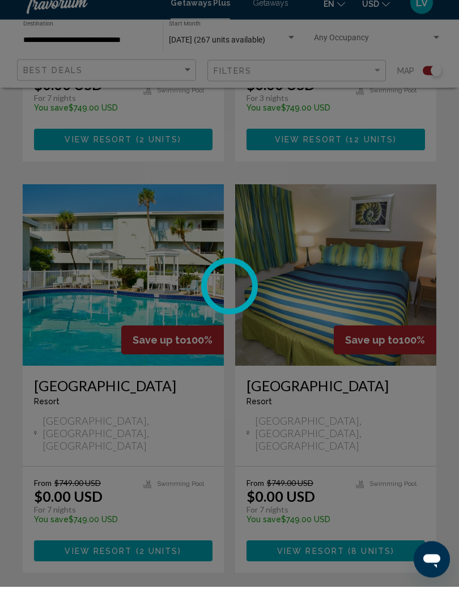
scroll to position [2321, 0]
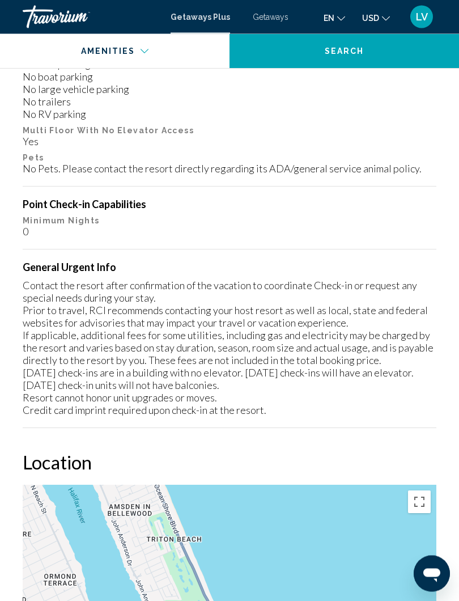
scroll to position [1367, 0]
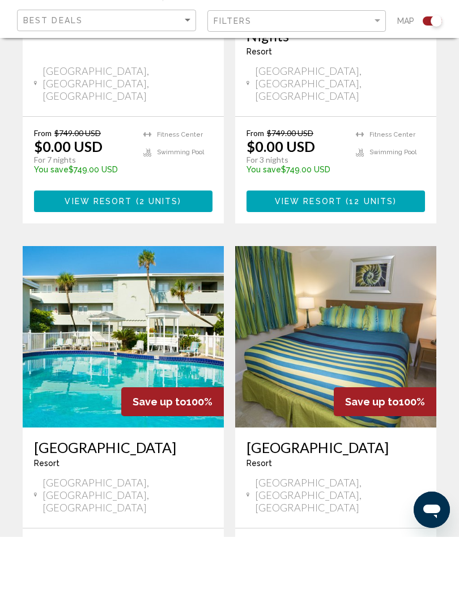
scroll to position [2382, 0]
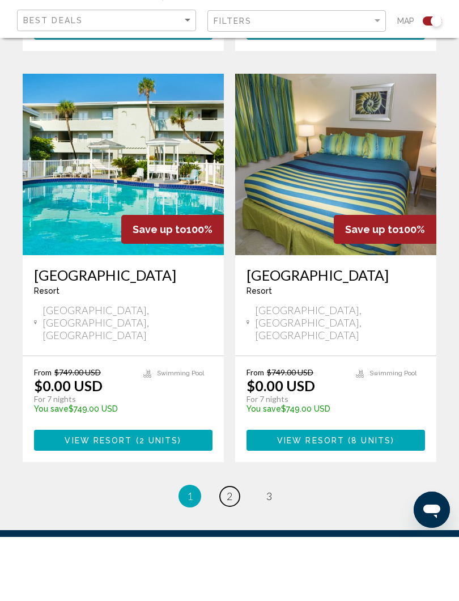
click at [223, 550] on link "page 2" at bounding box center [230, 560] width 20 height 20
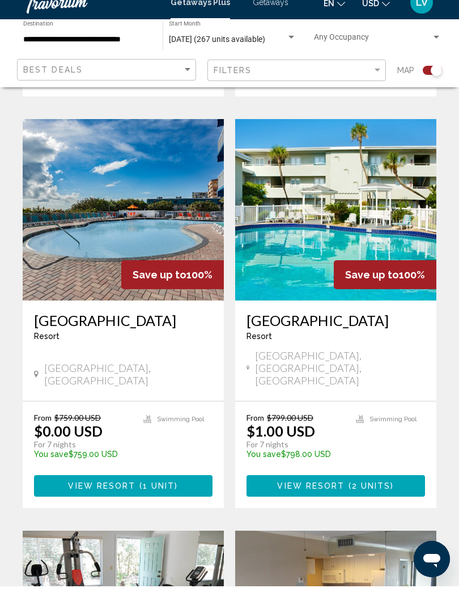
scroll to position [686, 0]
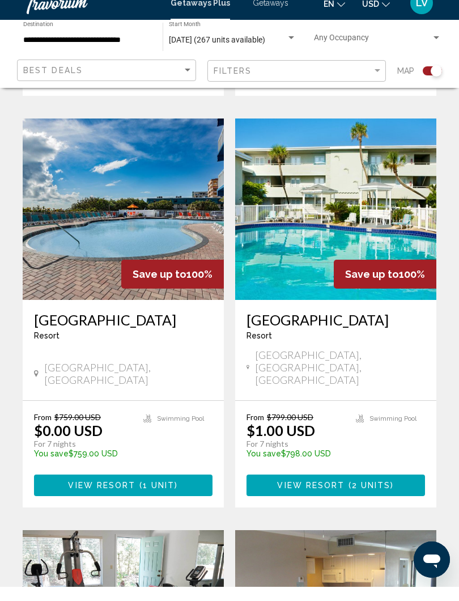
click at [351, 177] on img "Main content" at bounding box center [335, 223] width 201 height 181
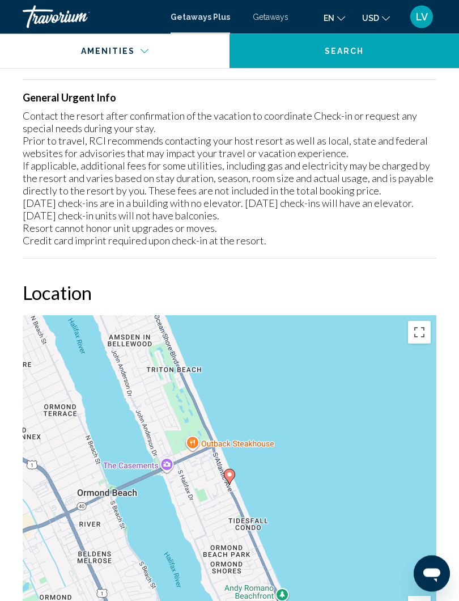
scroll to position [1512, 0]
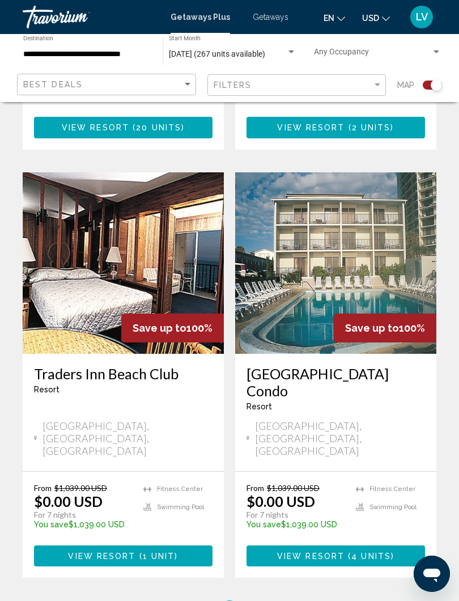
scroll to position [2279, 0]
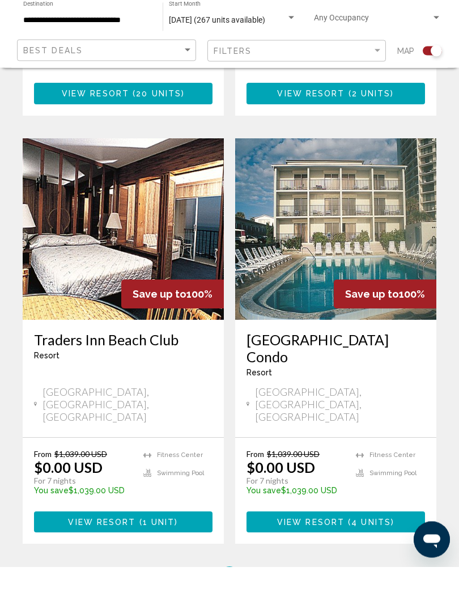
click at [266, 600] on span "3" at bounding box center [269, 612] width 6 height 12
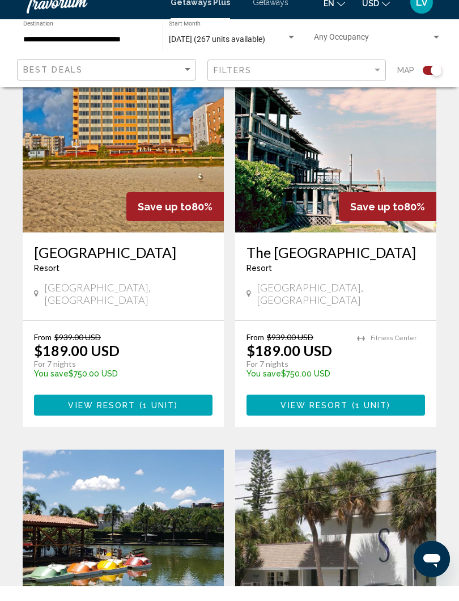
scroll to position [326, 0]
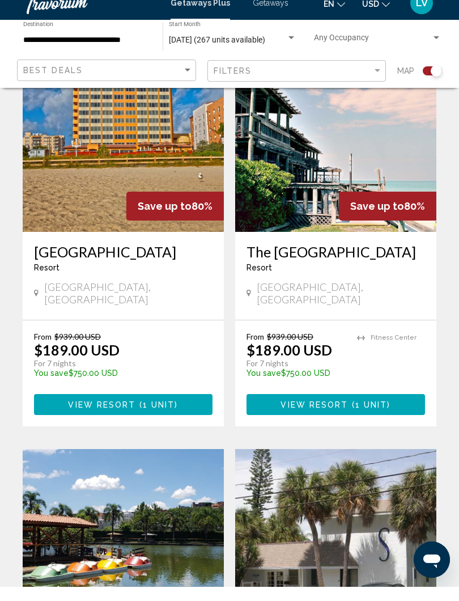
click at [132, 134] on img "Main content" at bounding box center [123, 155] width 201 height 181
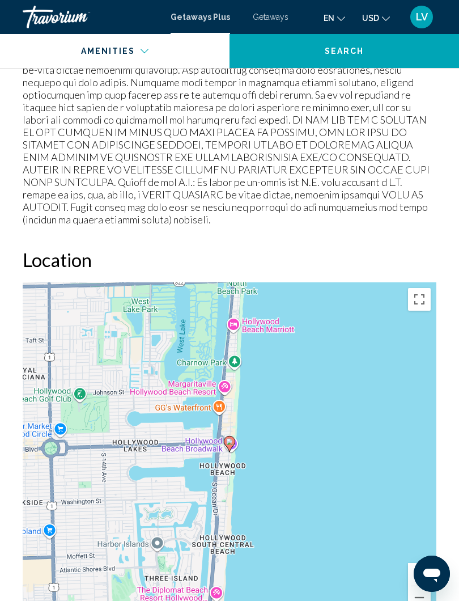
scroll to position [1664, 0]
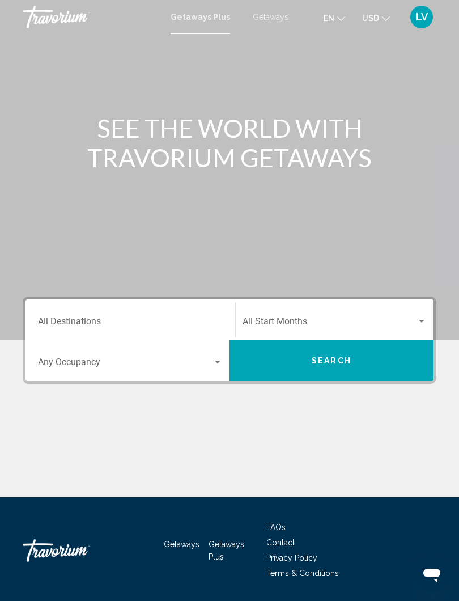
click at [180, 328] on input "Destination All Destinations" at bounding box center [130, 324] width 185 height 10
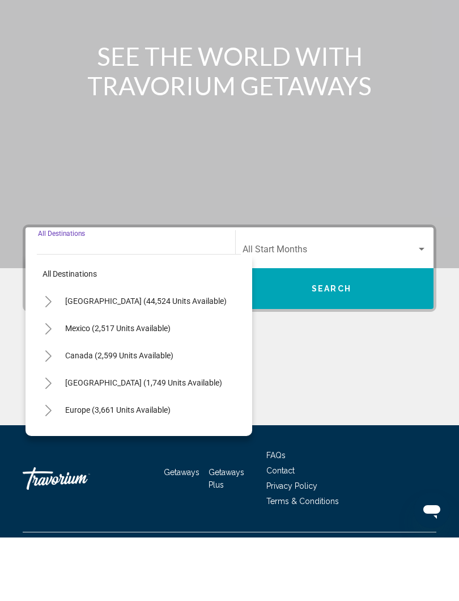
scroll to position [35, 0]
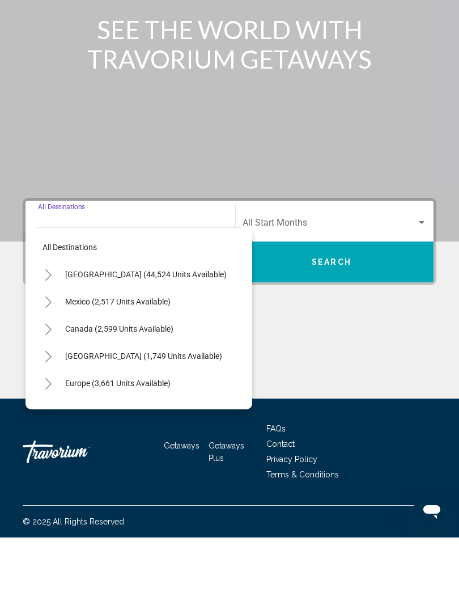
click at [58, 326] on button "Toggle United States (44,524 units available)" at bounding box center [48, 337] width 23 height 23
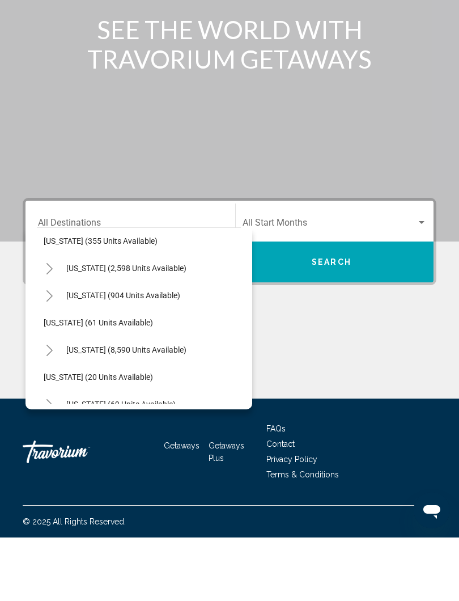
scroll to position [115, 10]
click at [53, 409] on icon "Toggle Florida (8,590 units available)" at bounding box center [49, 414] width 9 height 11
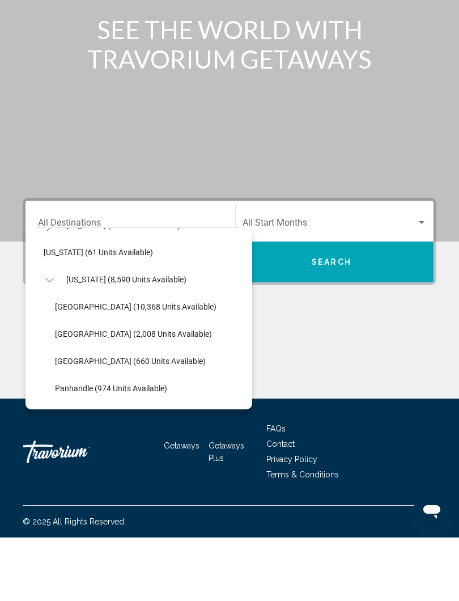
scroll to position [186, 10]
click at [95, 392] on span "[GEOGRAPHIC_DATA] (2,008 units available)" at bounding box center [133, 396] width 157 height 9
type input "**********"
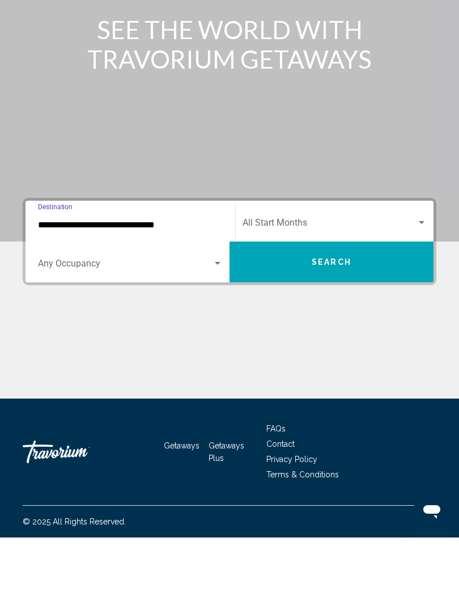
click at [417, 282] on div "Search widget" at bounding box center [422, 286] width 10 height 9
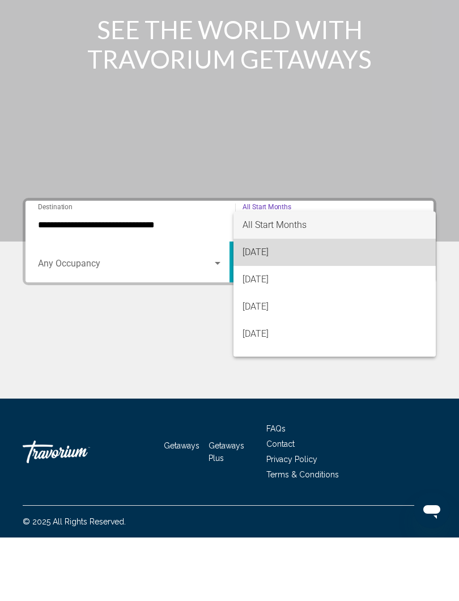
click at [295, 302] on span "[DATE]" at bounding box center [335, 315] width 184 height 27
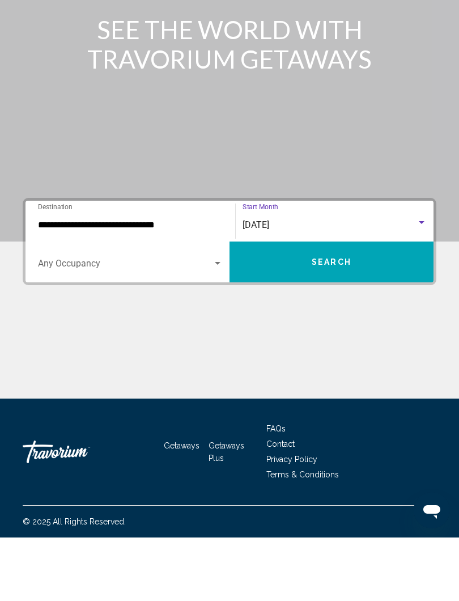
click at [353, 305] on button "Search" at bounding box center [332, 325] width 204 height 41
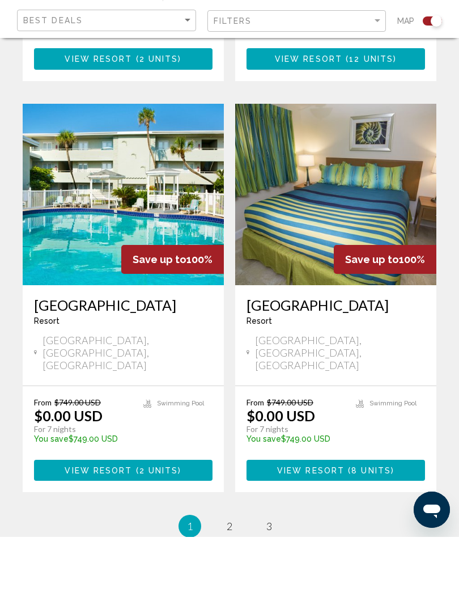
scroll to position [2354, 0]
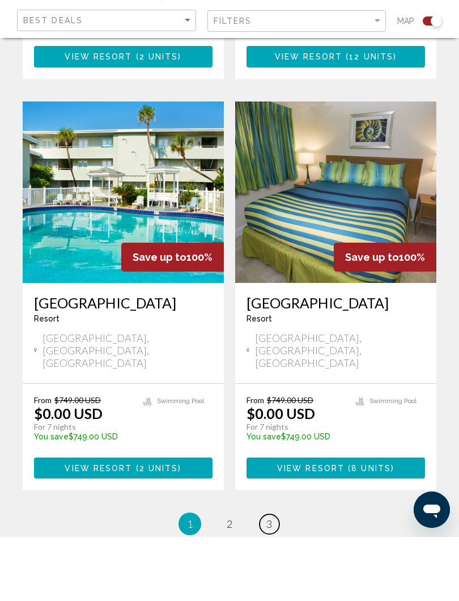
click at [265, 578] on link "page 3" at bounding box center [270, 588] width 20 height 20
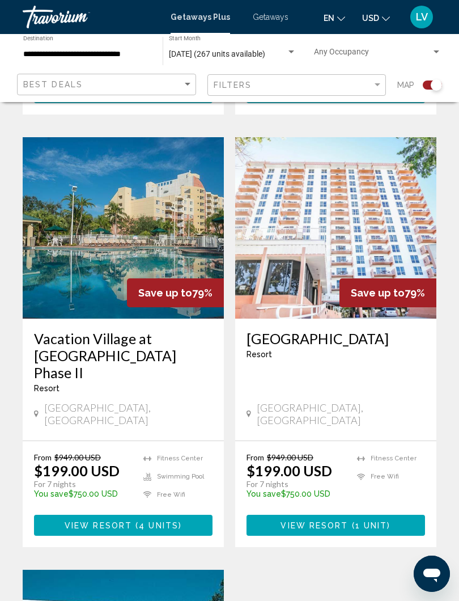
scroll to position [1476, 0]
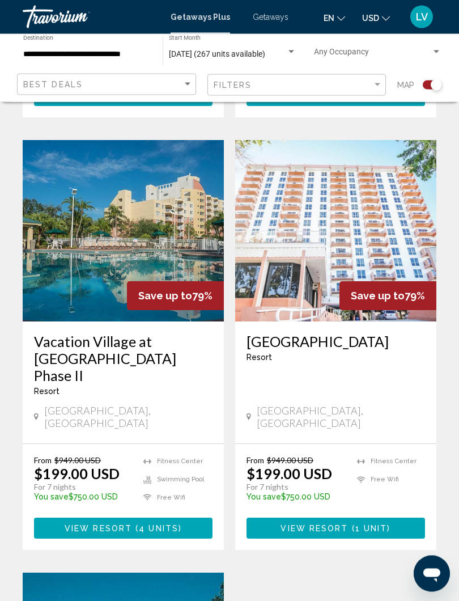
click at [138, 181] on img "Main content" at bounding box center [123, 231] width 201 height 181
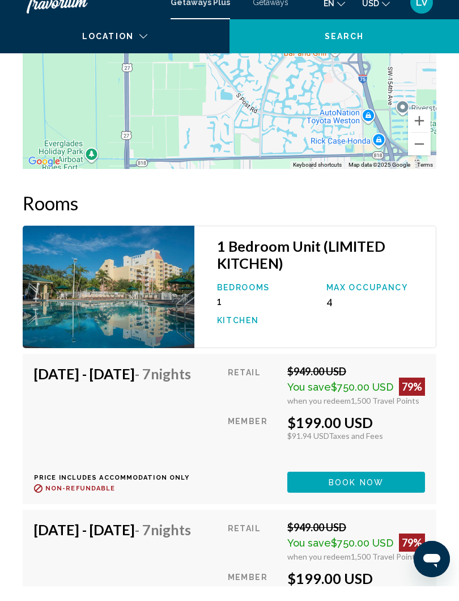
scroll to position [2225, 0]
